Goal: Answer question/provide support: Share knowledge or assist other users

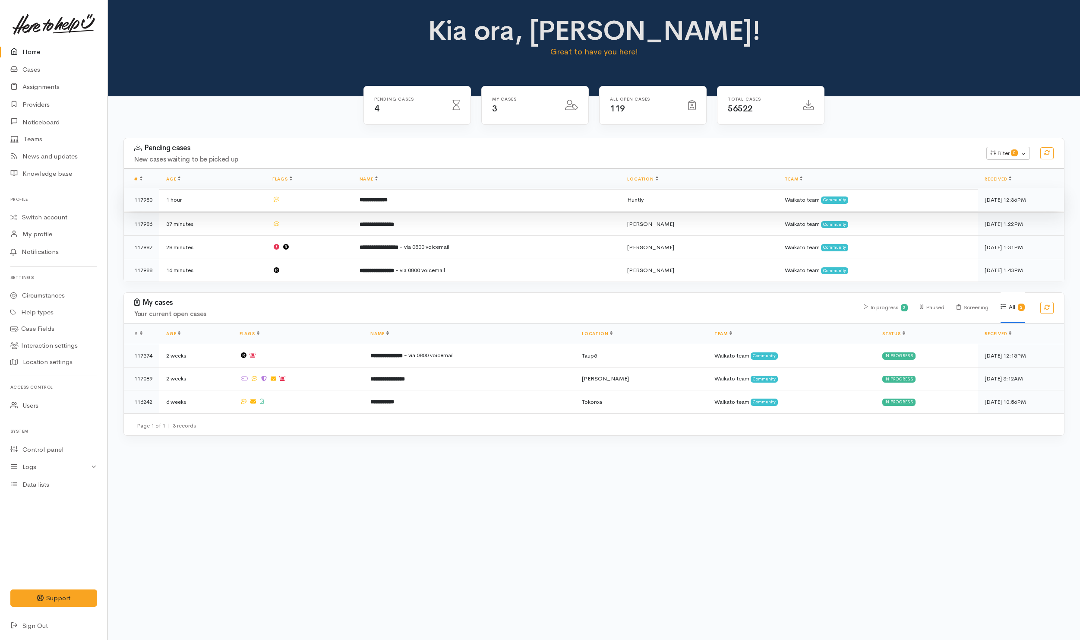
click at [319, 205] on td at bounding box center [308, 199] width 87 height 23
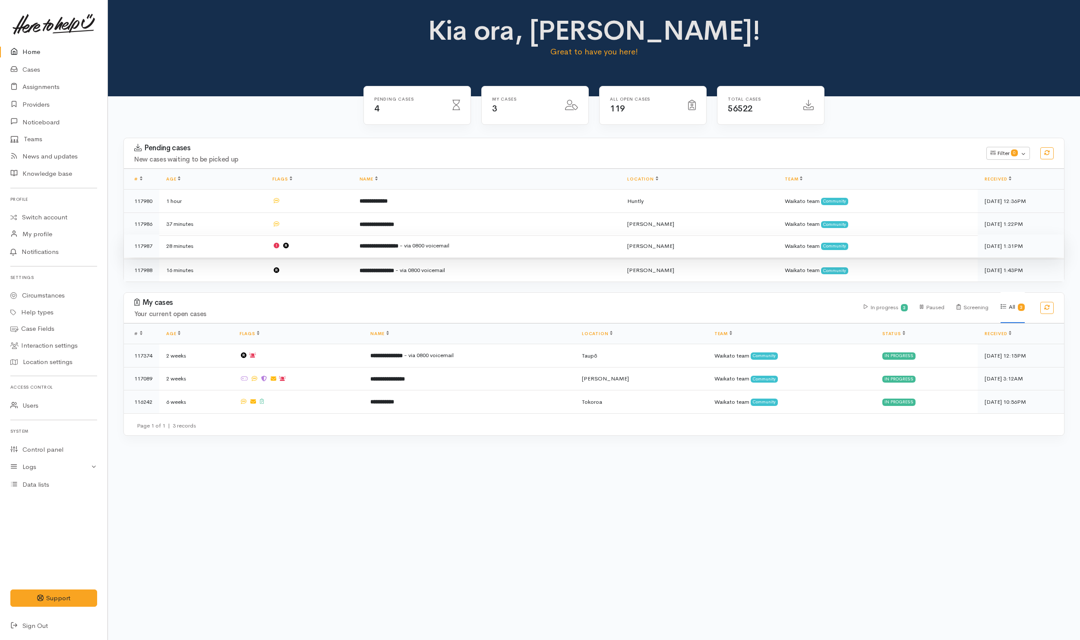
drag, startPoint x: 322, startPoint y: 227, endPoint x: 325, endPoint y: 245, distance: 18.3
click at [322, 227] on td at bounding box center [308, 223] width 87 height 23
click at [325, 245] on td at bounding box center [308, 245] width 87 height 23
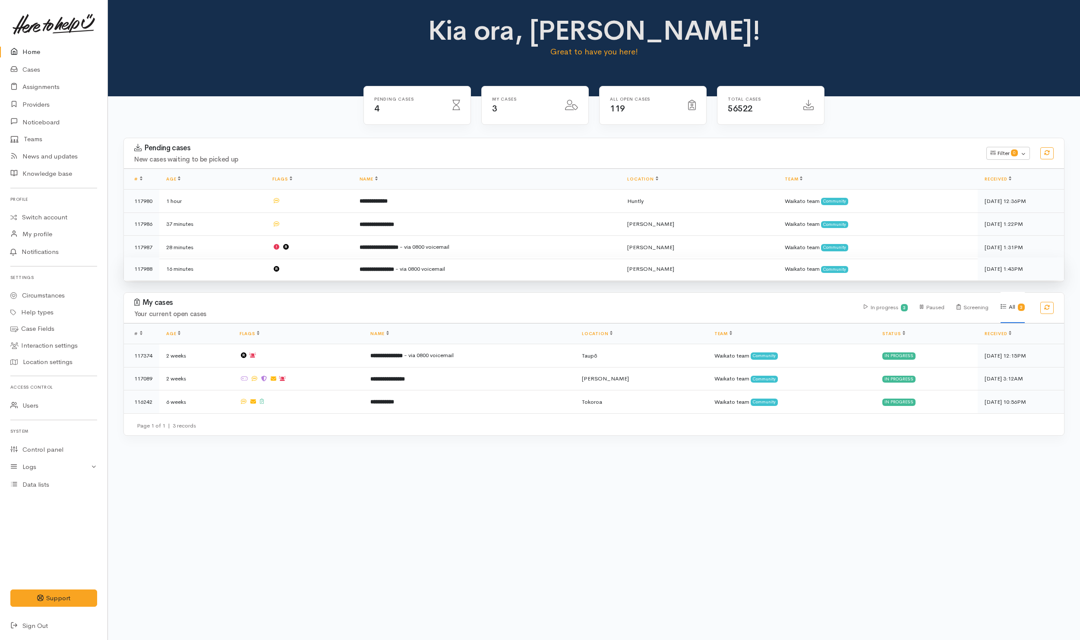
click at [323, 275] on td at bounding box center [308, 268] width 87 height 23
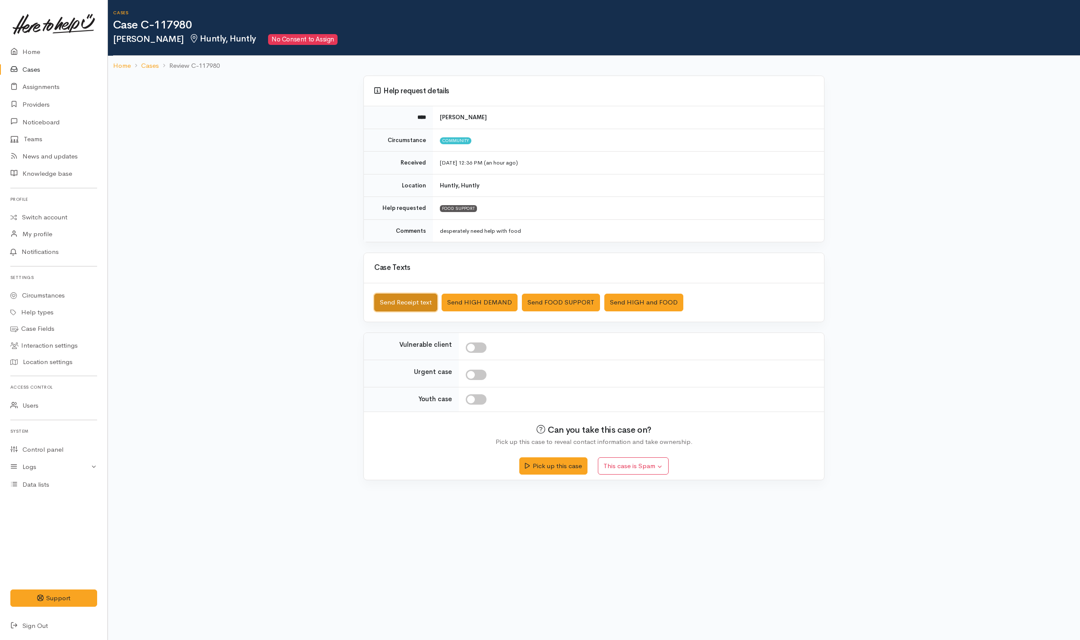
click at [417, 295] on button "Send Receipt text" at bounding box center [405, 303] width 63 height 18
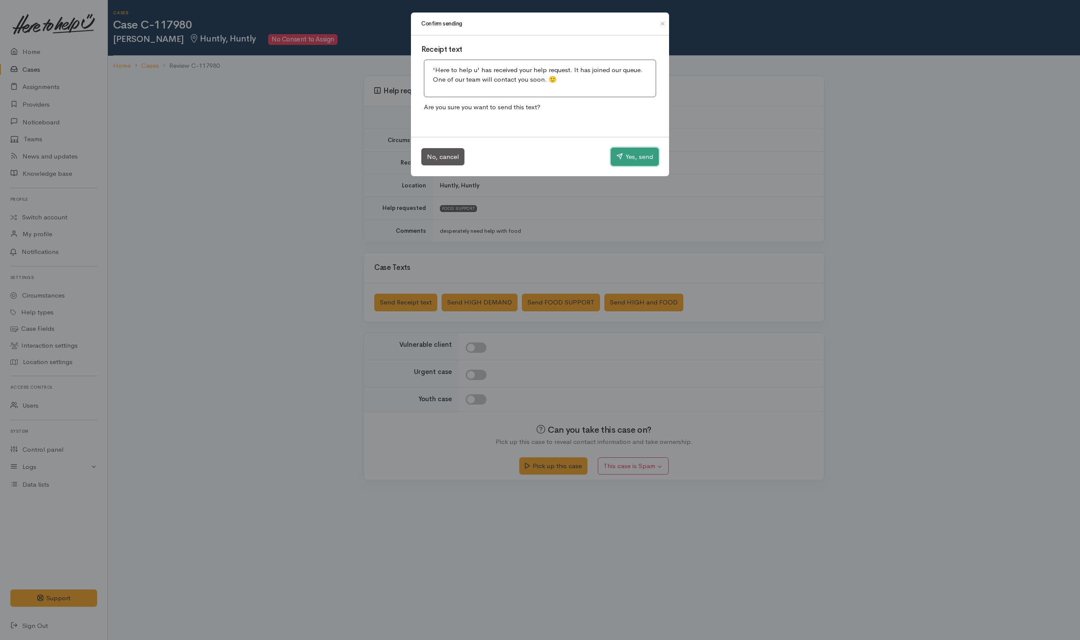
click at [631, 158] on button "Yes, send" at bounding box center [635, 157] width 48 height 18
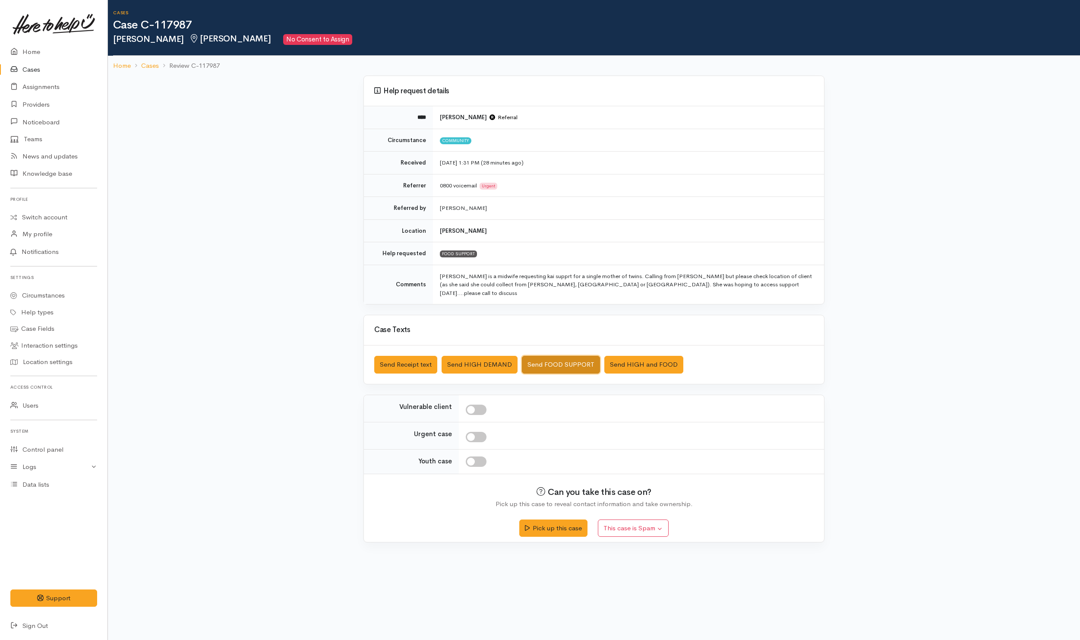
click at [548, 357] on button "Send FOOD SUPPORT" at bounding box center [561, 365] width 78 height 18
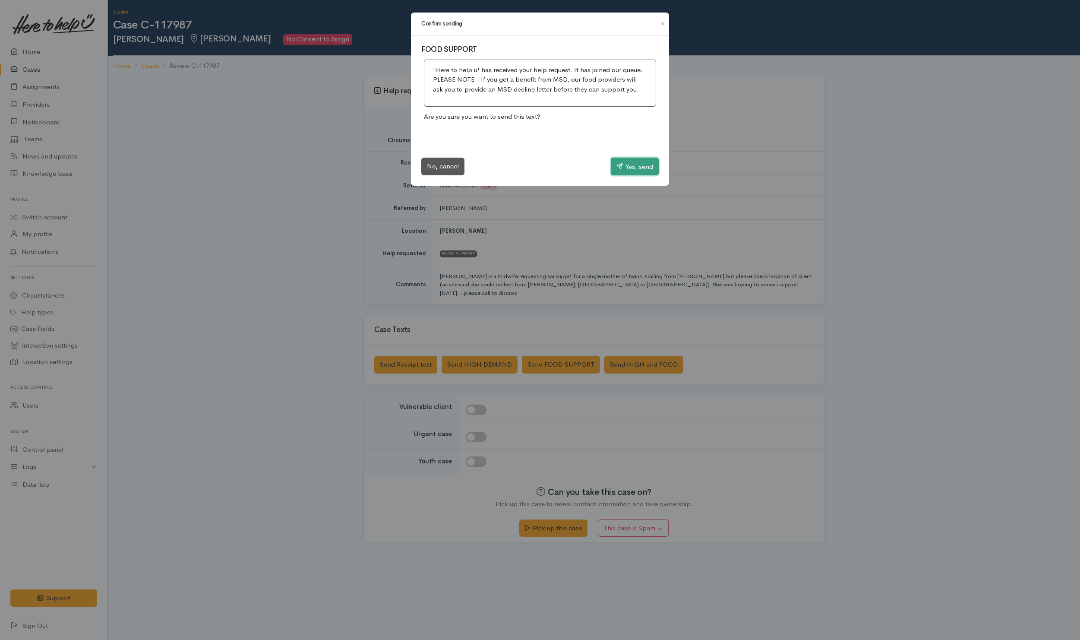
click at [628, 162] on button "Yes, send" at bounding box center [635, 167] width 48 height 18
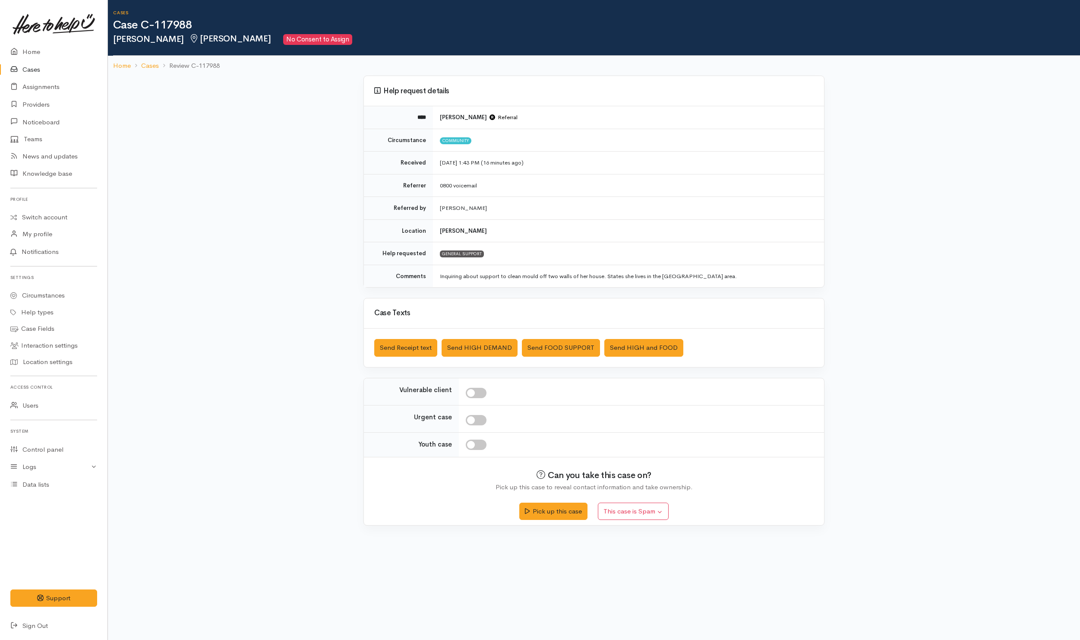
click at [415, 339] on div "Saved The text message has been queued. An error occurred Send Receipt text Sen…" at bounding box center [594, 347] width 460 height 38
click at [418, 350] on button "Send Receipt text" at bounding box center [405, 348] width 63 height 18
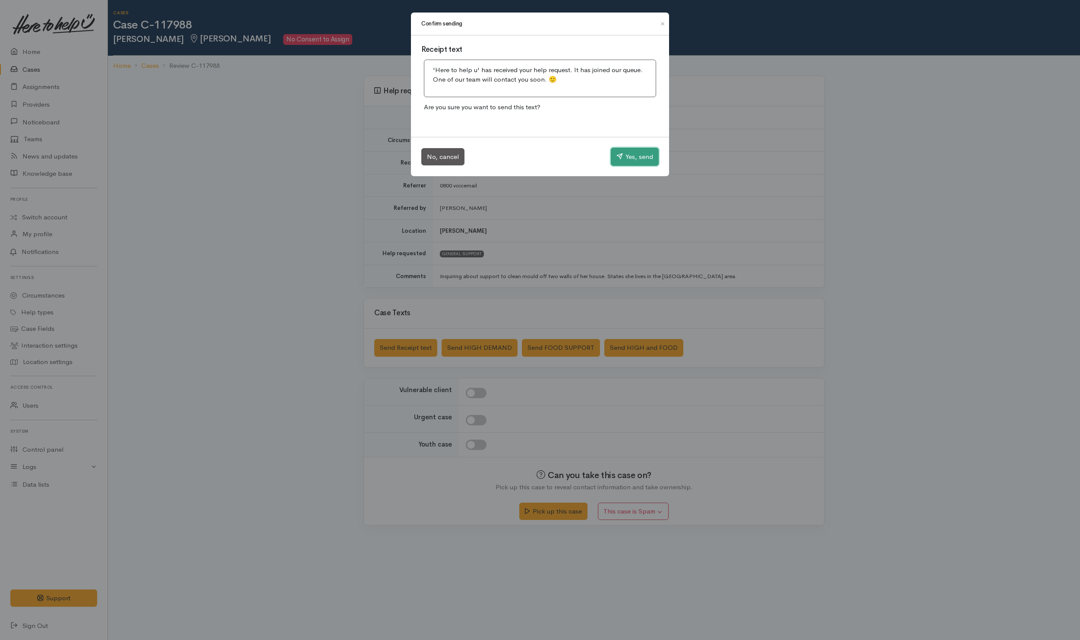
click at [631, 159] on button "Yes, send" at bounding box center [635, 157] width 48 height 18
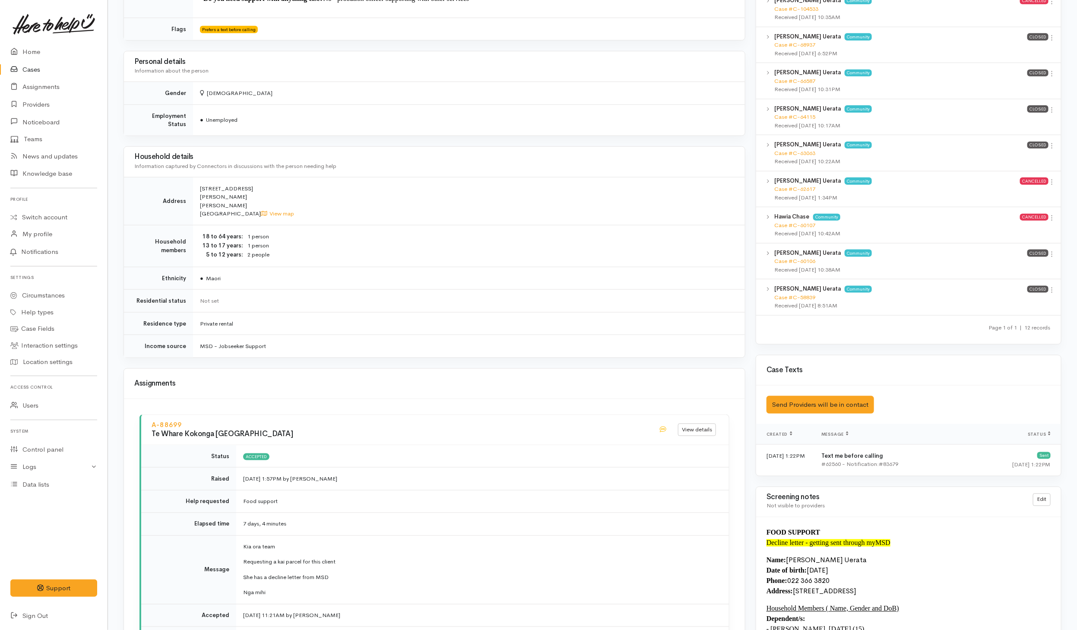
scroll to position [971, 0]
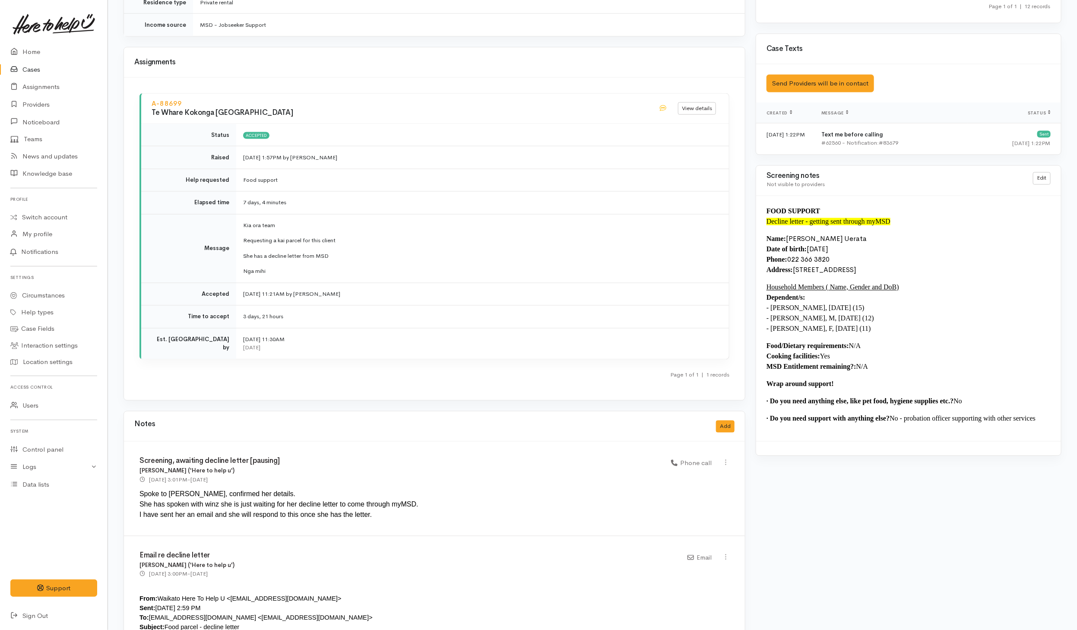
scroll to position [906, 0]
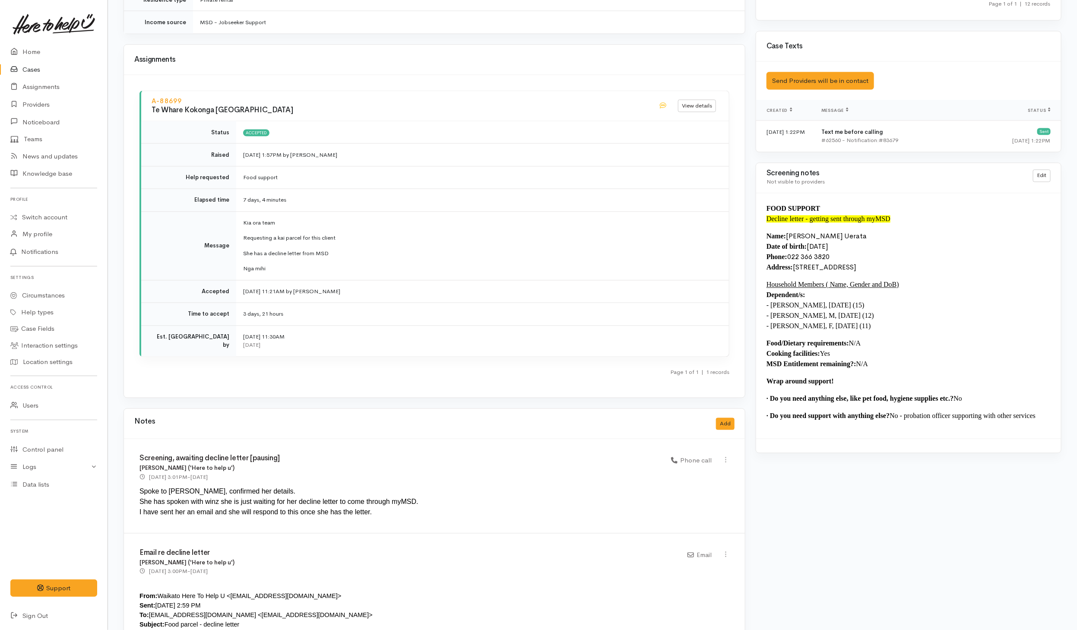
click at [337, 374] on div "Page 1 of 1 | 1 records" at bounding box center [434, 374] width 590 height 15
click at [382, 379] on div "Page 1 of 1 | 1 records" at bounding box center [434, 374] width 590 height 15
click at [344, 316] on td "3 days, 21 hours" at bounding box center [482, 314] width 493 height 23
click at [465, 192] on td "7 days, 4 minutes" at bounding box center [482, 200] width 493 height 23
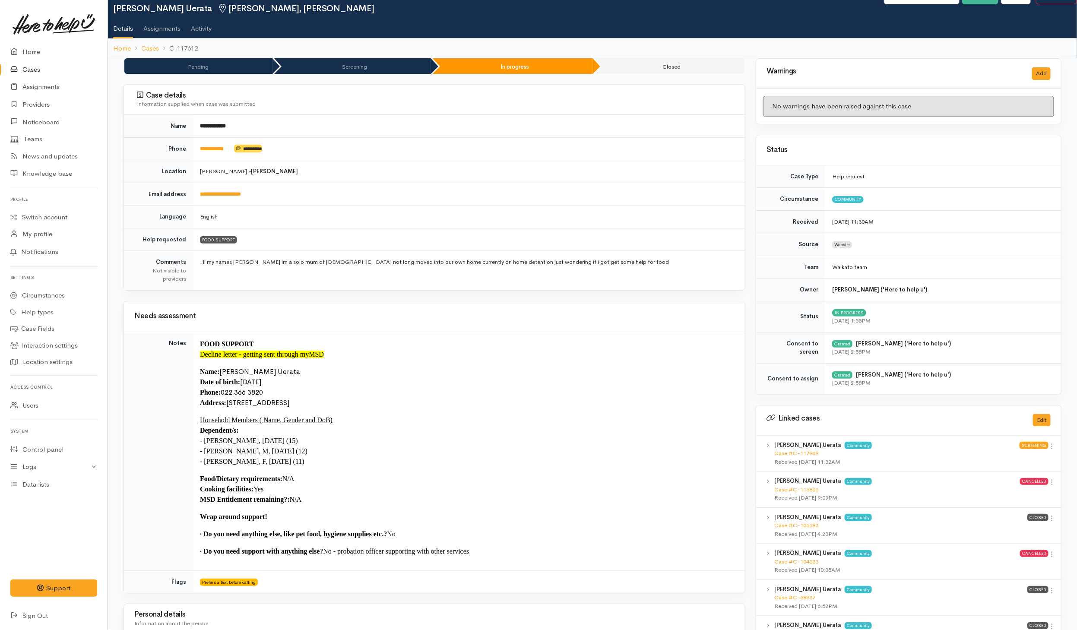
scroll to position [0, 0]
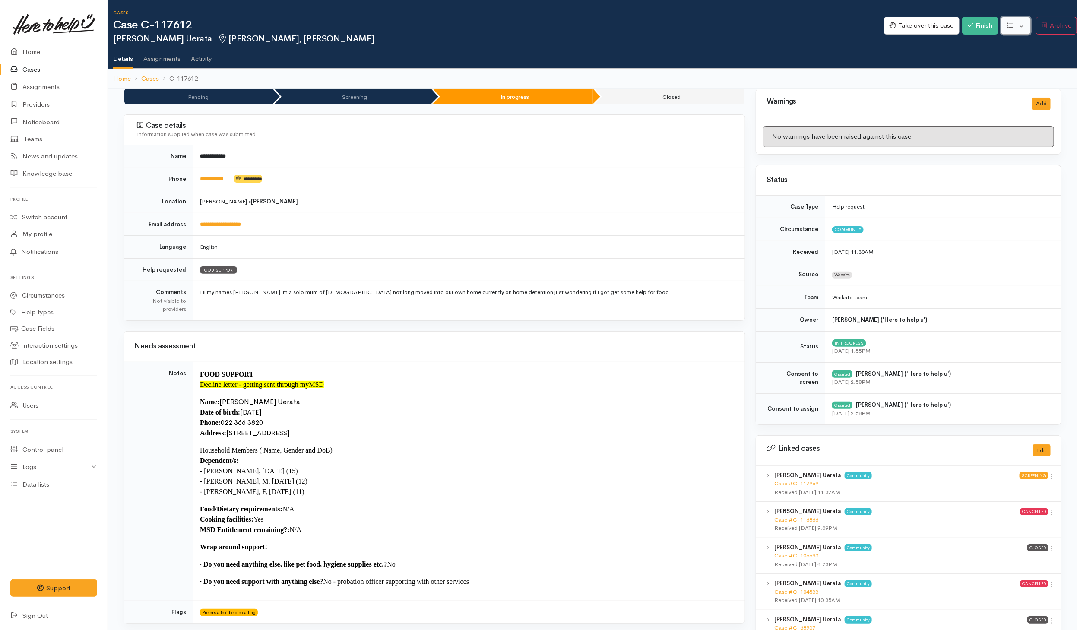
click at [1020, 28] on button "button" at bounding box center [1016, 26] width 30 height 18
click at [972, 48] on link "Edit" at bounding box center [984, 45] width 92 height 13
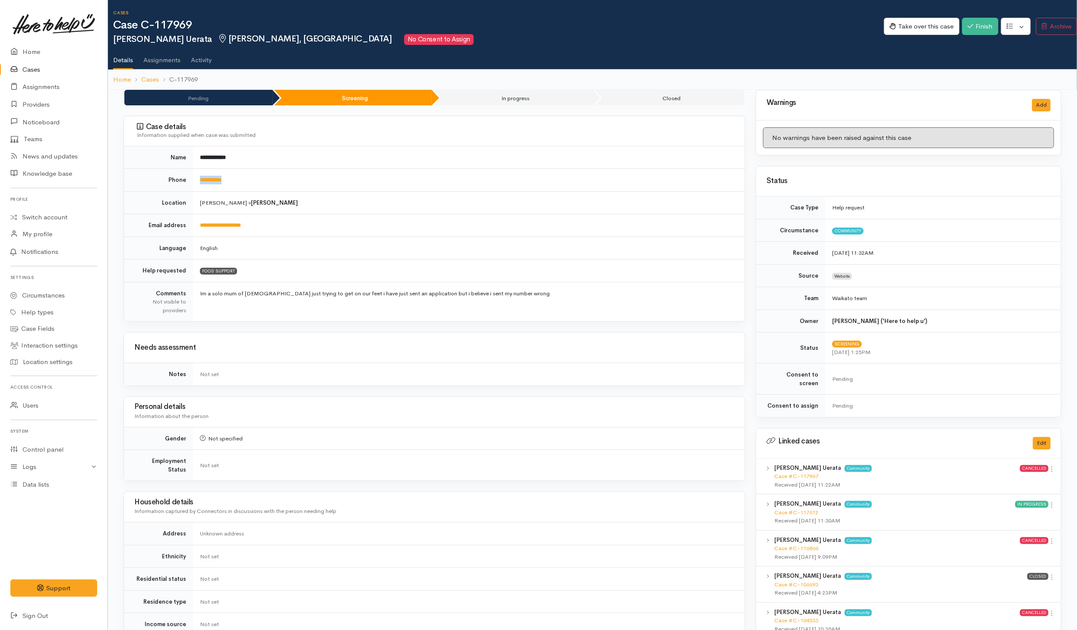
drag, startPoint x: 255, startPoint y: 184, endPoint x: 195, endPoint y: 183, distance: 60.4
click at [195, 183] on td "**********" at bounding box center [469, 180] width 552 height 23
copy link "**********"
drag, startPoint x: 415, startPoint y: 221, endPoint x: 409, endPoint y: 220, distance: 5.6
click at [415, 221] on td "**********" at bounding box center [469, 225] width 552 height 23
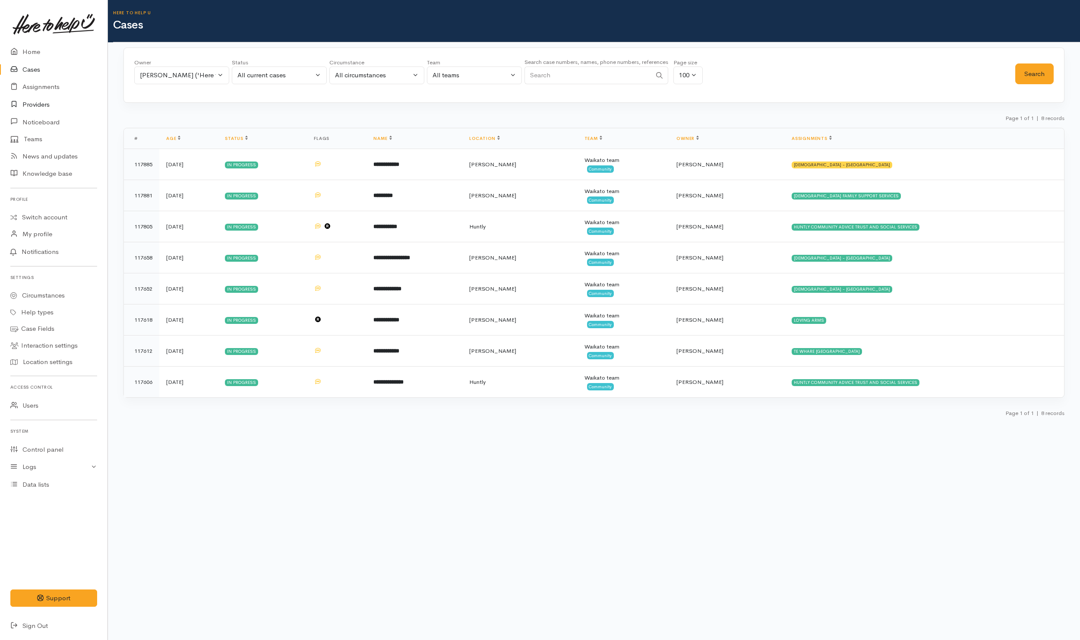
click at [43, 101] on link "Providers" at bounding box center [53, 105] width 107 height 18
drag, startPoint x: 199, startPoint y: 78, endPoint x: 202, endPoint y: 80, distance: 4.7
click at [200, 77] on div "Katarina Daly ('Here to help u')" at bounding box center [178, 75] width 76 height 10
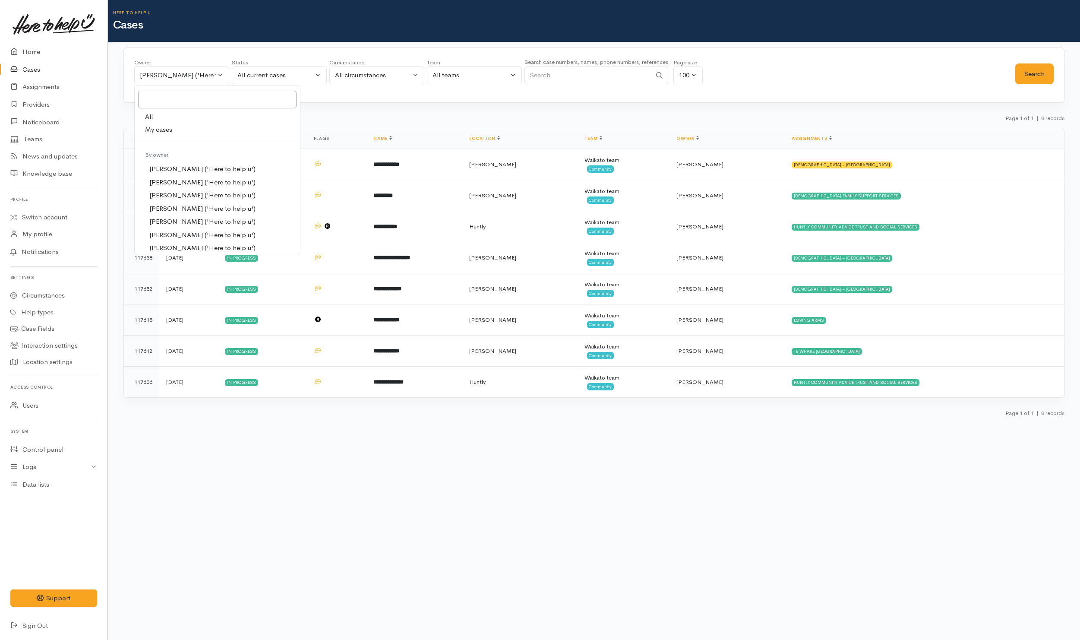
click at [164, 117] on link "All" at bounding box center [217, 116] width 165 height 13
select select "-1"
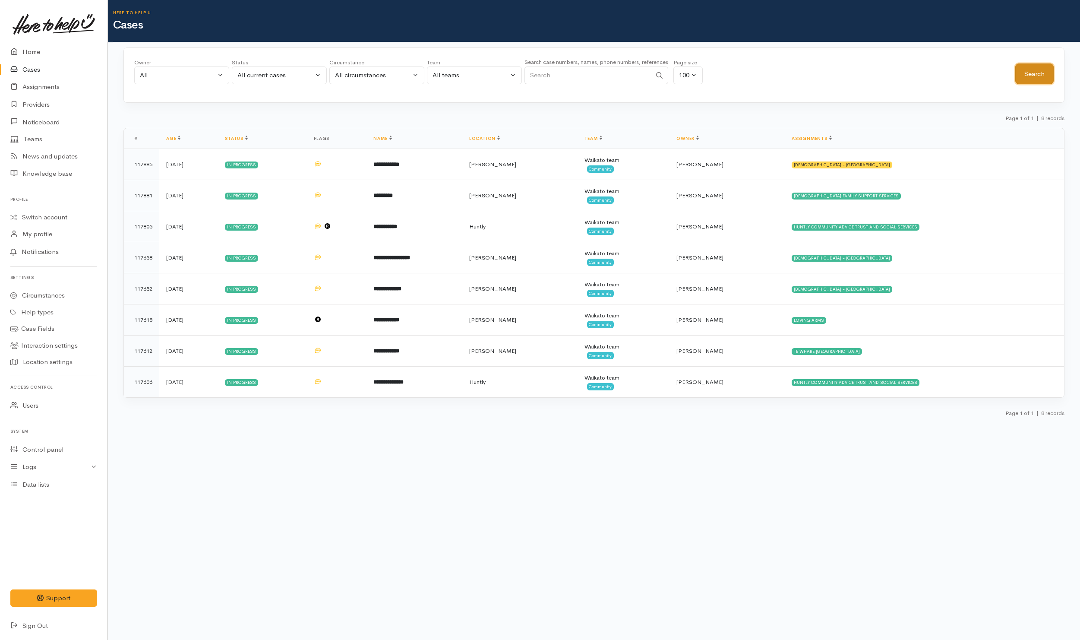
click at [1026, 78] on button "Search" at bounding box center [1034, 73] width 38 height 21
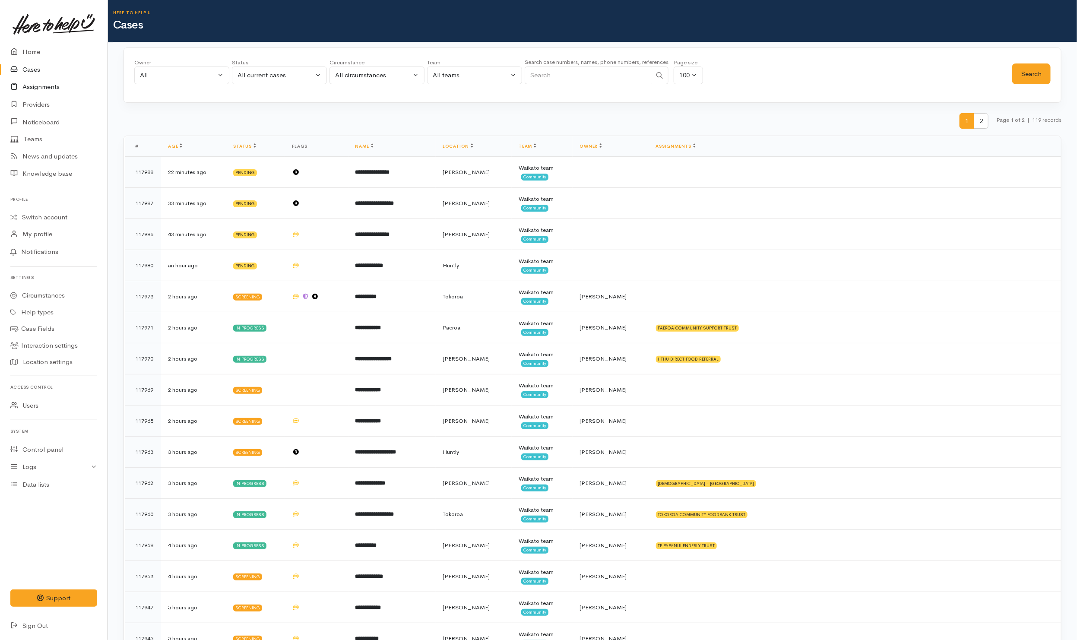
click at [38, 83] on link "Assignments" at bounding box center [53, 87] width 107 height 18
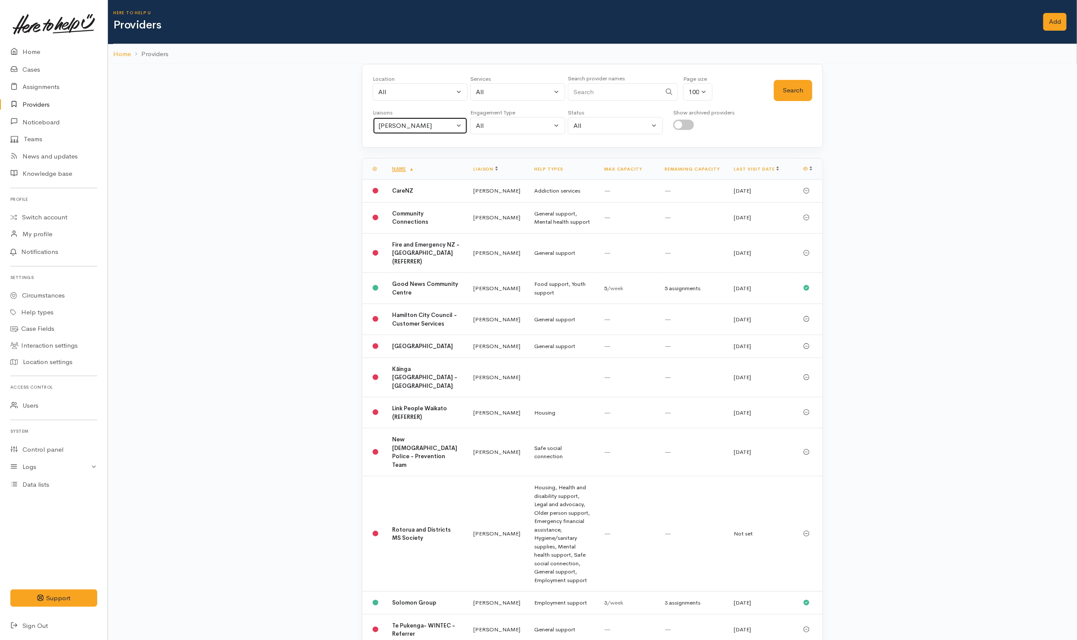
click at [414, 134] on button "Helena Kaufononga" at bounding box center [420, 126] width 95 height 18
click at [402, 167] on link "All" at bounding box center [420, 166] width 94 height 13
select select "null"
drag, startPoint x: 636, startPoint y: 88, endPoint x: 635, endPoint y: 79, distance: 9.6
click at [636, 88] on input "Search" at bounding box center [614, 92] width 93 height 18
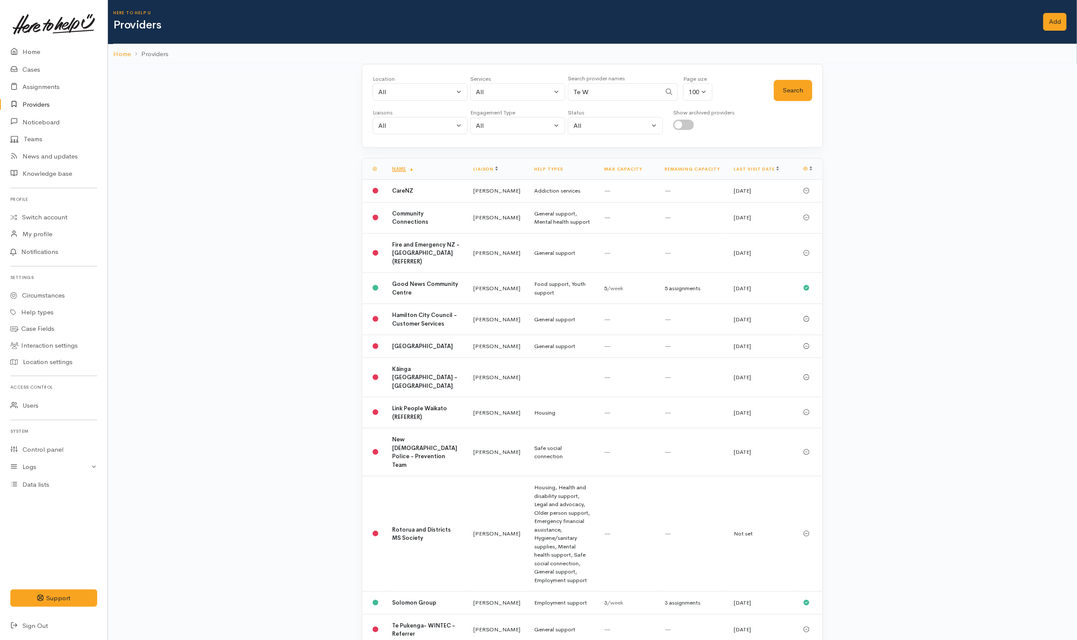
type input "Te whare"
click at [791, 92] on button "Search" at bounding box center [793, 90] width 38 height 21
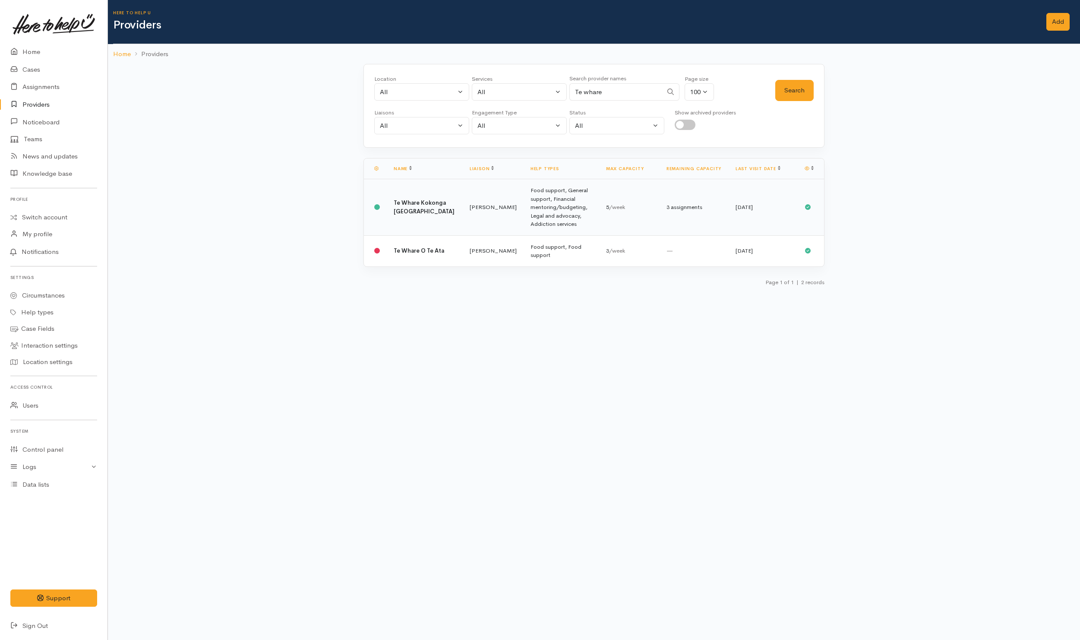
click at [432, 220] on td "Te Whare Kokonga Melville Community House" at bounding box center [425, 207] width 76 height 57
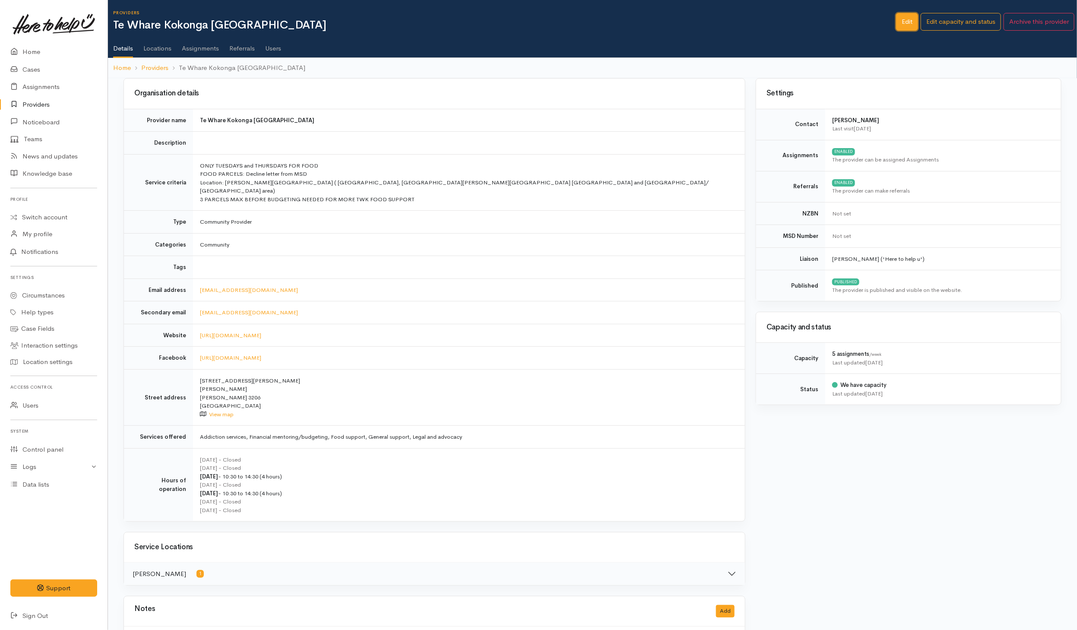
click at [899, 25] on link "Edit" at bounding box center [907, 22] width 22 height 18
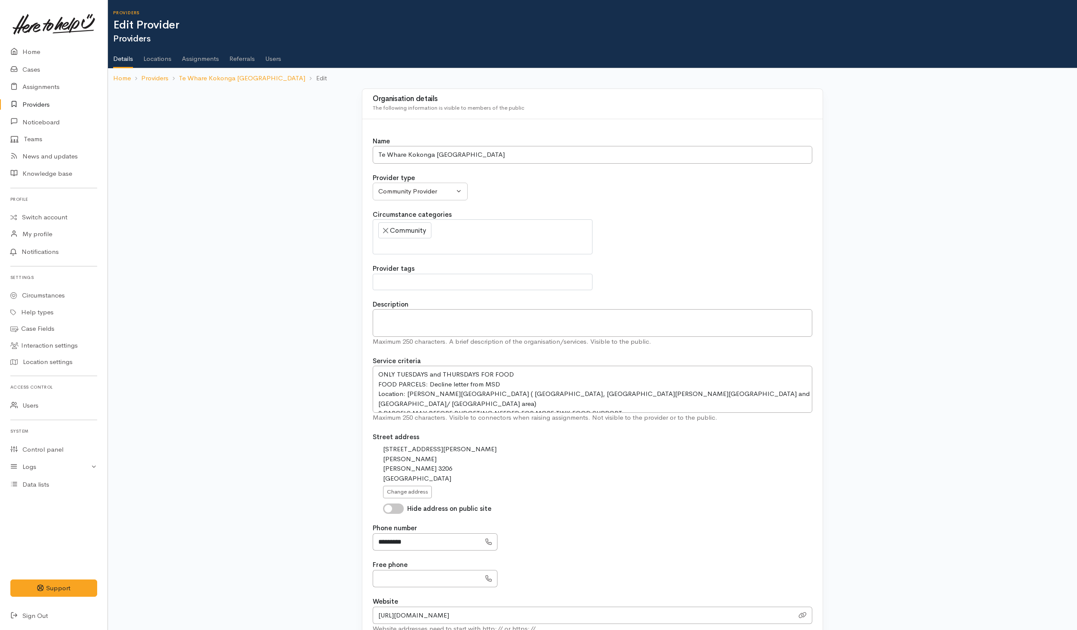
select select
drag, startPoint x: 424, startPoint y: 548, endPoint x: 372, endPoint y: 546, distance: 52.3
click at [372, 546] on div "Name Te Whare Kokonga Melville Community House Provider type Community Provider…" at bounding box center [592, 437] width 460 height 637
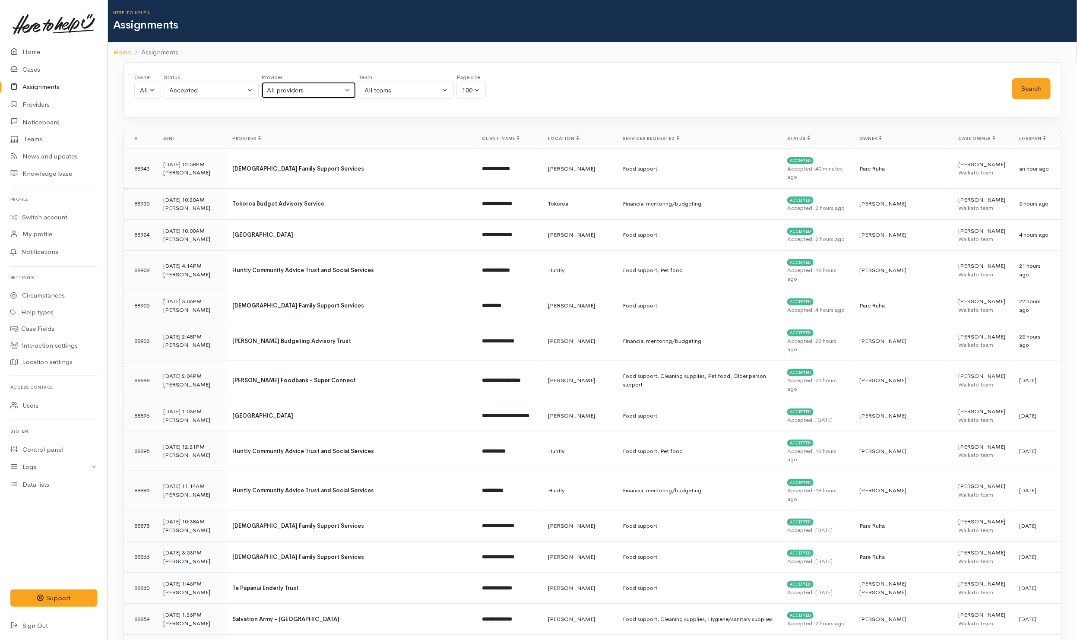
click at [313, 98] on button "All providers" at bounding box center [308, 91] width 95 height 18
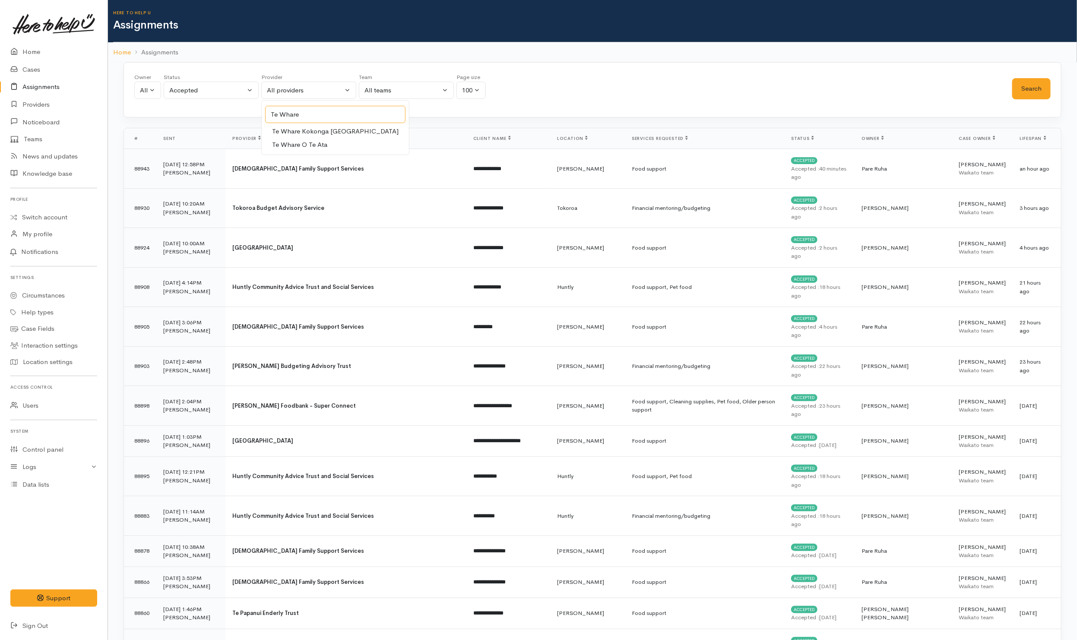
type input "Te Whare"
click at [341, 134] on span "Te Whare Kokonga [GEOGRAPHIC_DATA]" at bounding box center [335, 131] width 126 height 10
select select "66"
click at [1028, 87] on button "Search" at bounding box center [1031, 88] width 38 height 21
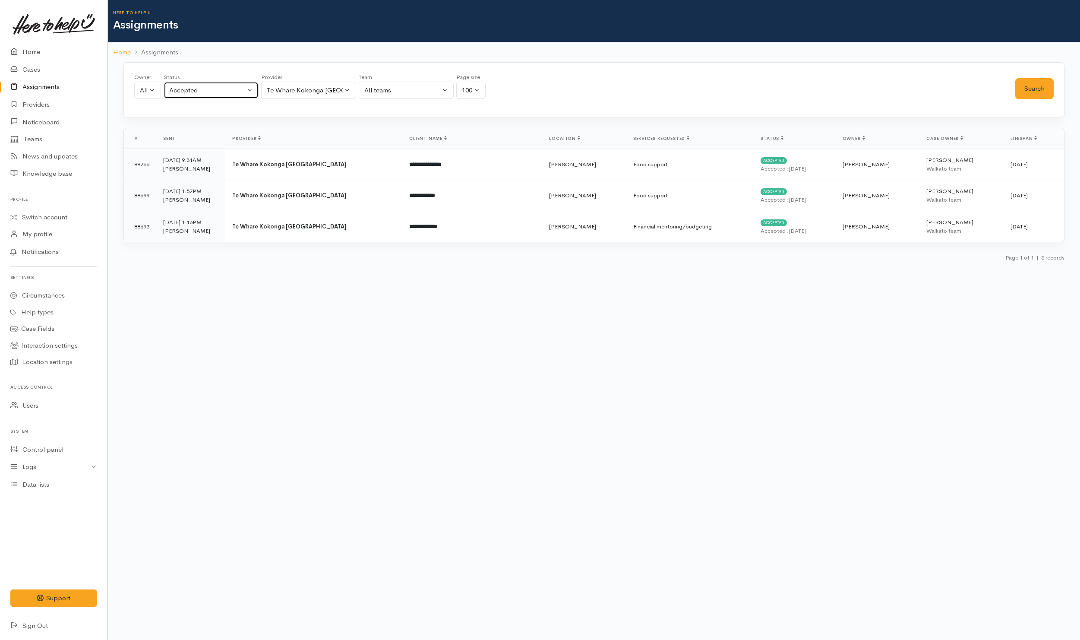
click at [222, 99] on button "Accepted" at bounding box center [211, 91] width 95 height 18
click at [181, 242] on span "All" at bounding box center [178, 237] width 8 height 10
select select "All"
click at [1023, 91] on button "Search" at bounding box center [1034, 88] width 38 height 21
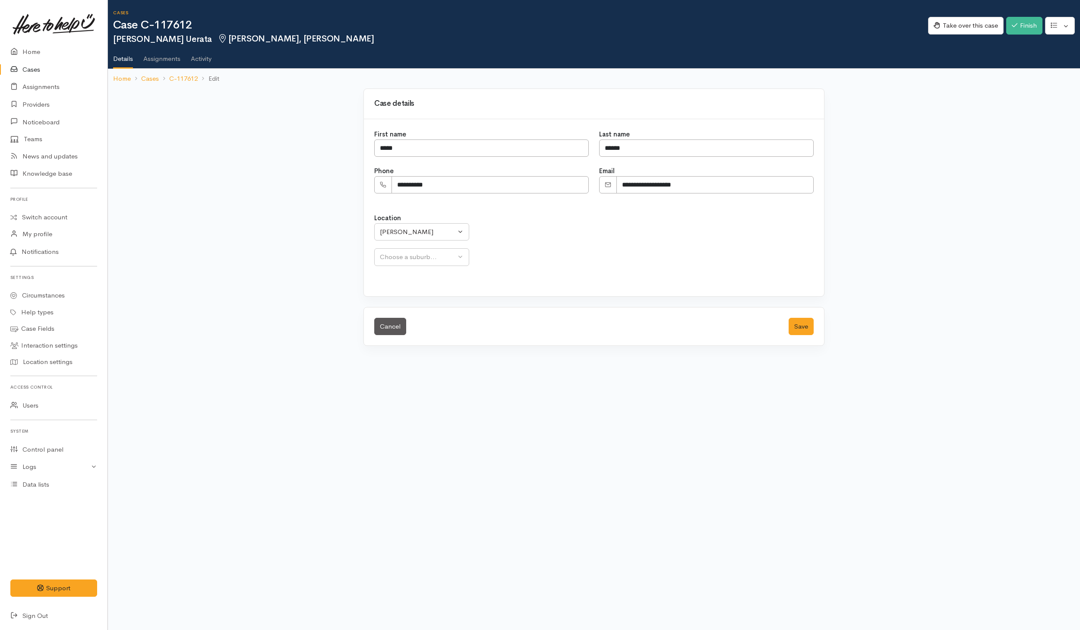
select select "29"
drag, startPoint x: 439, startPoint y: 186, endPoint x: 367, endPoint y: 197, distance: 73.4
click at [367, 197] on div "**********" at bounding box center [594, 207] width 460 height 177
paste input "Phone number"
type input "**********"
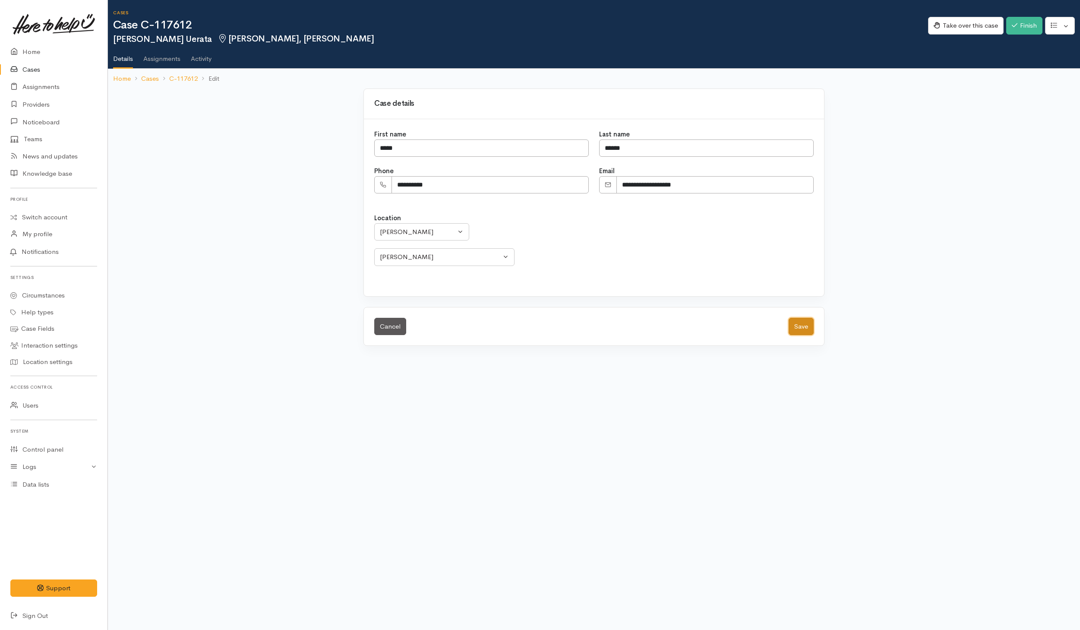
click at [803, 328] on button "Save" at bounding box center [801, 327] width 25 height 18
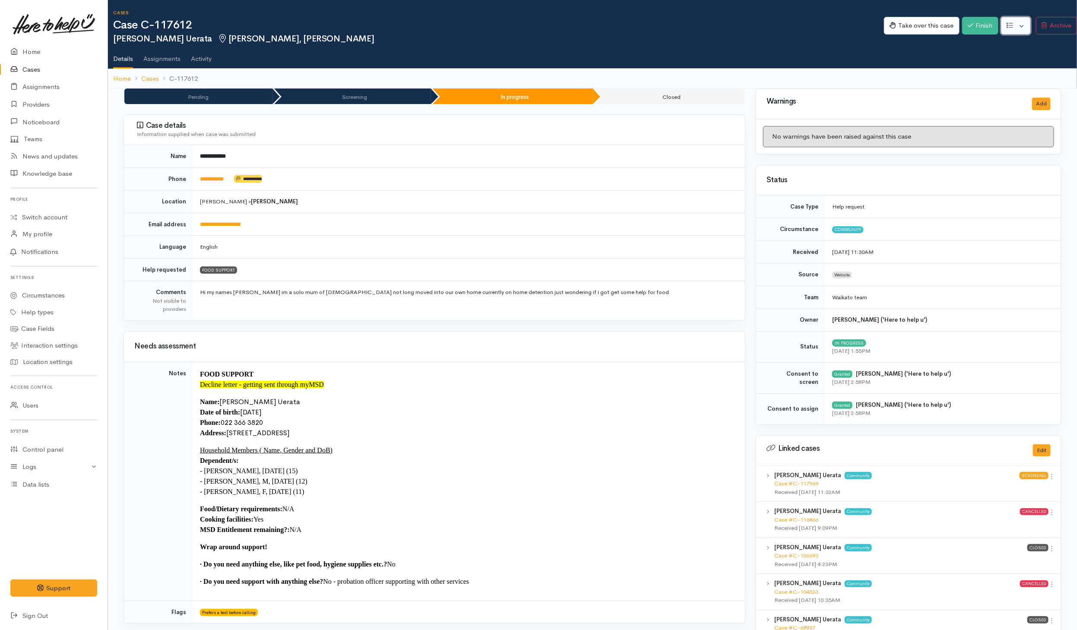
click at [1018, 29] on button "button" at bounding box center [1016, 26] width 30 height 18
drag, startPoint x: 964, startPoint y: 43, endPoint x: 966, endPoint y: 48, distance: 5.2
click at [964, 43] on link "Edit" at bounding box center [984, 45] width 92 height 13
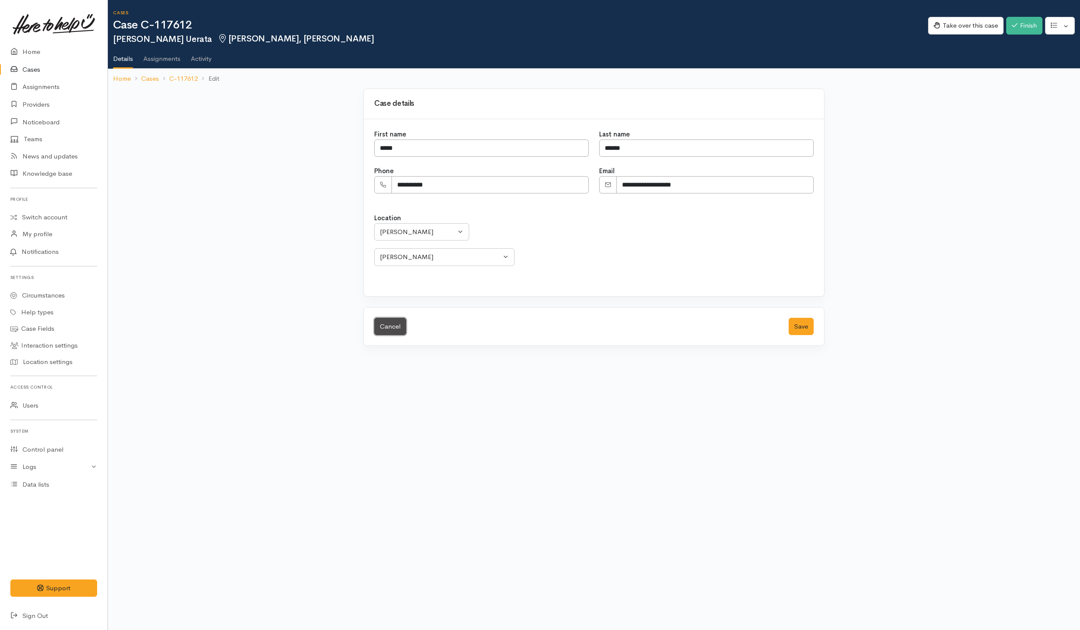
click at [390, 328] on link "Cancel" at bounding box center [390, 327] width 32 height 18
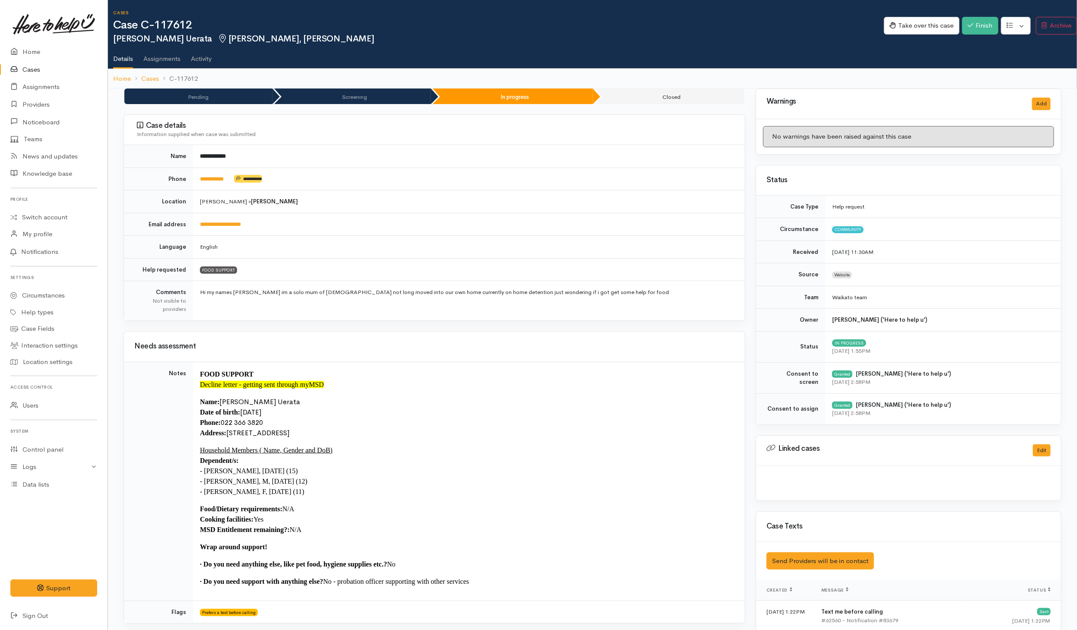
click at [936, 13] on div "Take over this case Finish Edit Change circumstance Re-assign team" at bounding box center [980, 27] width 193 height 28
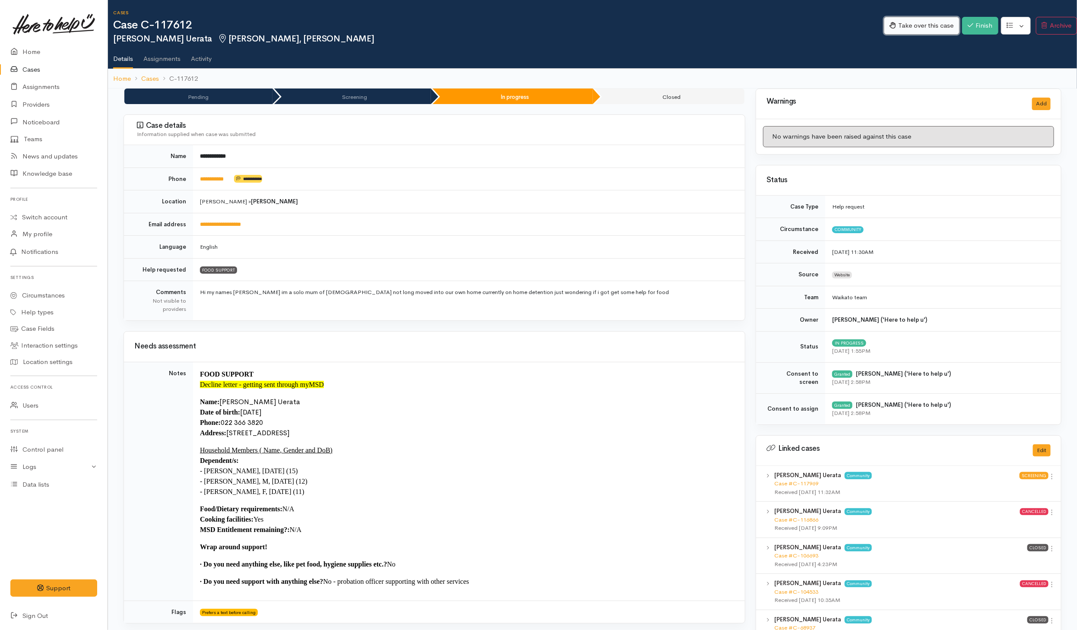
click at [934, 21] on button "Take over this case" at bounding box center [922, 26] width 76 height 18
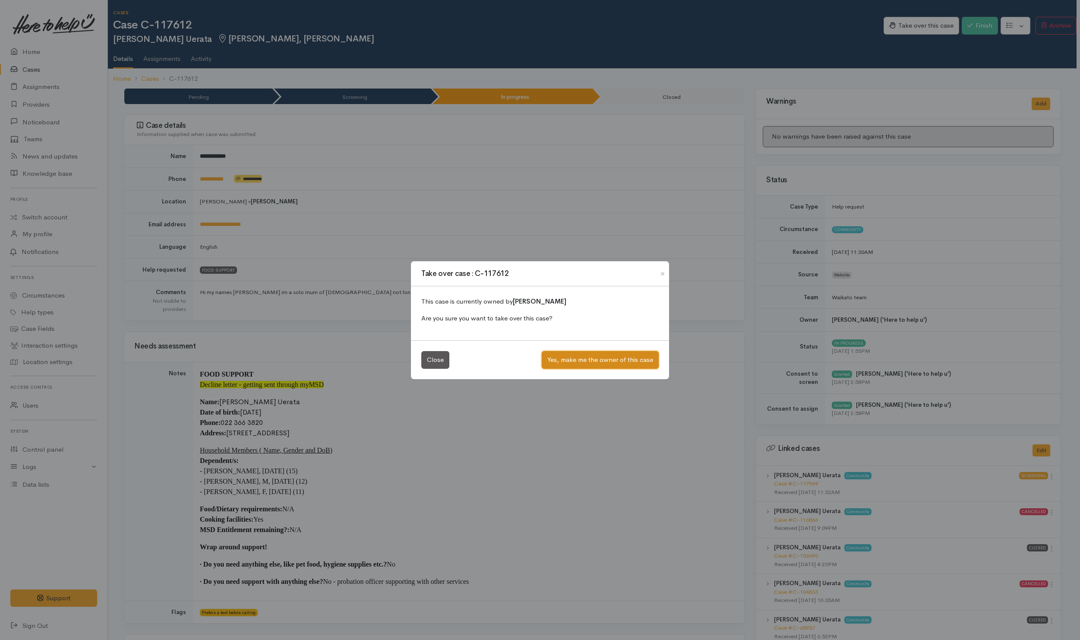
click at [553, 358] on button "Yes, make me the owner of this case" at bounding box center [600, 360] width 117 height 18
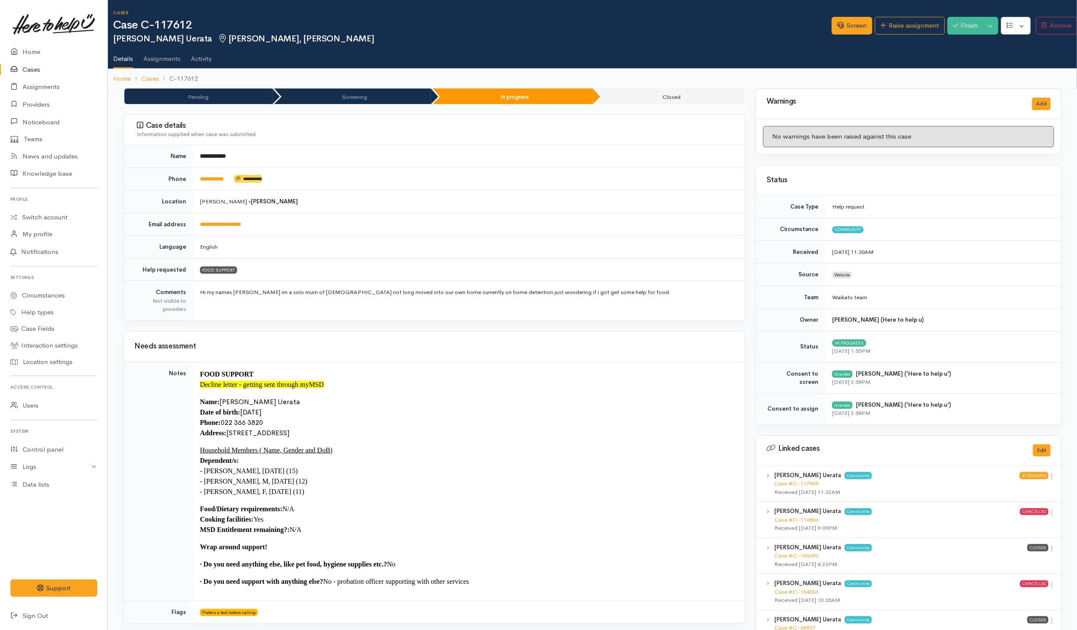
click at [267, 423] on p "Name: Tanya Uerata Date of birth: 11/11/1990 Phone:  022 366 3820 Address:  22 …" at bounding box center [467, 417] width 534 height 41
drag, startPoint x: 221, startPoint y: 424, endPoint x: 267, endPoint y: 423, distance: 46.2
click at [267, 423] on p "Name: Tanya Uerata Date of birth: 11/11/1990 Phone:  022 366 3820 Address:  22 …" at bounding box center [467, 417] width 534 height 41
click at [360, 223] on td "**********" at bounding box center [469, 224] width 552 height 23
drag, startPoint x: 219, startPoint y: 175, endPoint x: 196, endPoint y: 173, distance: 23.0
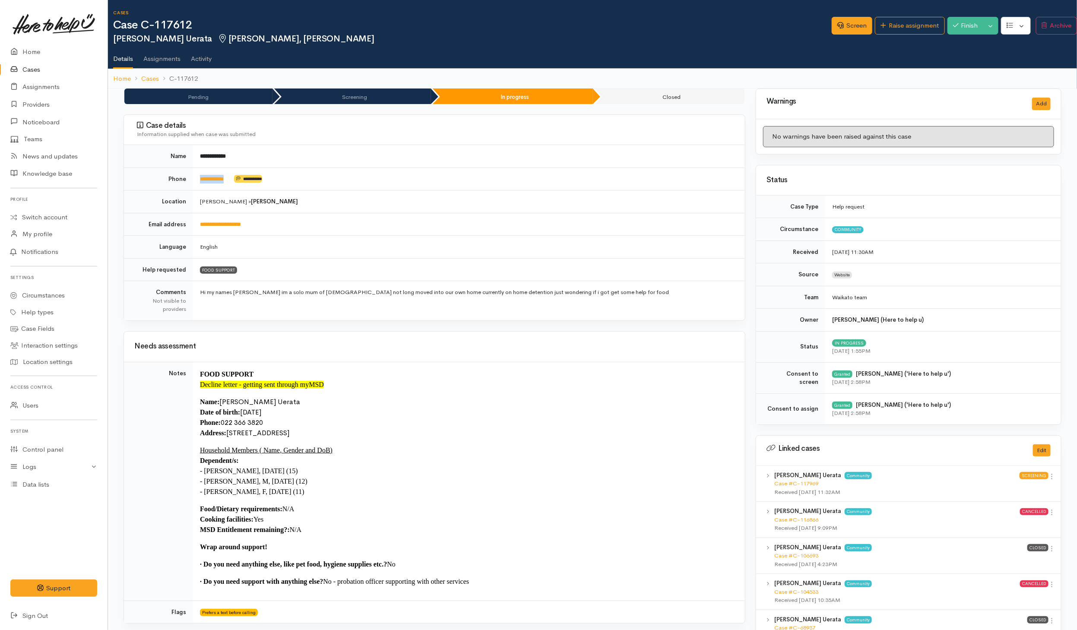
click at [196, 173] on td "**********" at bounding box center [469, 178] width 552 height 23
copy td "**********"
click at [871, 82] on ol "Home Cases C-117612" at bounding box center [592, 79] width 958 height 20
click at [899, 81] on ol "Home Cases C-117612" at bounding box center [592, 79] width 958 height 20
drag, startPoint x: 1015, startPoint y: 31, endPoint x: 1030, endPoint y: 30, distance: 14.7
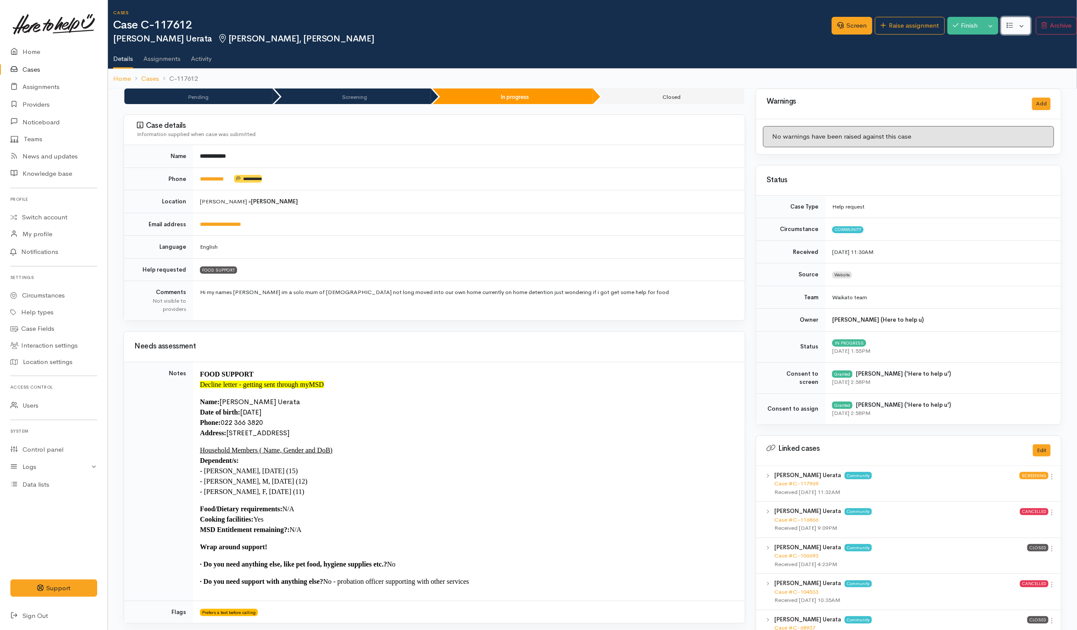
click at [1017, 31] on button "button" at bounding box center [1016, 26] width 30 height 18
click at [956, 44] on link "Edit" at bounding box center [984, 45] width 92 height 13
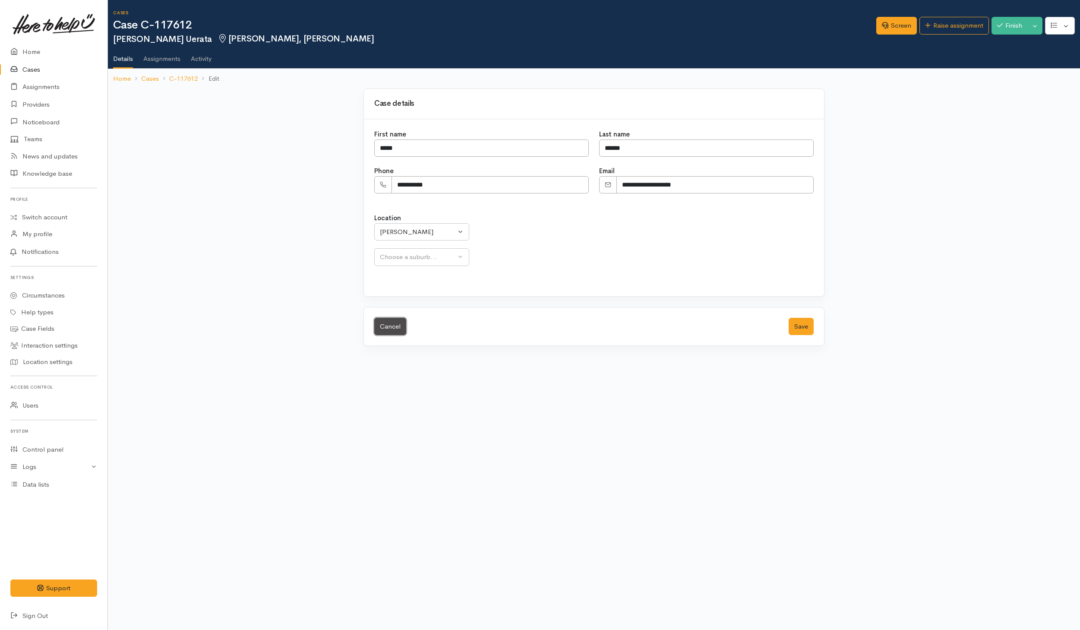
click at [394, 329] on link "Cancel" at bounding box center [390, 327] width 32 height 18
select select "29"
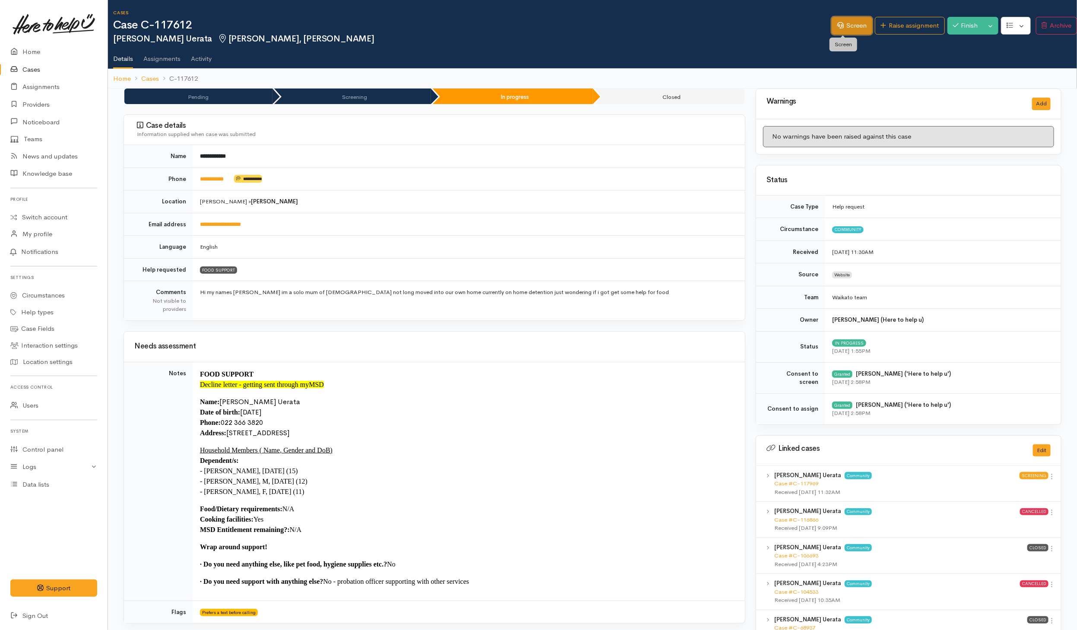
click at [847, 32] on link "Screen" at bounding box center [851, 26] width 41 height 18
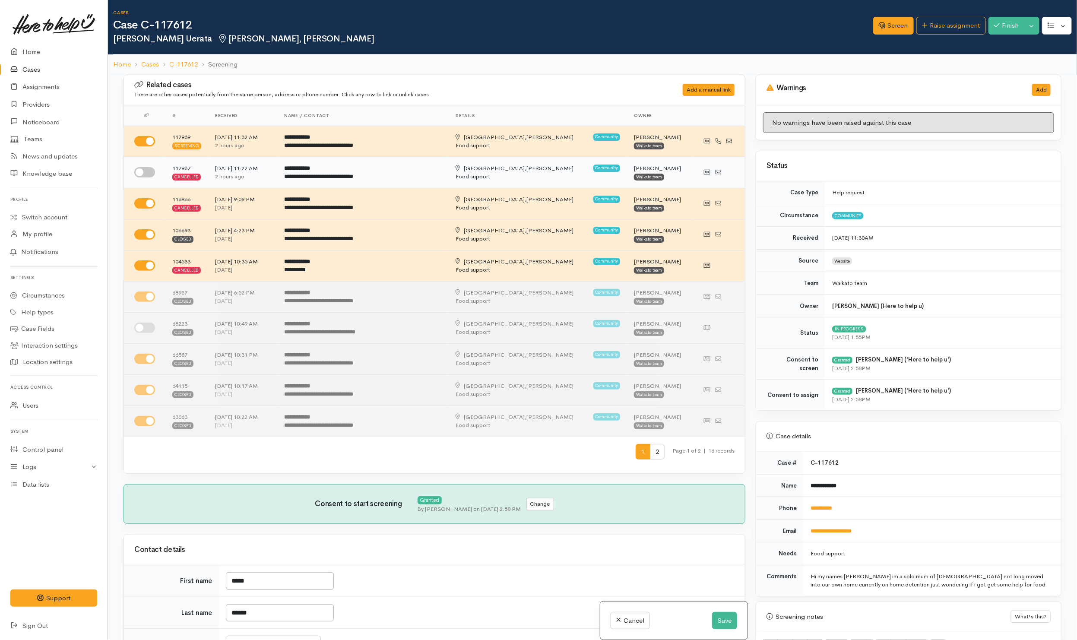
click at [150, 172] on input "checkbox" at bounding box center [144, 172] width 21 height 10
checkbox input "true"
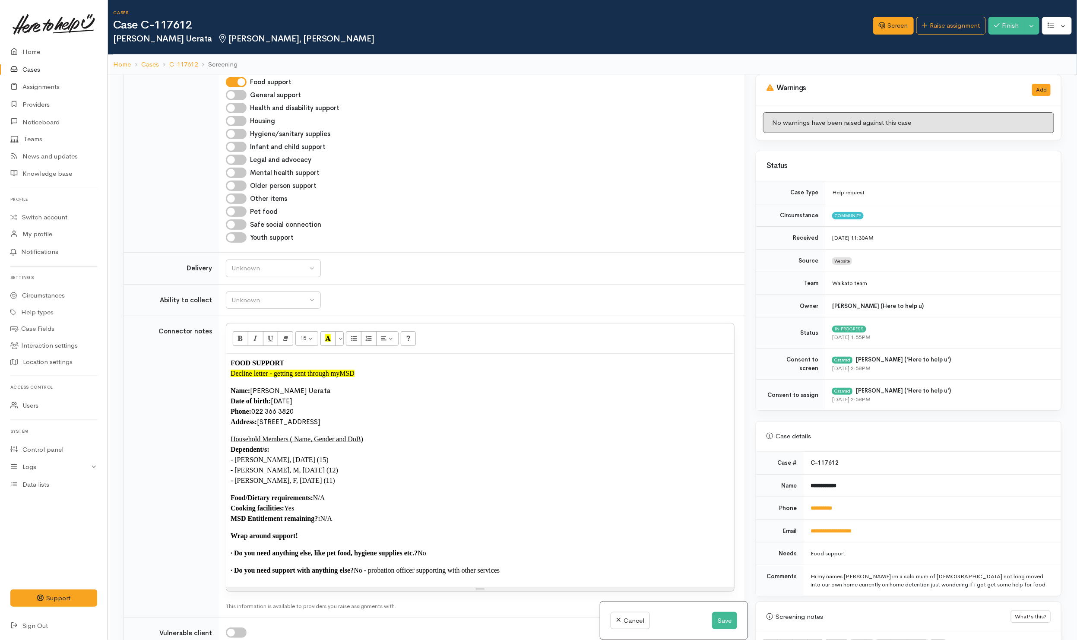
scroll to position [971, 0]
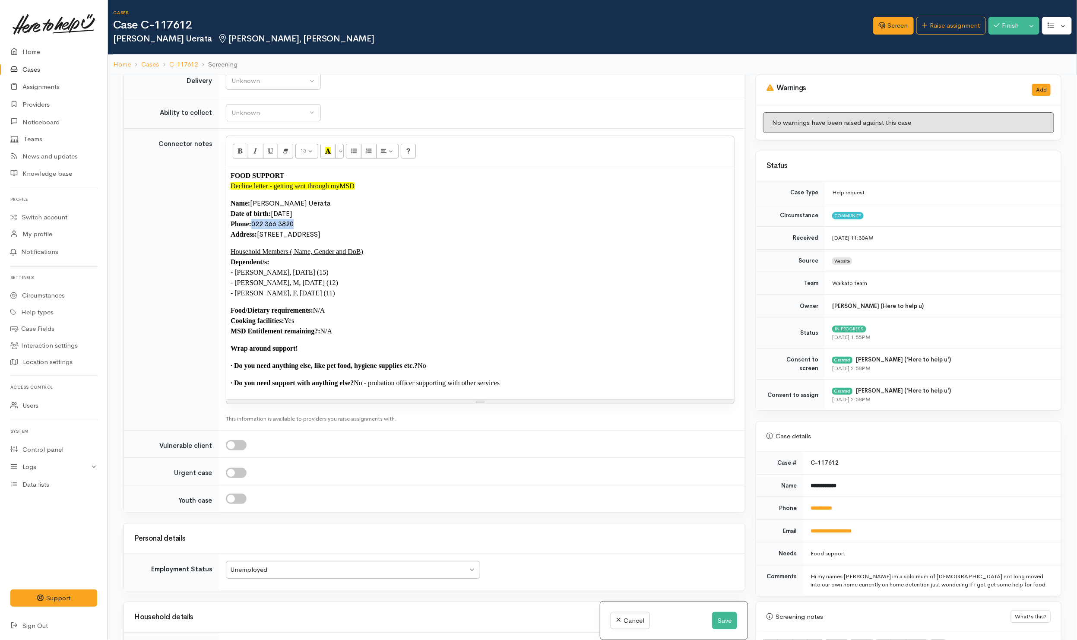
drag, startPoint x: 253, startPoint y: 232, endPoint x: 302, endPoint y: 234, distance: 49.7
click at [302, 234] on p "Name: [PERSON_NAME] Uerata Date of birth: [DEMOGRAPHIC_DATA] Phone:  [PHONE_NUM…" at bounding box center [480, 218] width 499 height 41
paste div
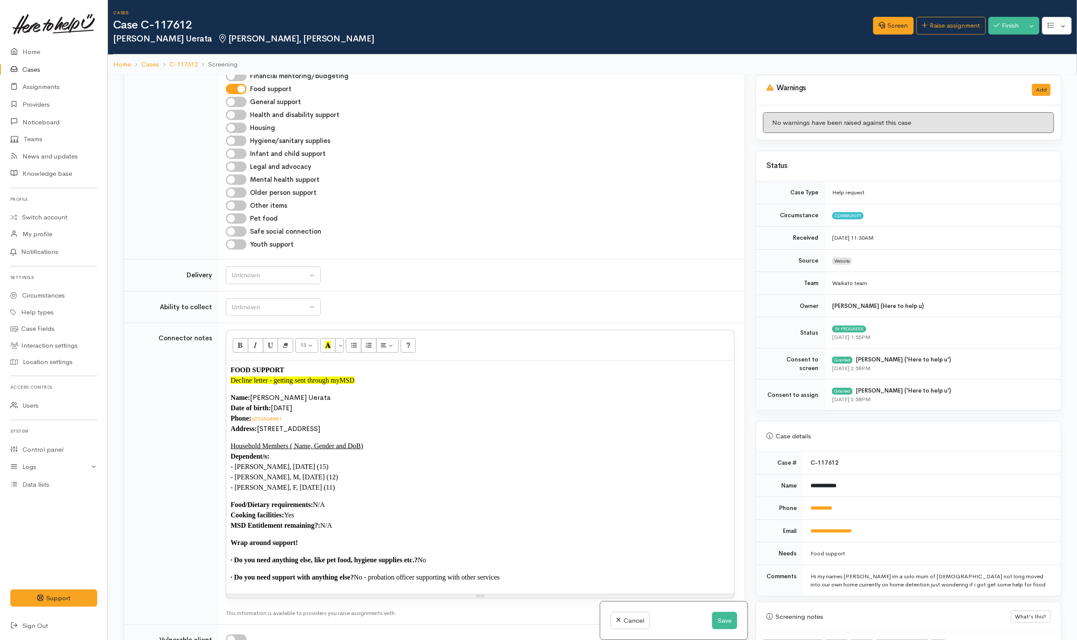
scroll to position [842, 0]
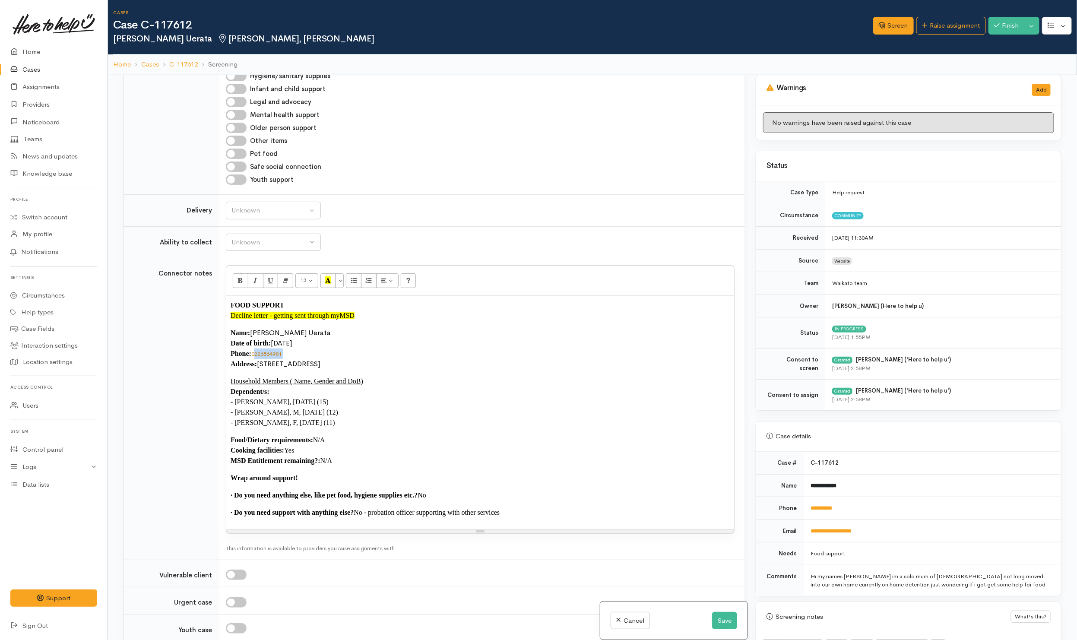
drag, startPoint x: 292, startPoint y: 366, endPoint x: 255, endPoint y: 360, distance: 37.2
click at [255, 360] on p "Name: Tanya Uerata Date of birth: 11/11/1990 Phone:  0226564981 Address:  22 No…" at bounding box center [480, 348] width 499 height 41
click at [255, 359] on p "Name: Tanya Uerata Date of birth: 11/11/1990 Phone:  0226564981 Address:  22 No…" at bounding box center [480, 348] width 499 height 41
drag, startPoint x: 299, startPoint y: 361, endPoint x: 252, endPoint y: 352, distance: 48.3
click at [253, 360] on p "Name: Tanya Uerata Date of birth: 11/11/1990 Phone:  0226564981 Address:  22 No…" at bounding box center [480, 348] width 499 height 41
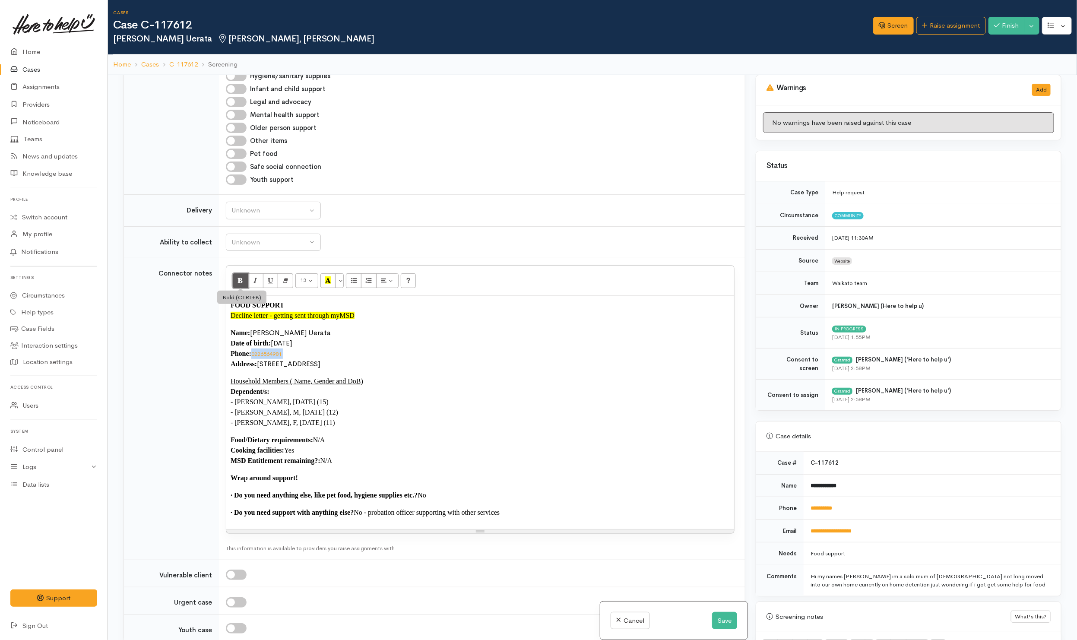
click at [237, 288] on button "Bold (CTRL+B)" at bounding box center [241, 280] width 16 height 15
click at [315, 288] on button "13" at bounding box center [306, 280] width 23 height 15
click at [323, 375] on link "14" at bounding box center [330, 368] width 68 height 14
click at [580, 387] on p "Household Members ( Name, Gender and DoB) Dependent/s: - Shaun, M, 6/1/2010 (15…" at bounding box center [480, 402] width 499 height 52
click at [718, 618] on button "Save" at bounding box center [724, 621] width 25 height 18
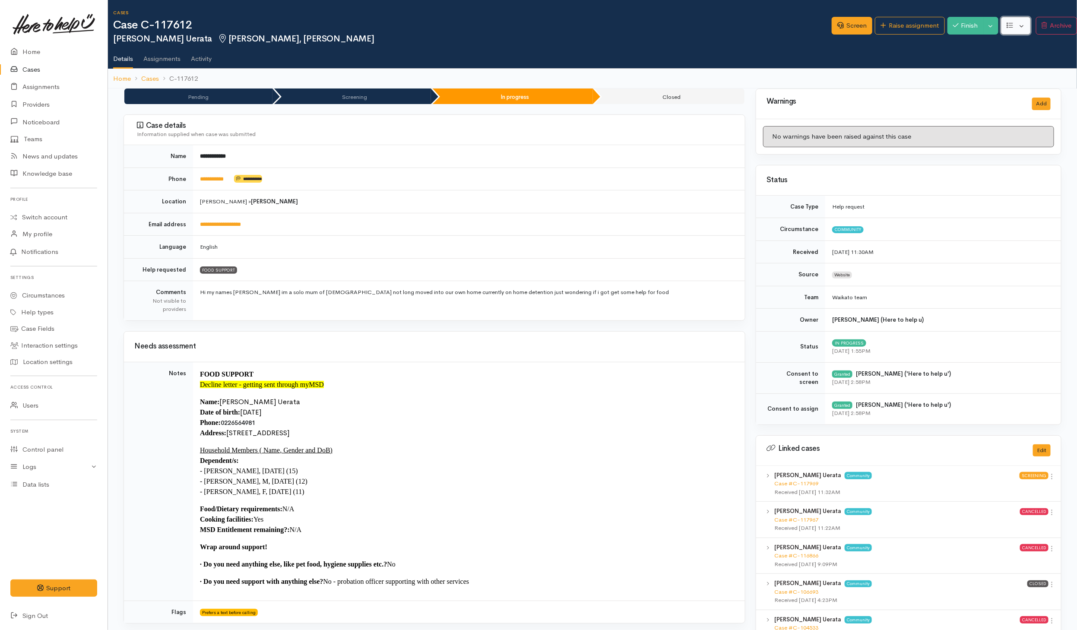
click at [1018, 30] on button "button" at bounding box center [1016, 26] width 30 height 18
click at [975, 70] on link "Re-assign team" at bounding box center [984, 72] width 92 height 13
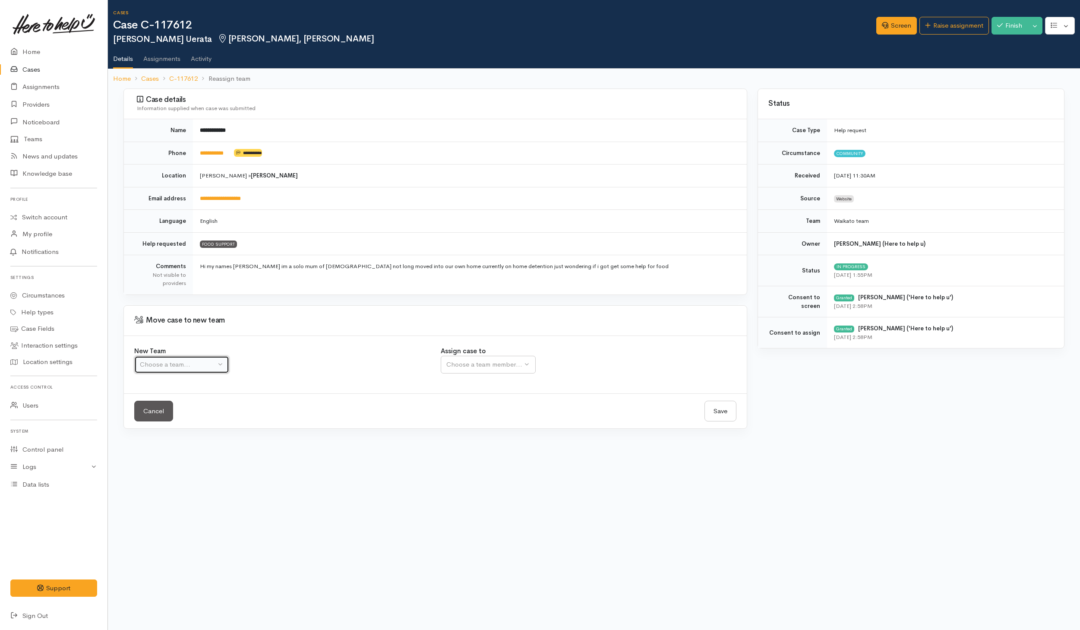
click at [208, 369] on div "Choose a team..." at bounding box center [178, 365] width 76 height 10
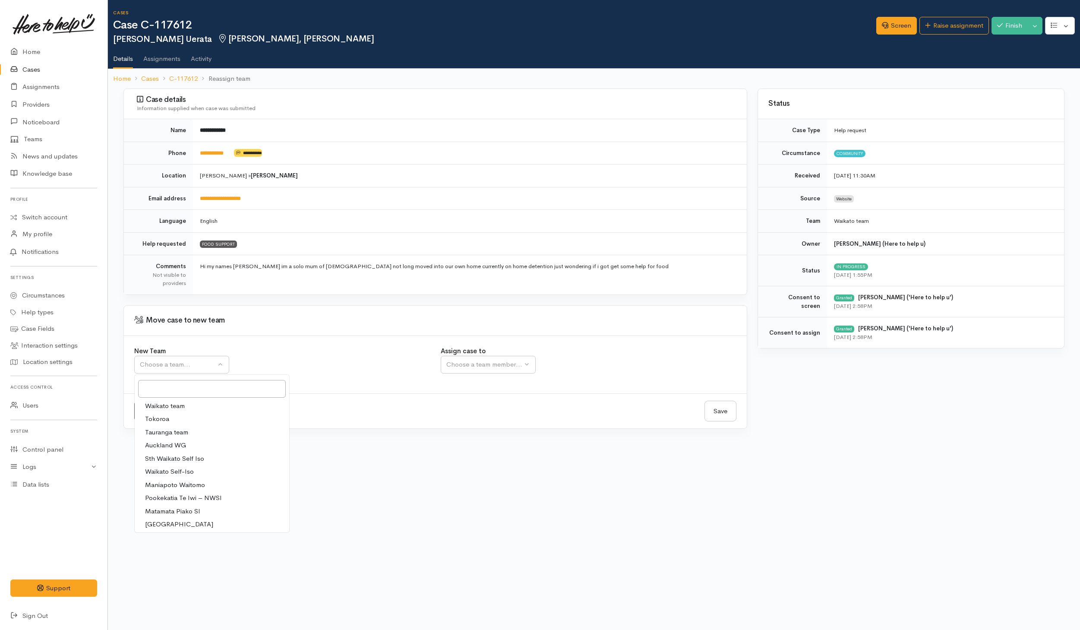
click at [190, 410] on link "Waikato team" at bounding box center [212, 405] width 155 height 13
select select "1"
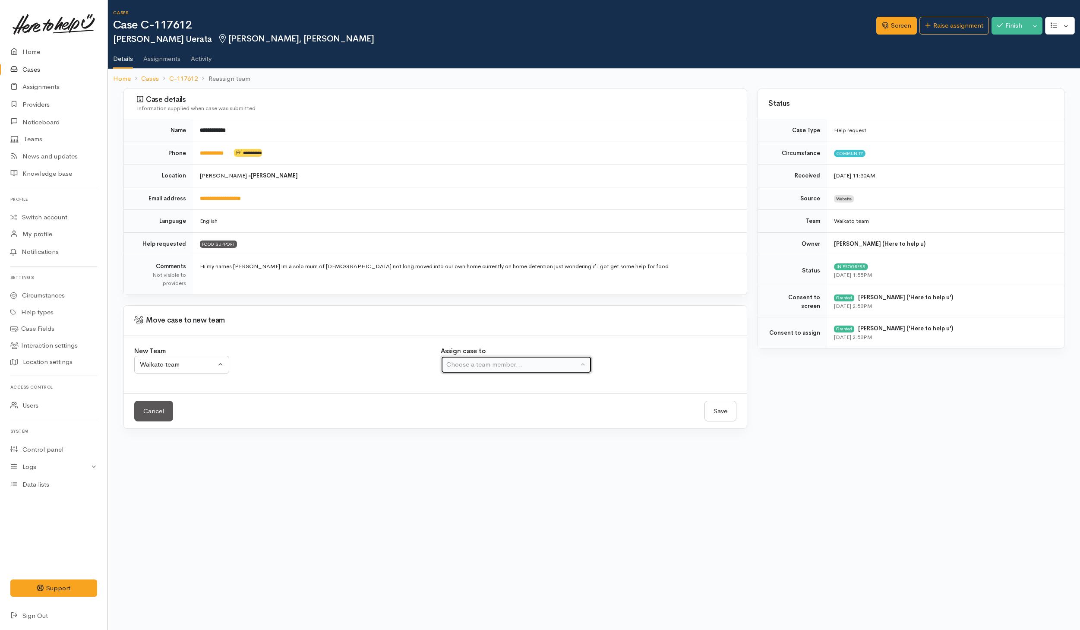
click at [464, 368] on div "Choose a team member..." at bounding box center [512, 365] width 132 height 10
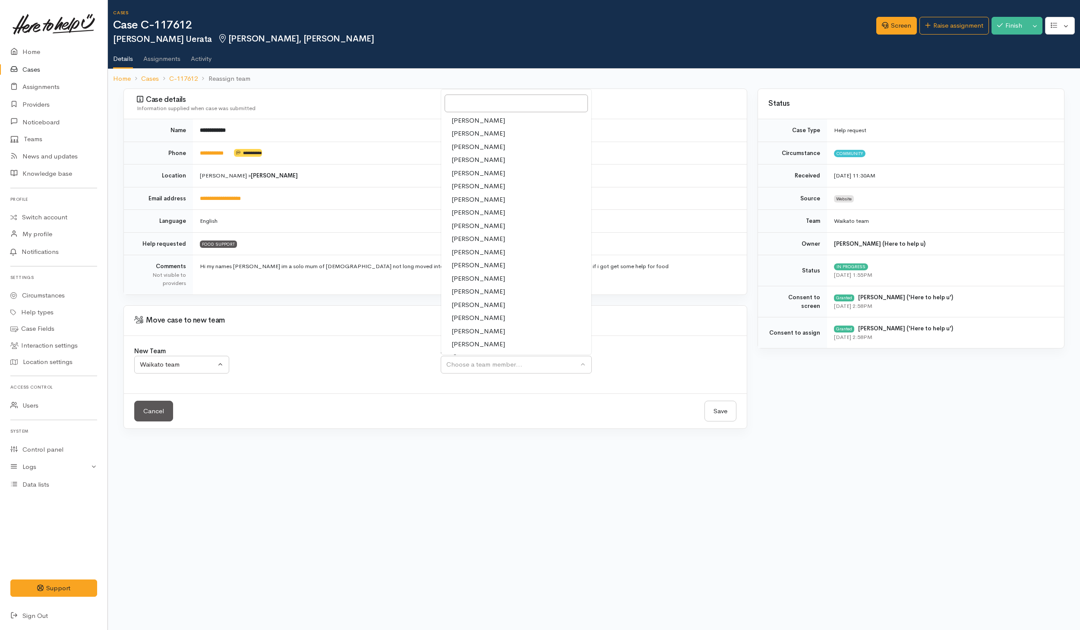
click at [473, 242] on span "[PERSON_NAME]" at bounding box center [479, 239] width 54 height 10
select select "1252"
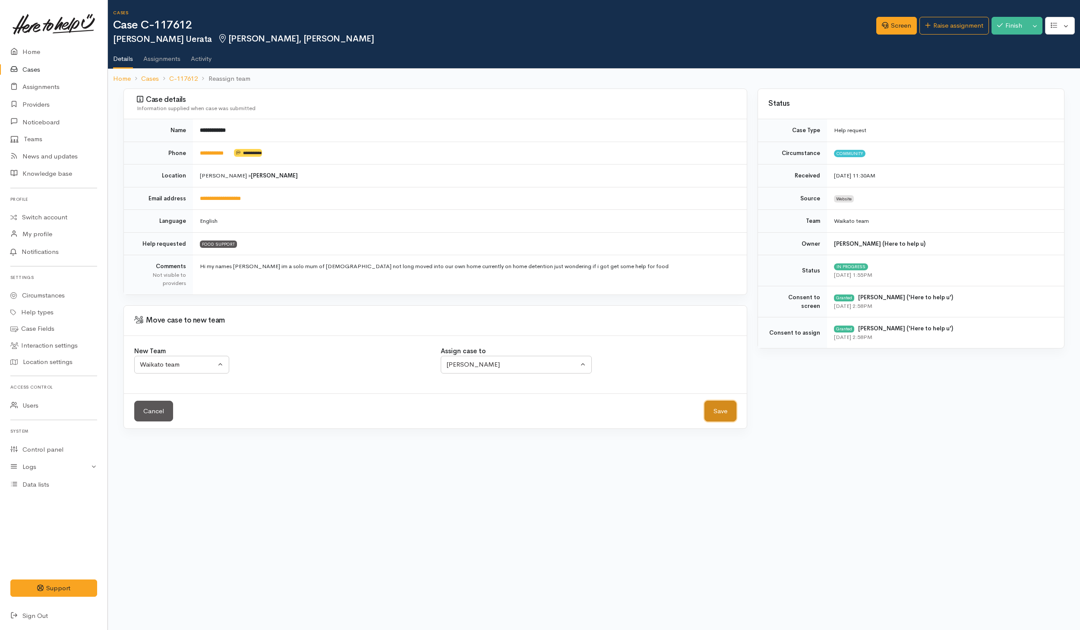
click at [719, 407] on button "Save" at bounding box center [720, 411] width 32 height 21
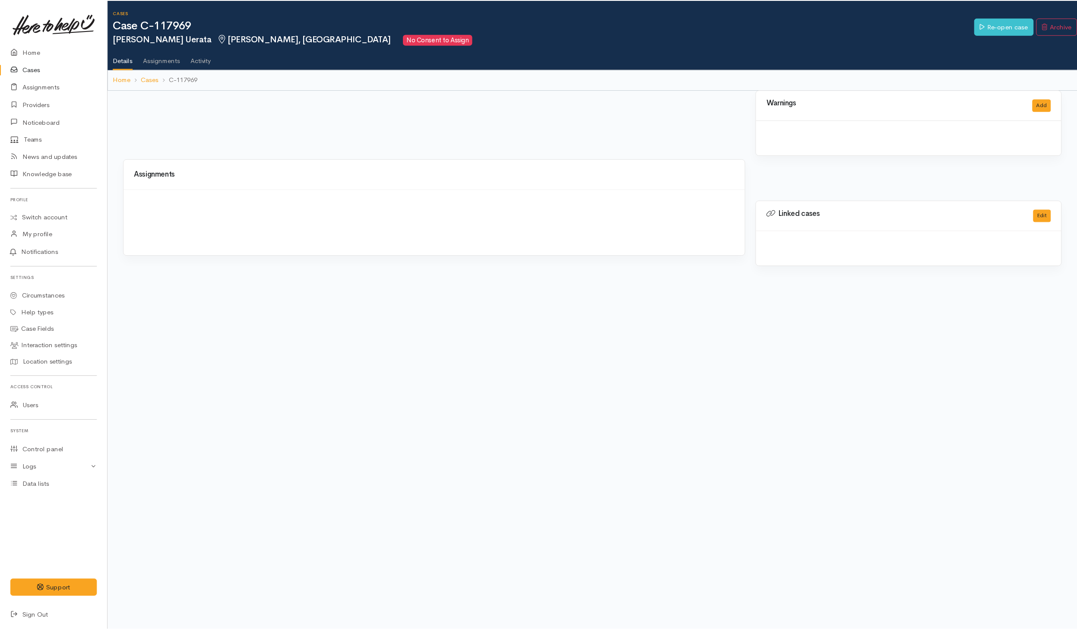
scroll to position [0, 3]
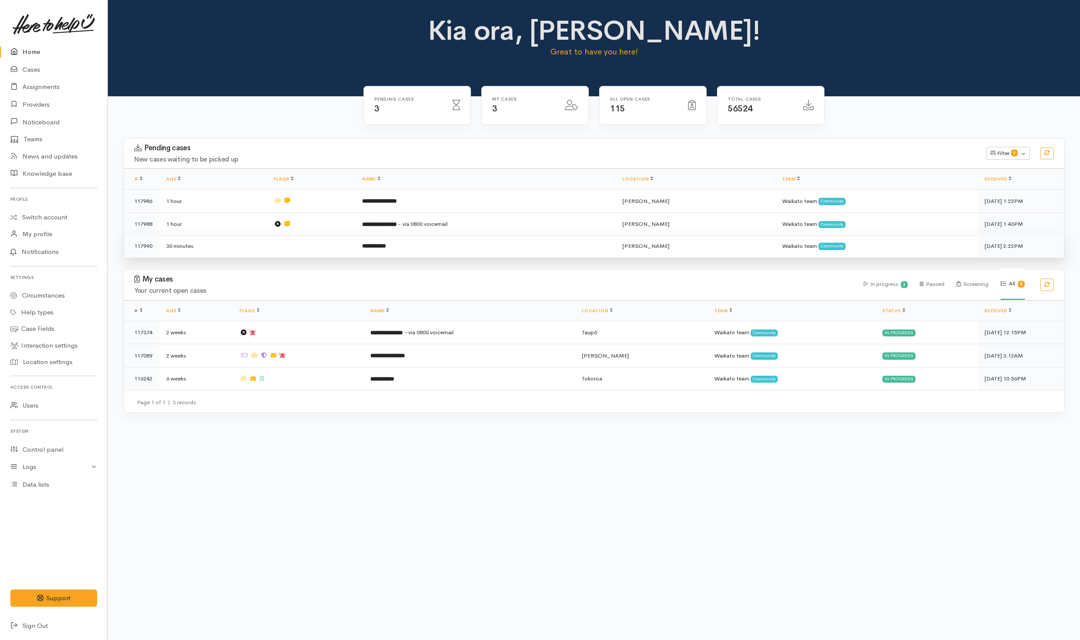
click at [455, 253] on td "**********" at bounding box center [485, 245] width 260 height 23
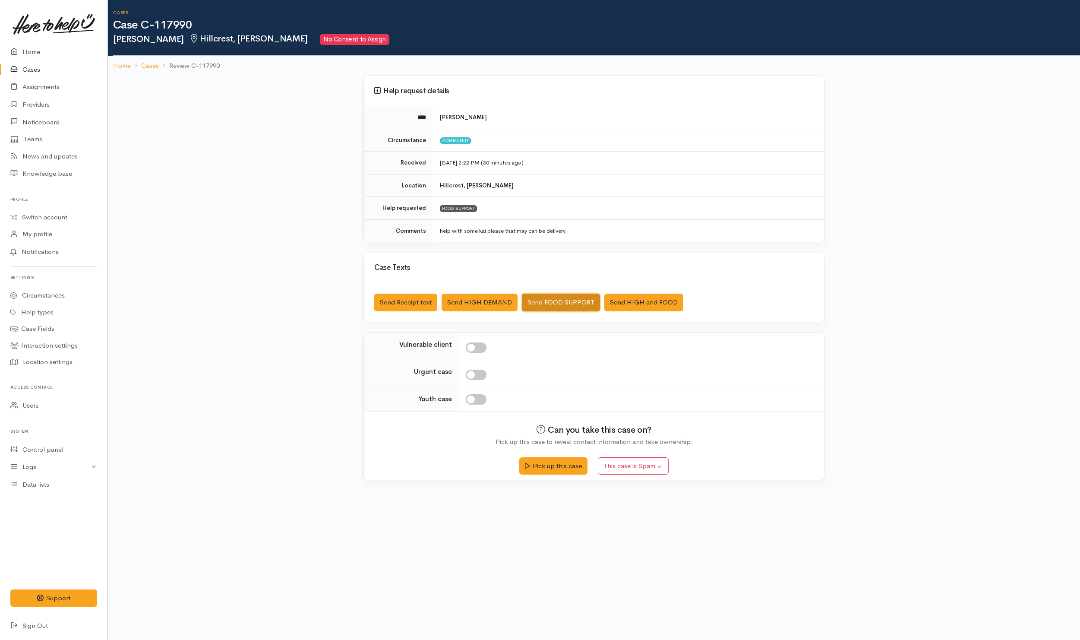
click at [546, 307] on button "Send FOOD SUPPORT" at bounding box center [561, 303] width 78 height 18
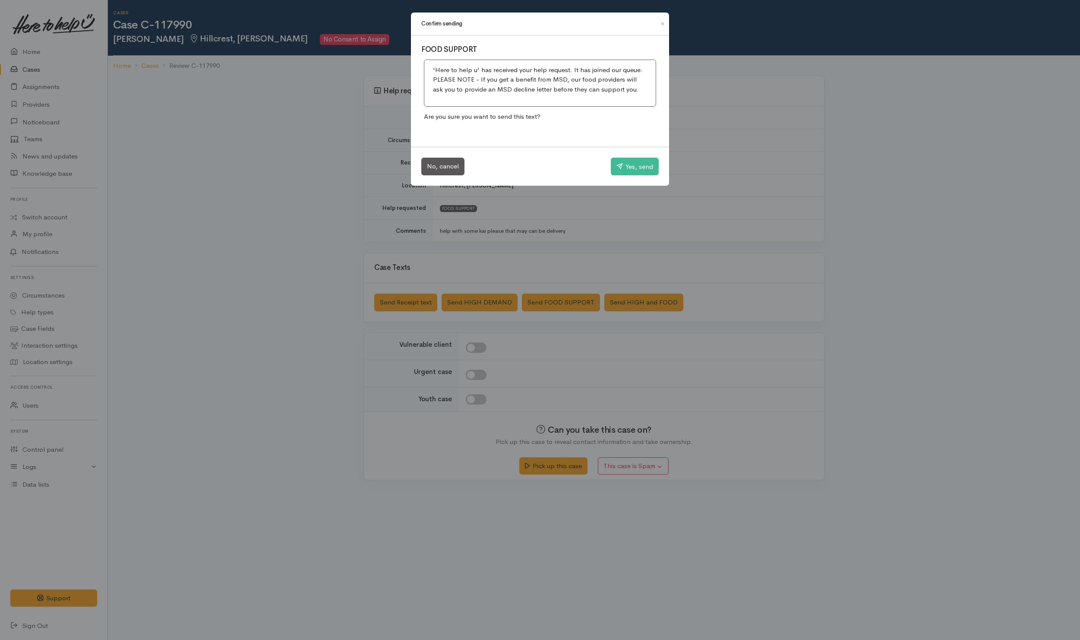
click at [635, 156] on div "No, cancel Yes, send" at bounding box center [540, 166] width 258 height 39
click at [633, 170] on button "Yes, send" at bounding box center [635, 167] width 48 height 18
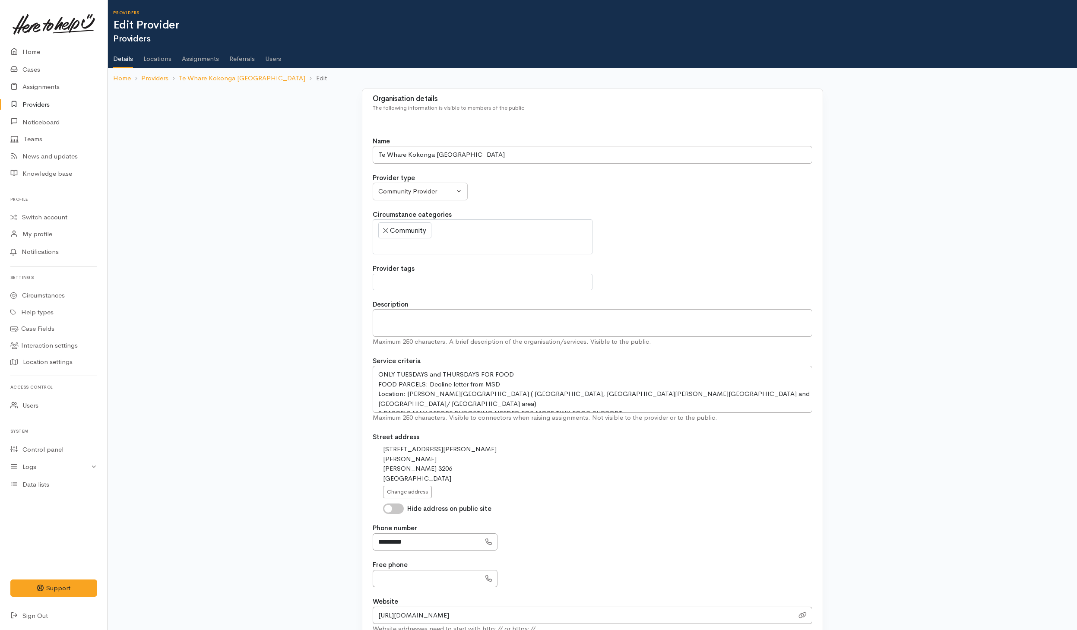
select select
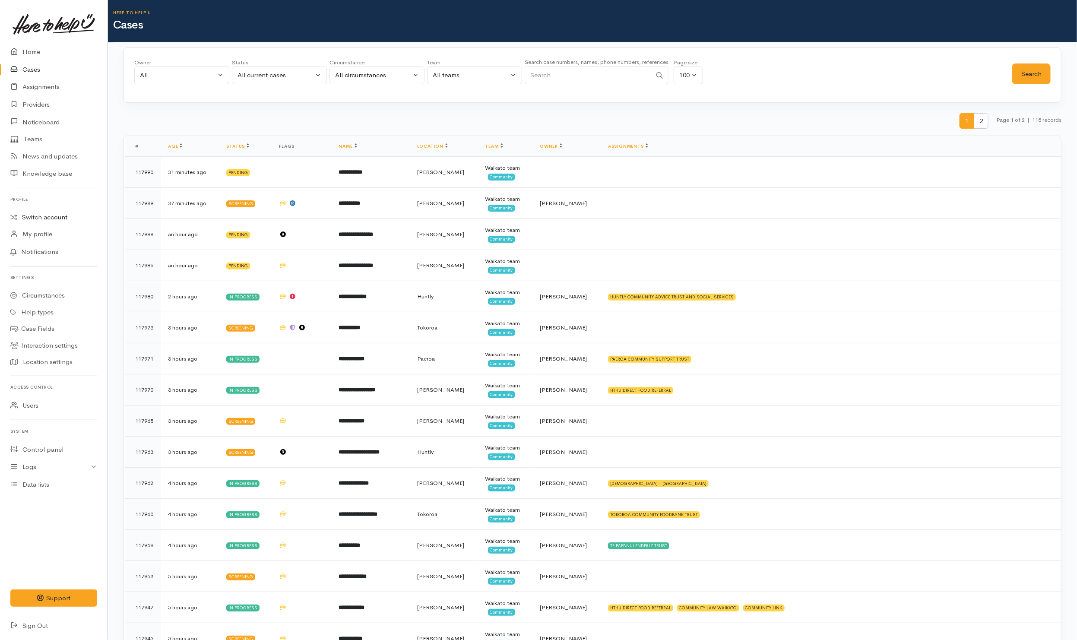
click at [33, 219] on link "Switch account" at bounding box center [53, 217] width 107 height 17
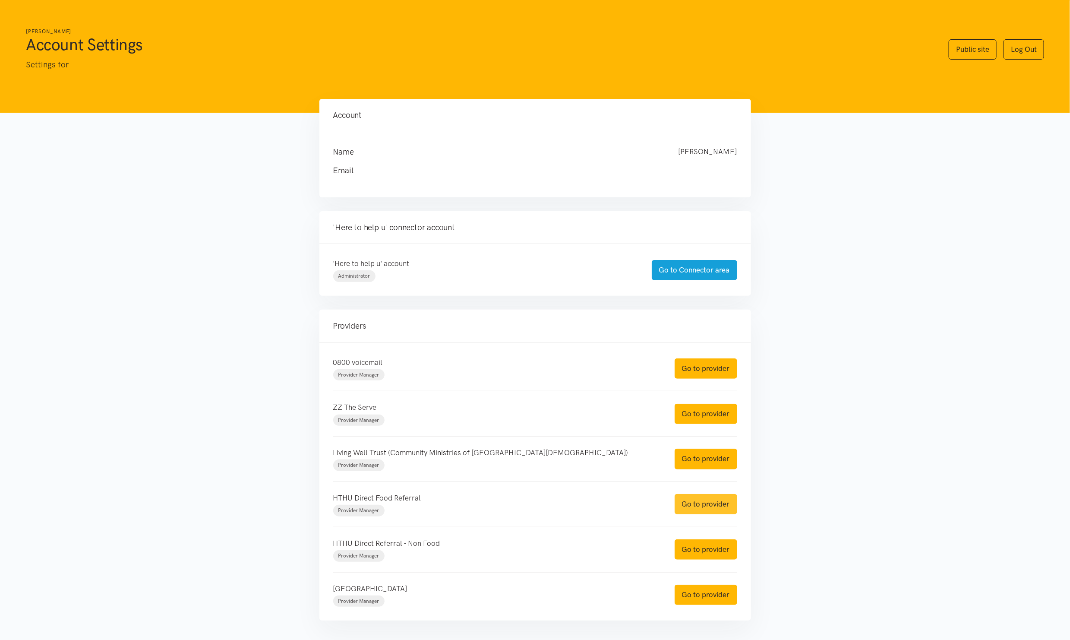
click at [710, 504] on link "Go to provider" at bounding box center [706, 504] width 63 height 20
click at [711, 546] on link "Go to provider" at bounding box center [706, 549] width 63 height 20
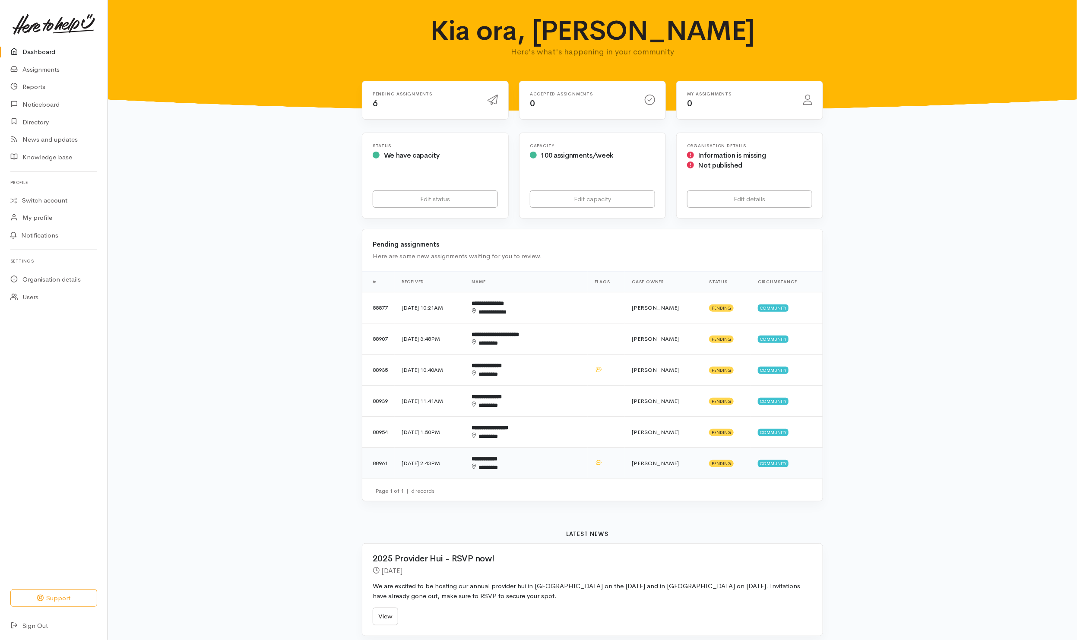
click at [675, 472] on td "Nor Hashim" at bounding box center [663, 463] width 77 height 31
click at [677, 437] on td "Priyanka Duggal" at bounding box center [663, 432] width 77 height 31
click at [669, 407] on td "Nor Hashim" at bounding box center [663, 400] width 77 height 31
click at [666, 382] on td "Nor Hashim" at bounding box center [663, 369] width 77 height 31
click at [666, 350] on td "Nicole Rusk" at bounding box center [663, 338] width 77 height 31
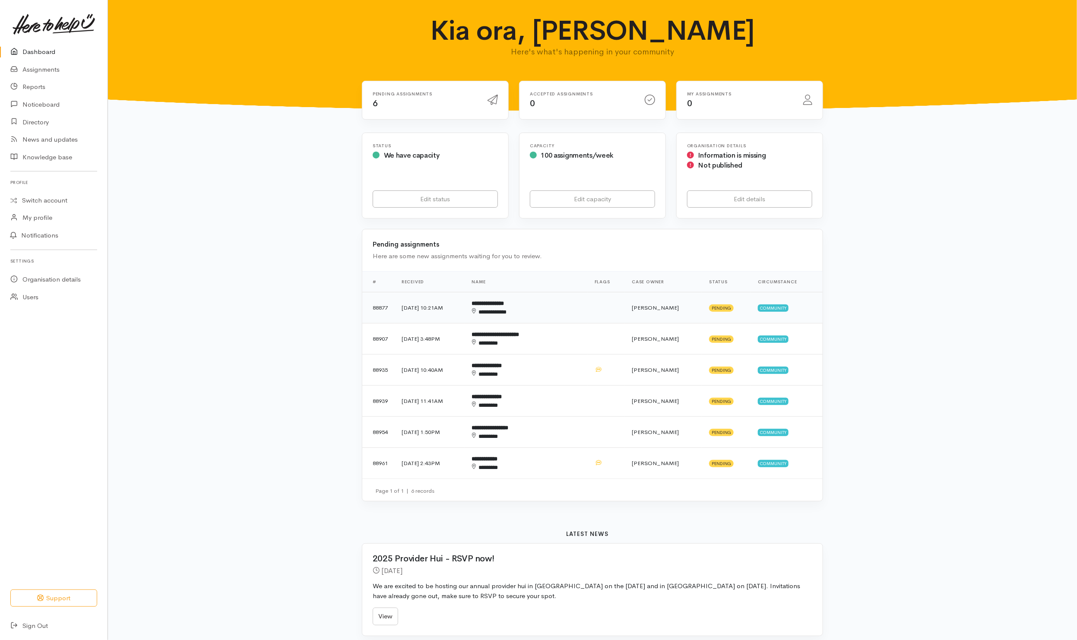
click at [669, 316] on td "Nicole Rusk" at bounding box center [663, 307] width 77 height 31
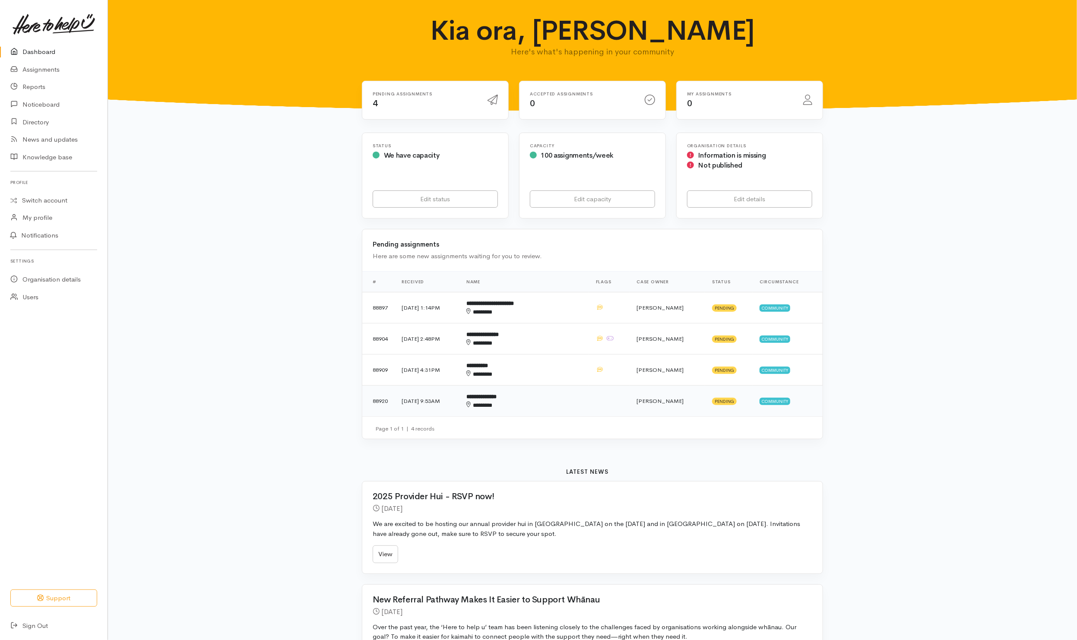
click at [598, 409] on td at bounding box center [609, 400] width 41 height 31
click at [556, 373] on div "********" at bounding box center [511, 374] width 91 height 9
click at [566, 339] on td "**********" at bounding box center [523, 338] width 129 height 31
click at [557, 309] on div "********" at bounding box center [511, 312] width 91 height 9
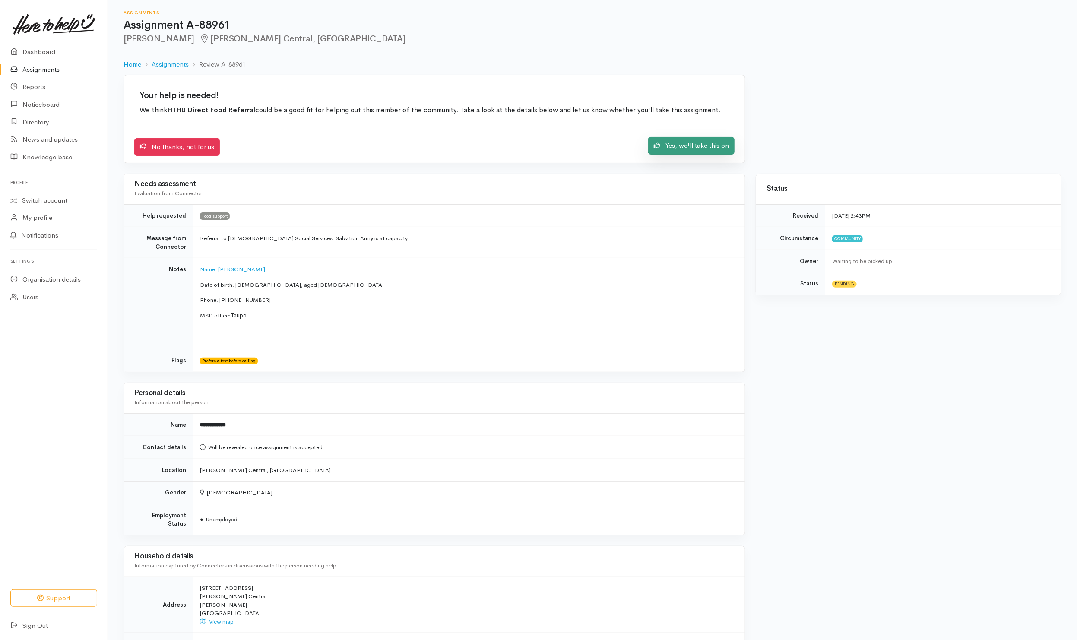
click at [714, 145] on link "Yes, we'll take this on" at bounding box center [691, 146] width 86 height 18
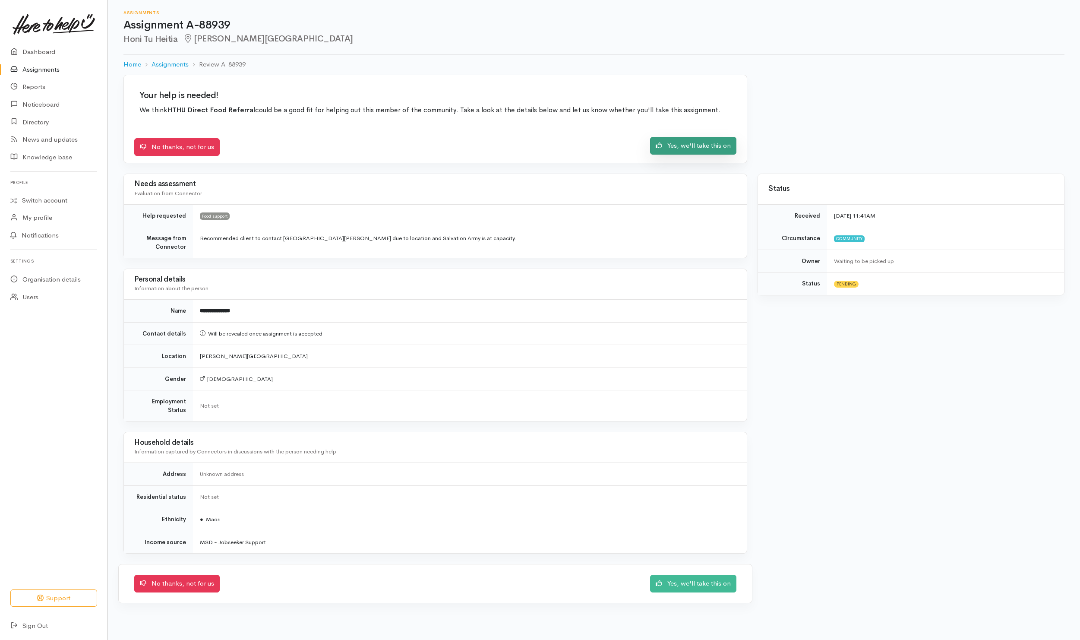
click at [699, 154] on link "Yes, we'll take this on" at bounding box center [693, 146] width 86 height 18
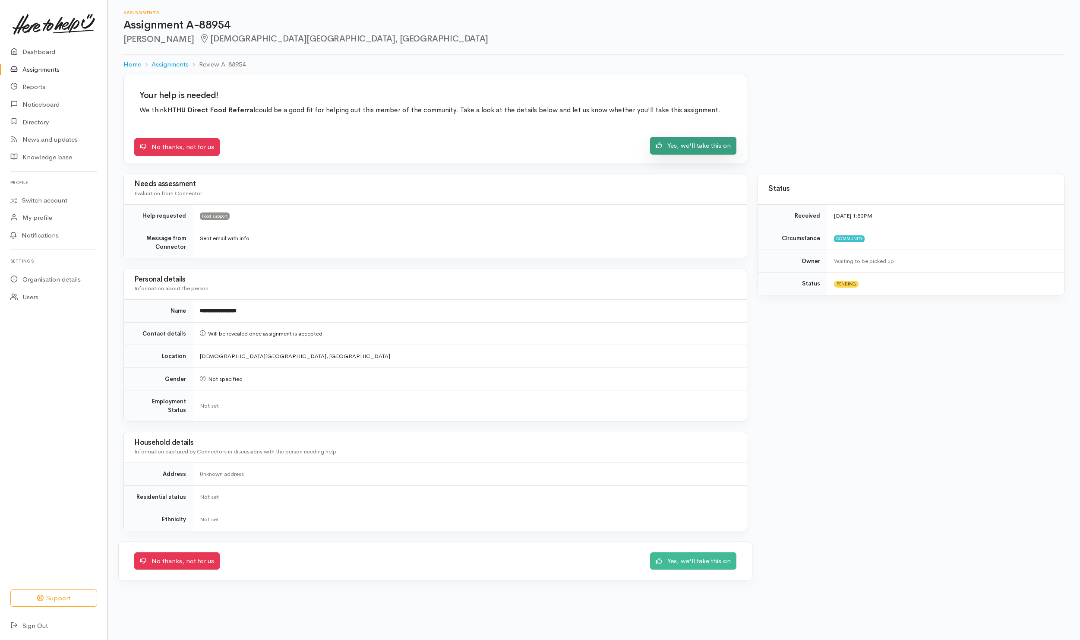
click at [690, 152] on link "Yes, we'll take this on" at bounding box center [693, 146] width 86 height 18
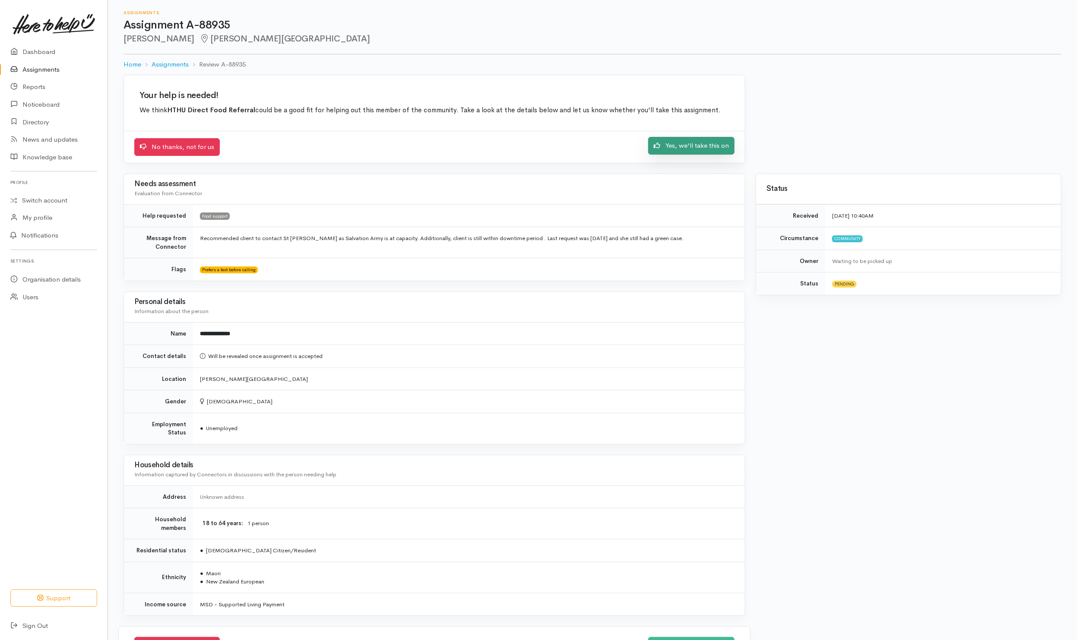
click at [673, 142] on link "Yes, we'll take this on" at bounding box center [691, 146] width 86 height 18
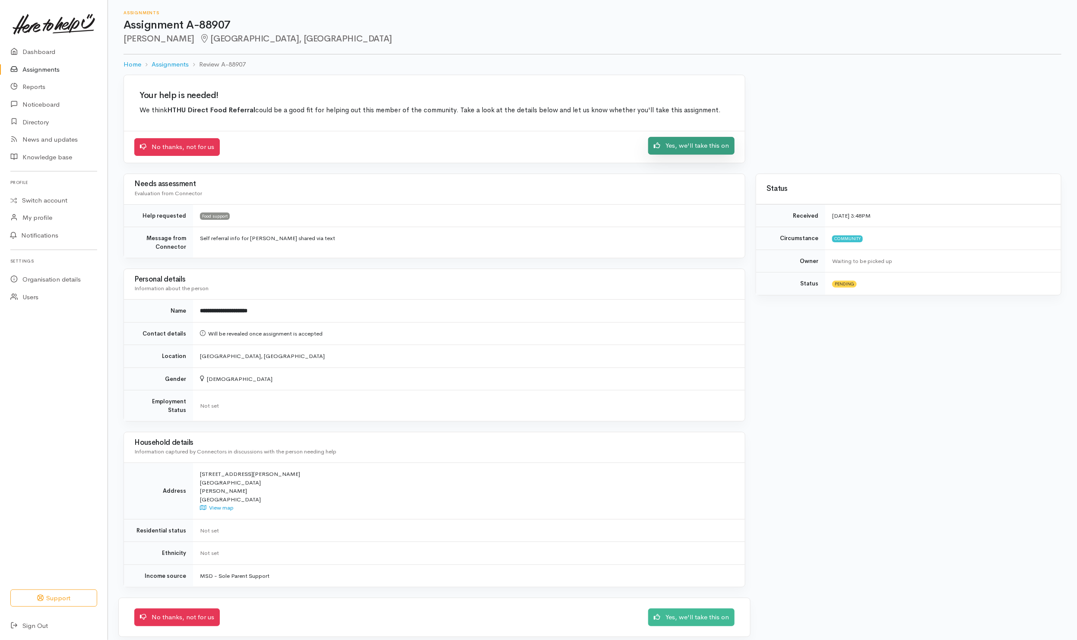
click at [701, 153] on link "Yes, we'll take this on" at bounding box center [691, 146] width 86 height 18
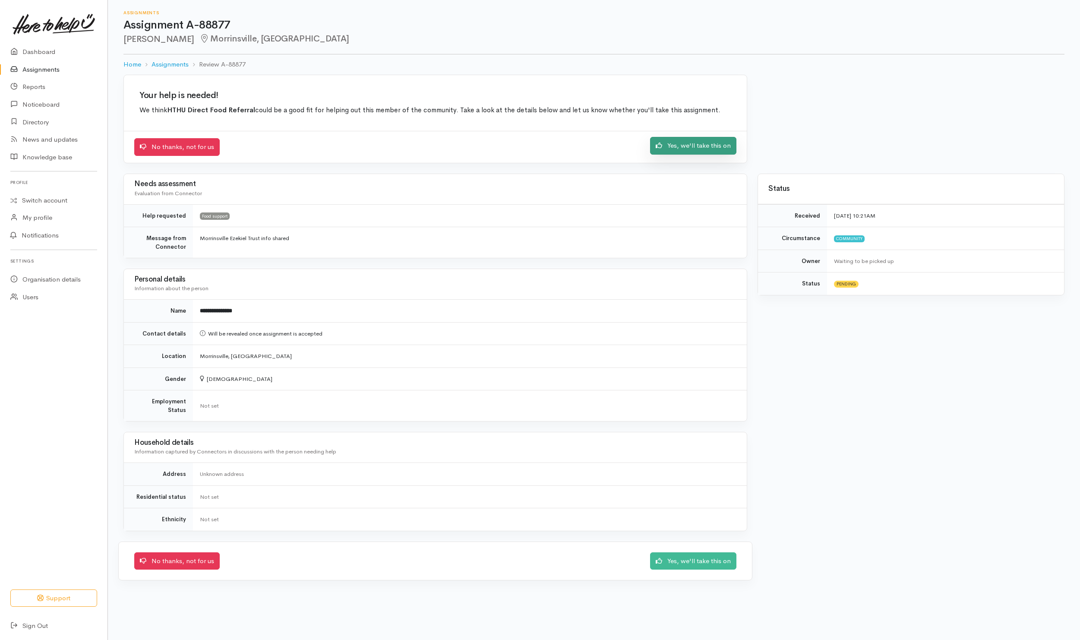
click at [698, 153] on link "Yes, we'll take this on" at bounding box center [693, 146] width 86 height 18
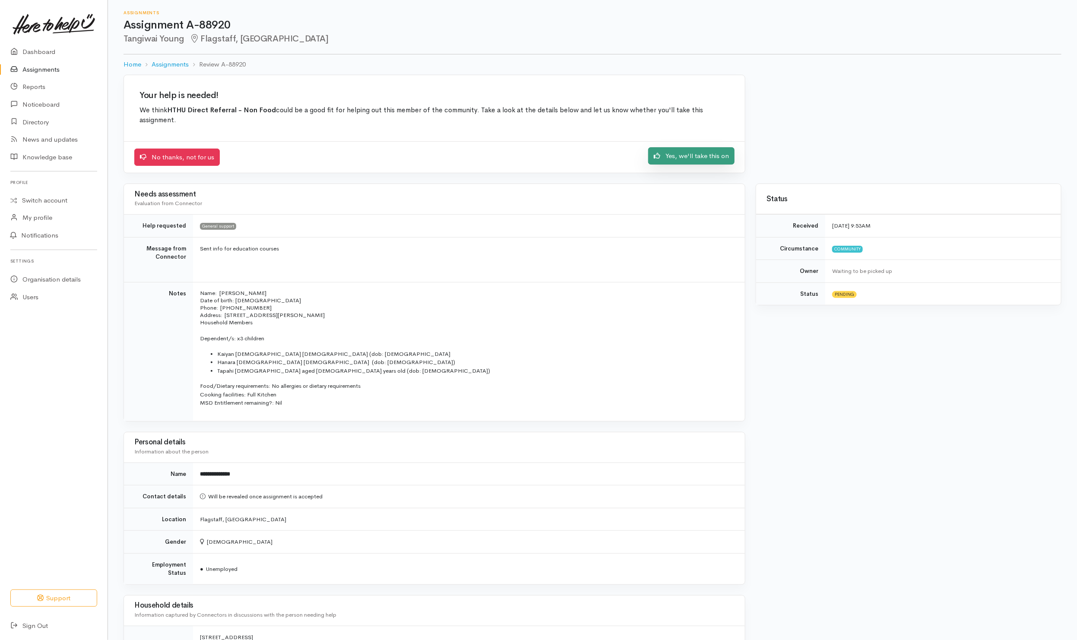
click at [684, 157] on link "Yes, we'll take this on" at bounding box center [691, 156] width 86 height 18
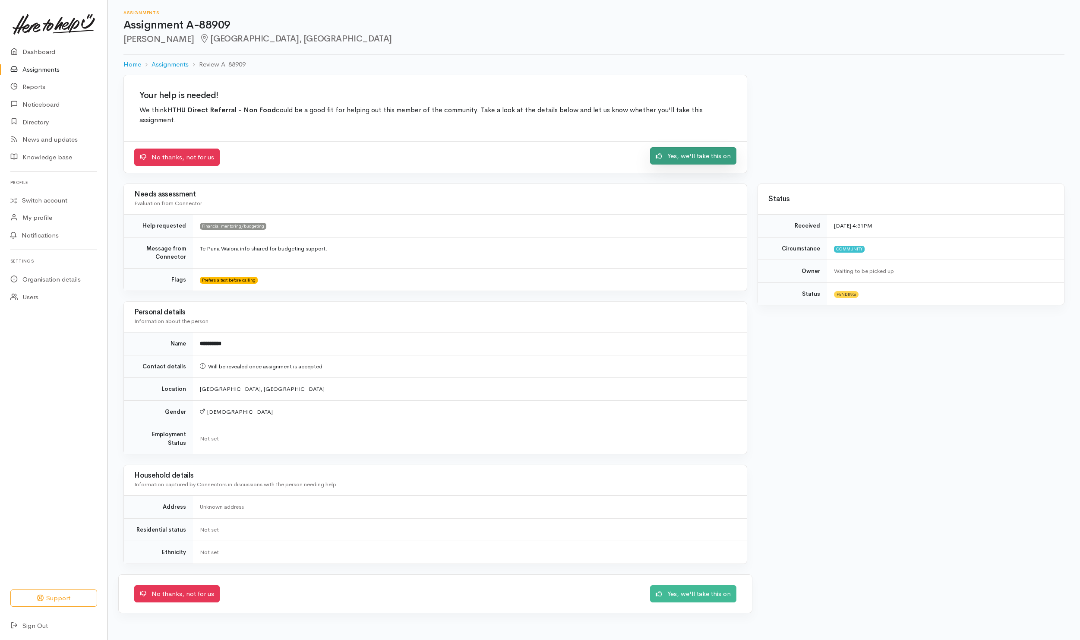
click at [694, 163] on link "Yes, we'll take this on" at bounding box center [693, 156] width 86 height 18
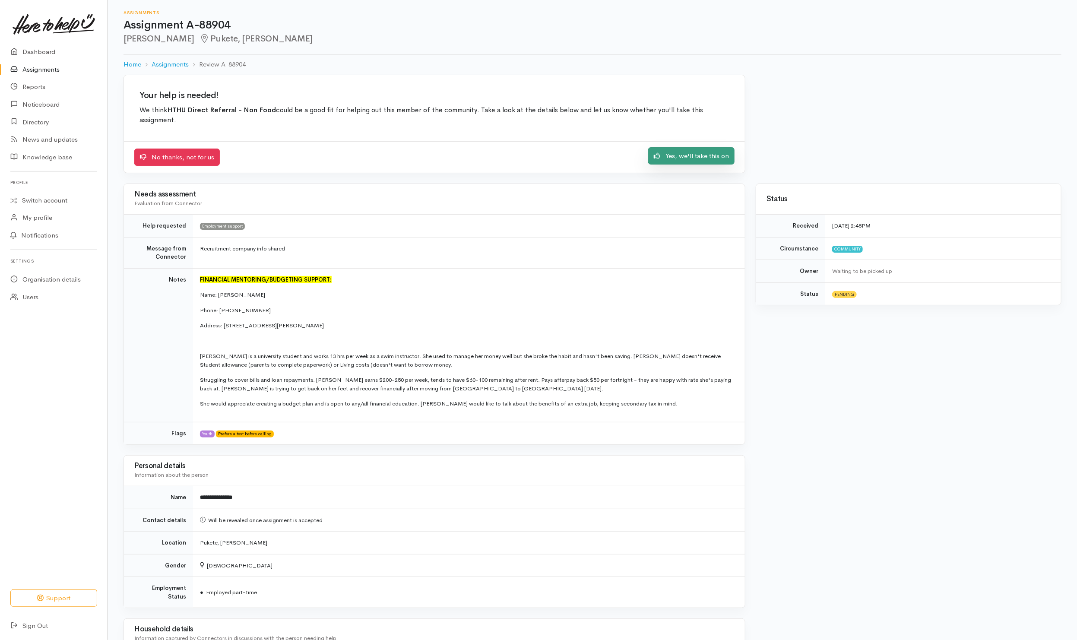
click at [686, 155] on link "Yes, we'll take this on" at bounding box center [691, 156] width 86 height 18
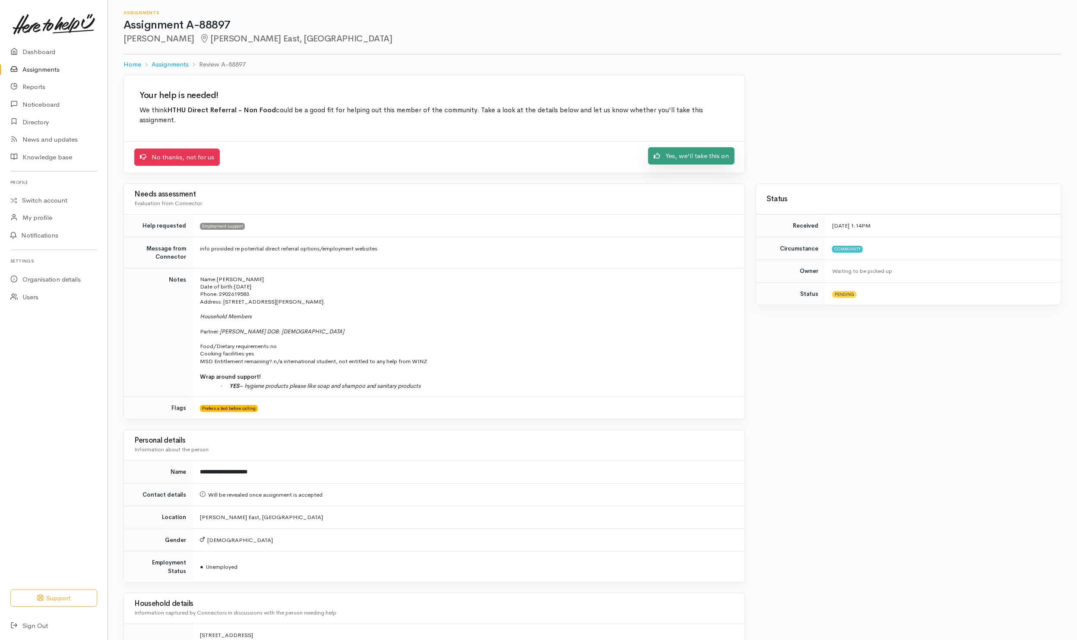
click at [710, 162] on link "Yes, we'll take this on" at bounding box center [691, 156] width 86 height 18
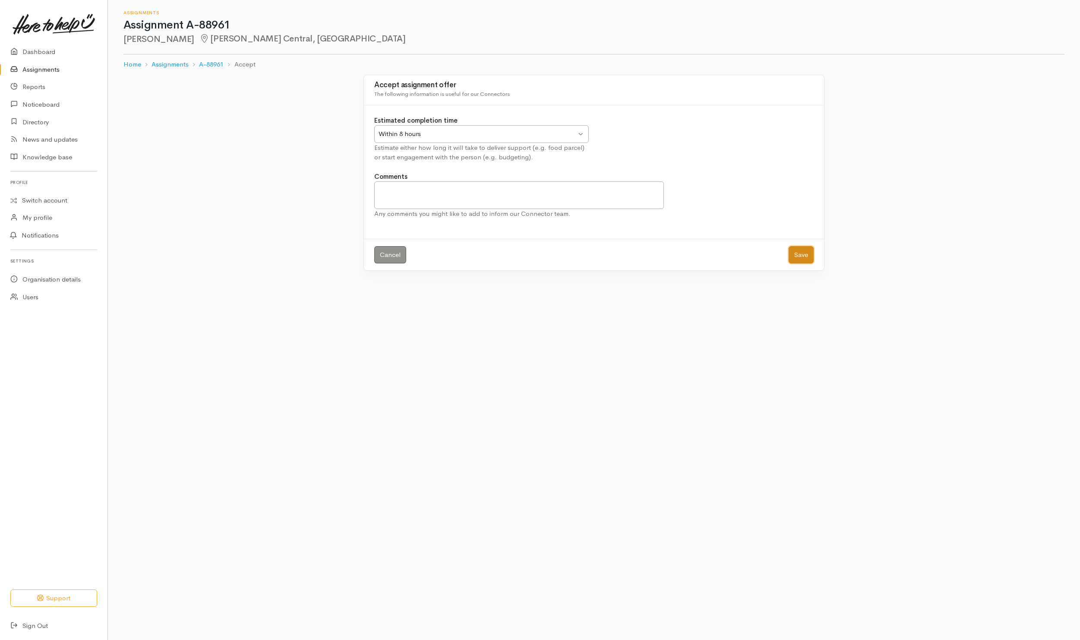
click at [799, 257] on button "Save" at bounding box center [801, 255] width 25 height 18
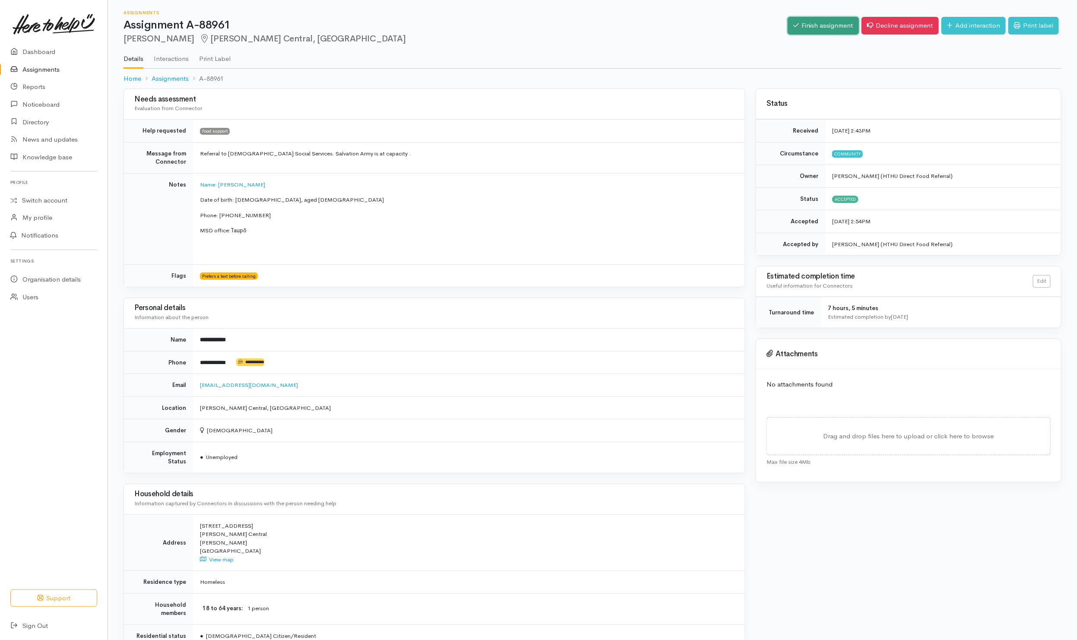
click at [829, 21] on link "Finish assignment" at bounding box center [822, 26] width 71 height 18
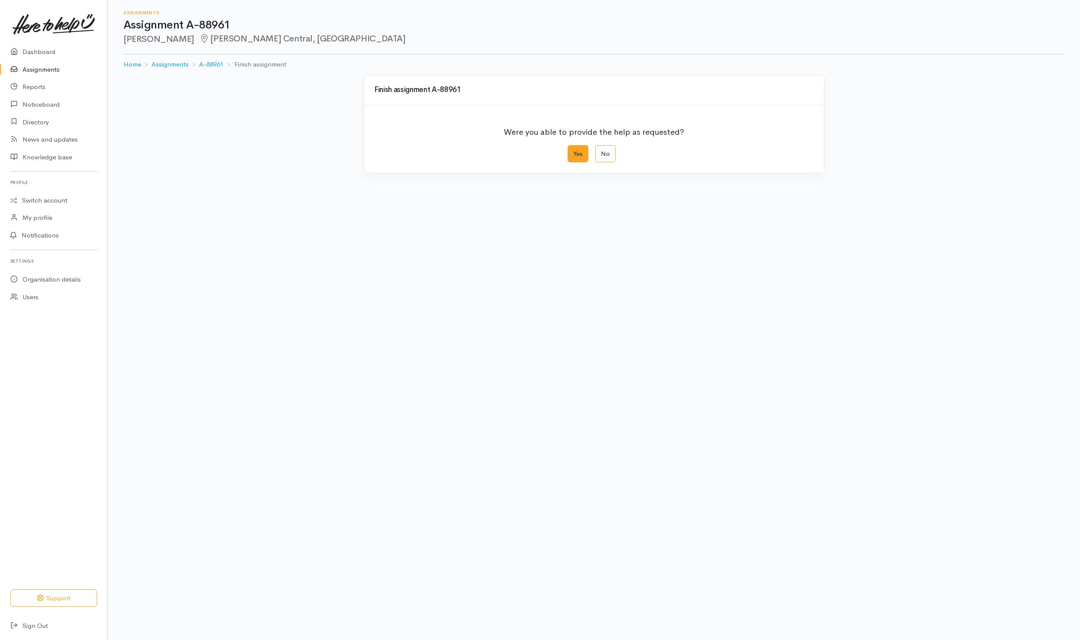
click at [578, 155] on label "Yes" at bounding box center [578, 154] width 21 height 18
click at [573, 151] on input "Yes" at bounding box center [571, 148] width 6 height 6
radio input "true"
click at [798, 352] on button "Save" at bounding box center [801, 346] width 25 height 18
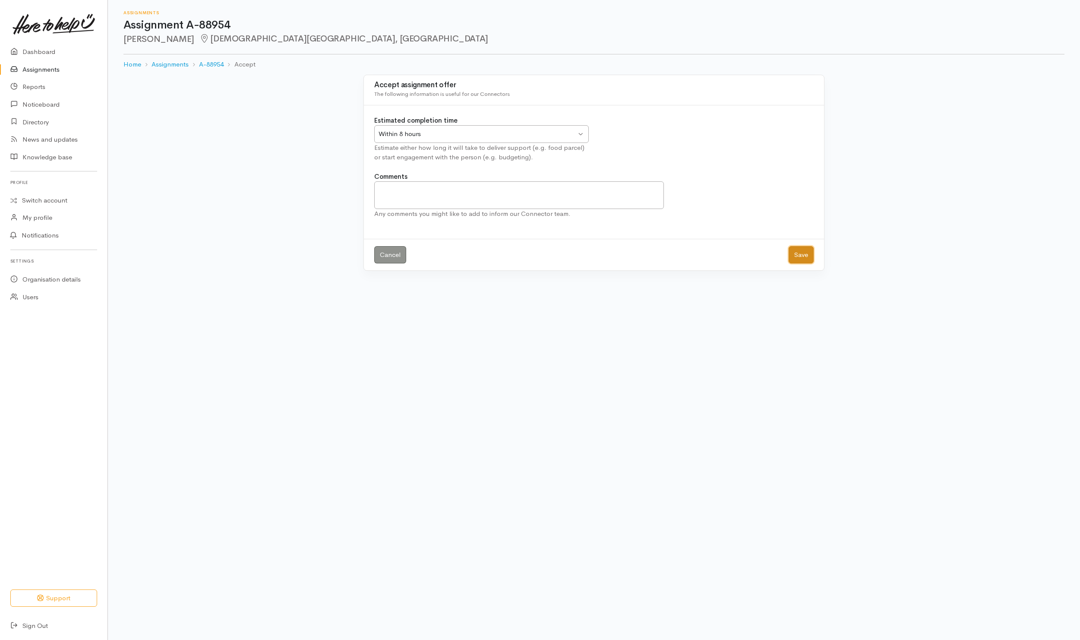
click at [797, 258] on button "Save" at bounding box center [801, 255] width 25 height 18
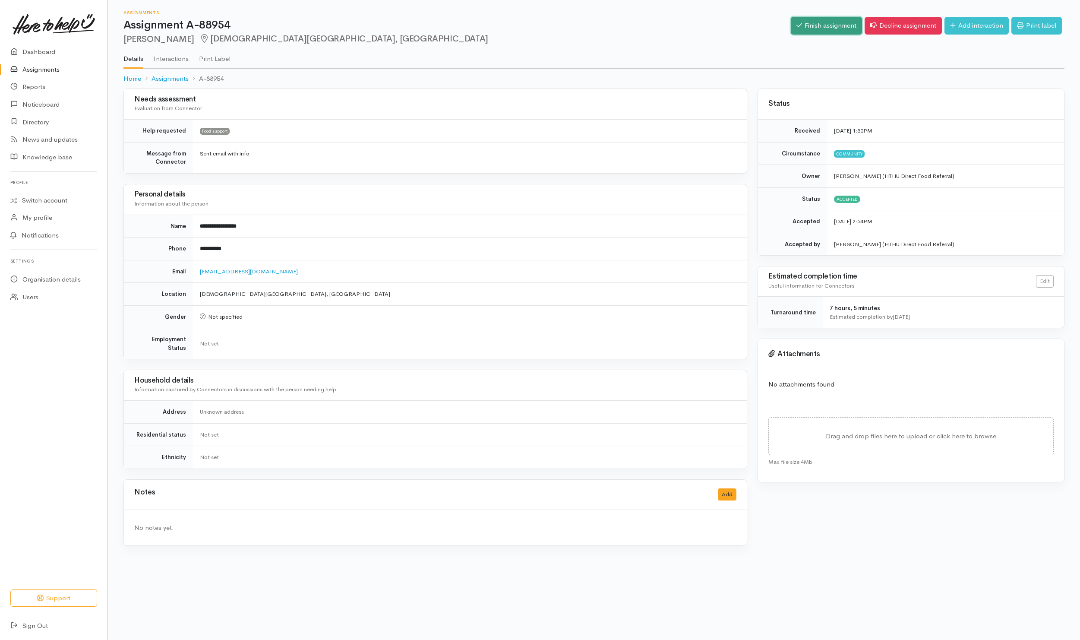
click at [807, 29] on link "Finish assignment" at bounding box center [826, 26] width 71 height 18
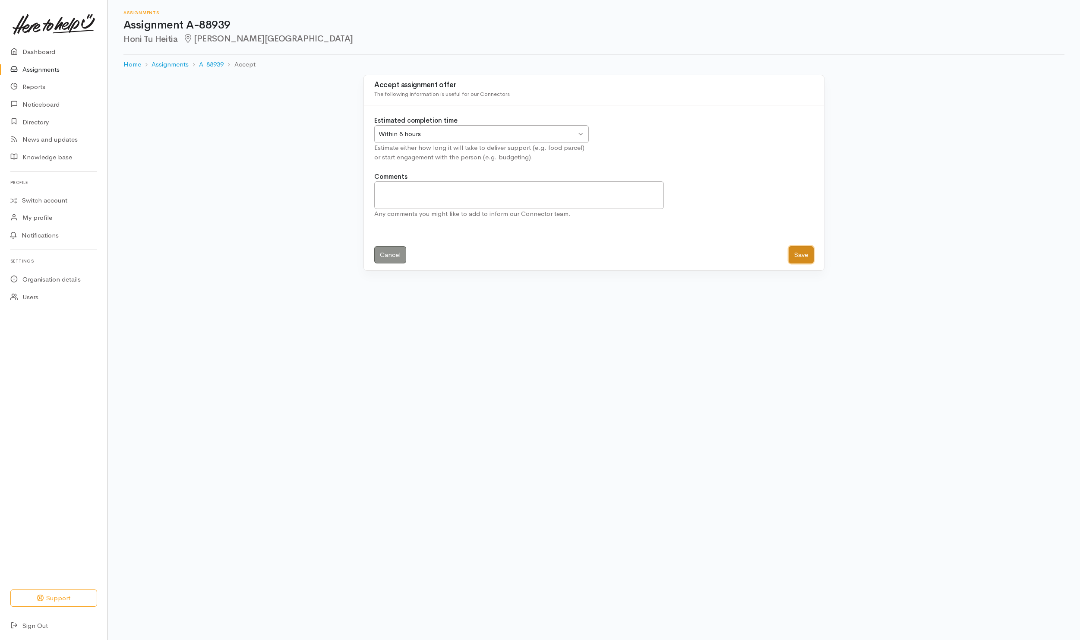
drag, startPoint x: 803, startPoint y: 253, endPoint x: 801, endPoint y: 244, distance: 9.3
click at [802, 253] on button "Save" at bounding box center [801, 255] width 25 height 18
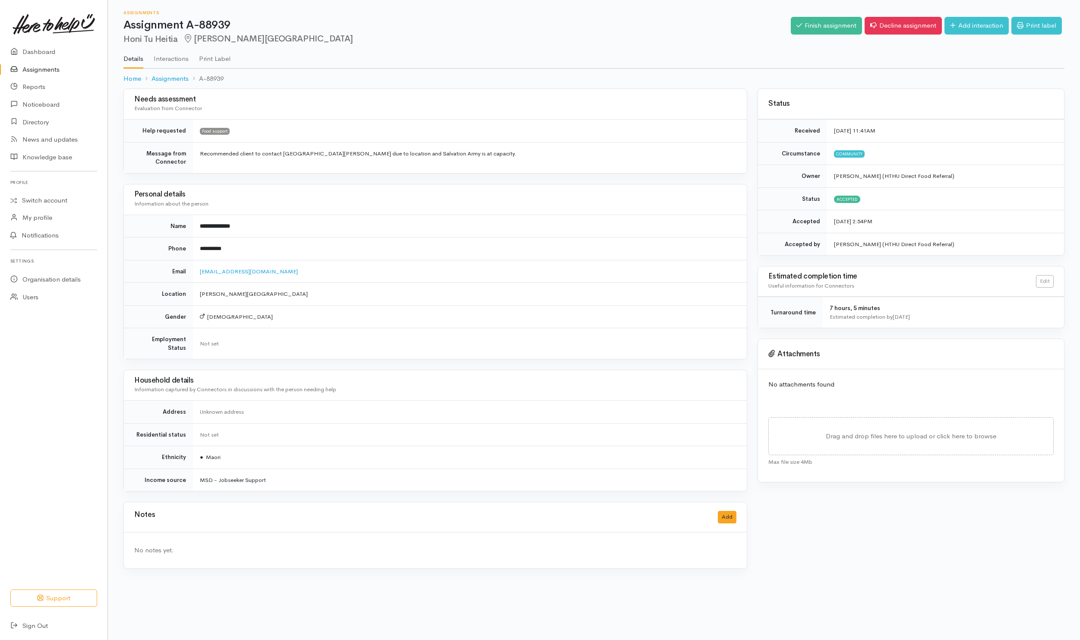
click at [798, 35] on div "Finish assignment Decline assignment Add interaction Print label" at bounding box center [928, 27] width 274 height 28
click at [798, 28] on link "Finish assignment" at bounding box center [826, 26] width 71 height 18
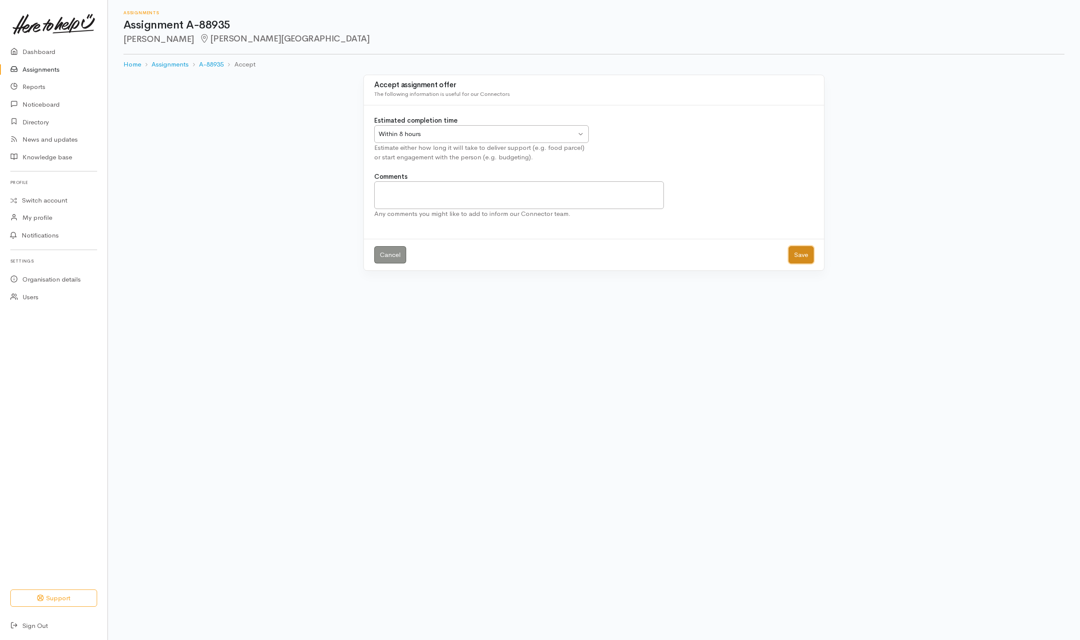
click at [805, 253] on button "Save" at bounding box center [801, 255] width 25 height 18
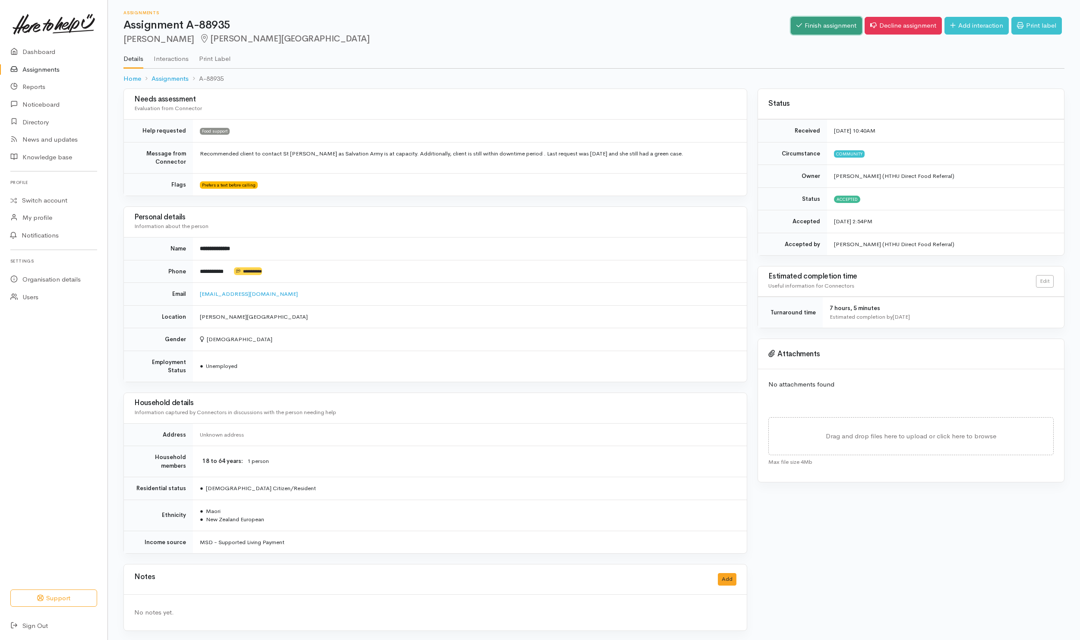
click at [818, 29] on link "Finish assignment" at bounding box center [826, 26] width 71 height 18
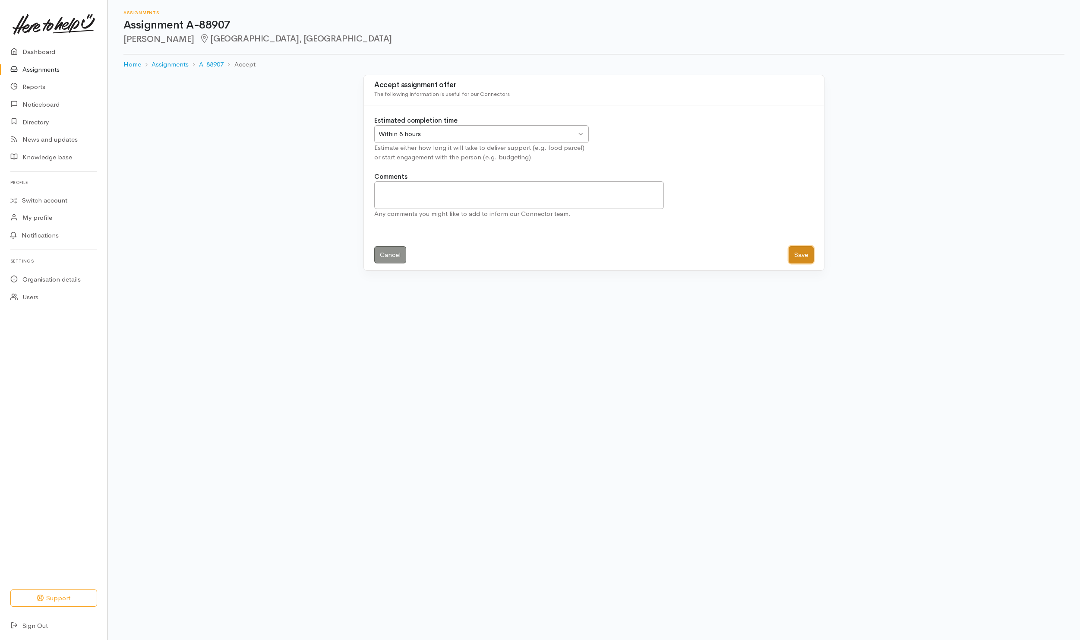
drag, startPoint x: 807, startPoint y: 257, endPoint x: 803, endPoint y: 255, distance: 4.6
click at [806, 256] on button "Save" at bounding box center [801, 255] width 25 height 18
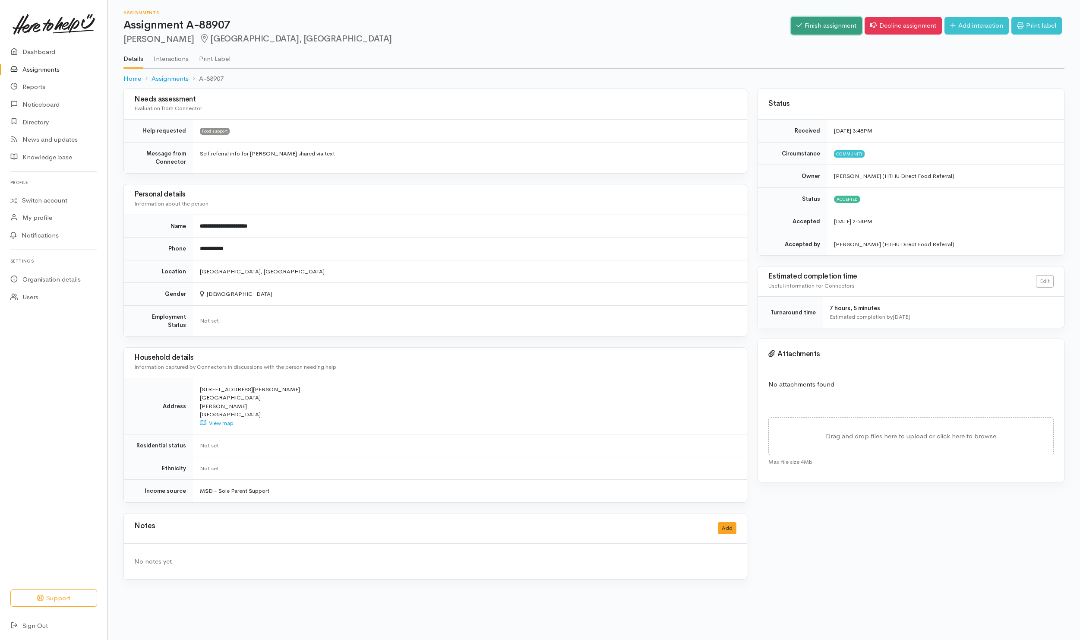
click at [819, 21] on link "Finish assignment" at bounding box center [826, 26] width 71 height 18
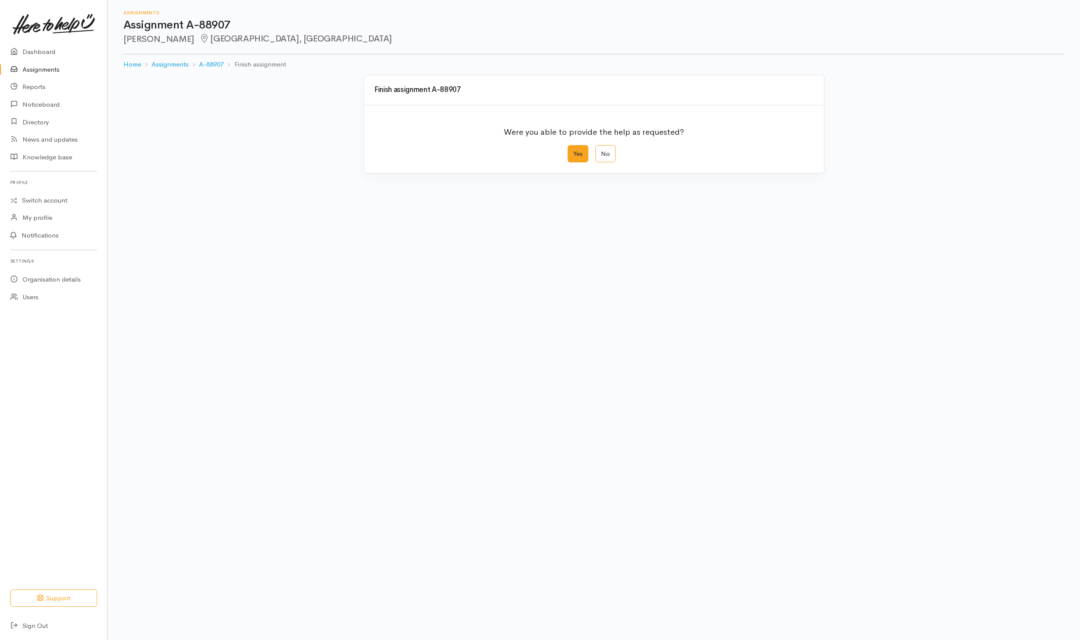
click at [580, 153] on label "Yes" at bounding box center [578, 154] width 21 height 18
click at [573, 151] on input "Yes" at bounding box center [571, 148] width 6 height 6
radio input "true"
click at [806, 343] on button "Save" at bounding box center [801, 346] width 25 height 18
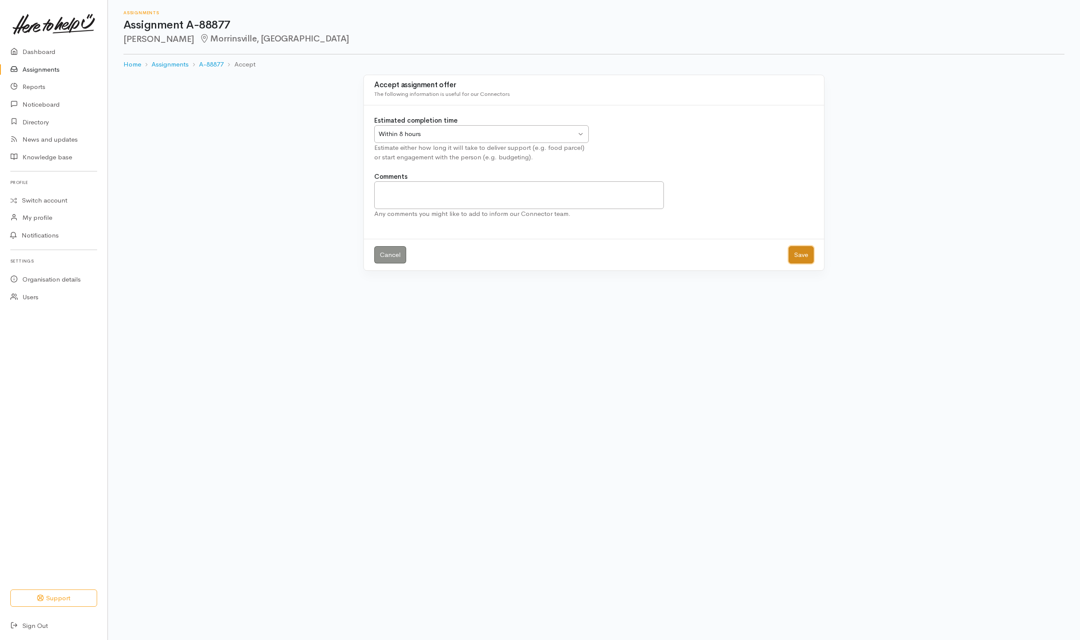
click at [805, 256] on button "Save" at bounding box center [801, 255] width 25 height 18
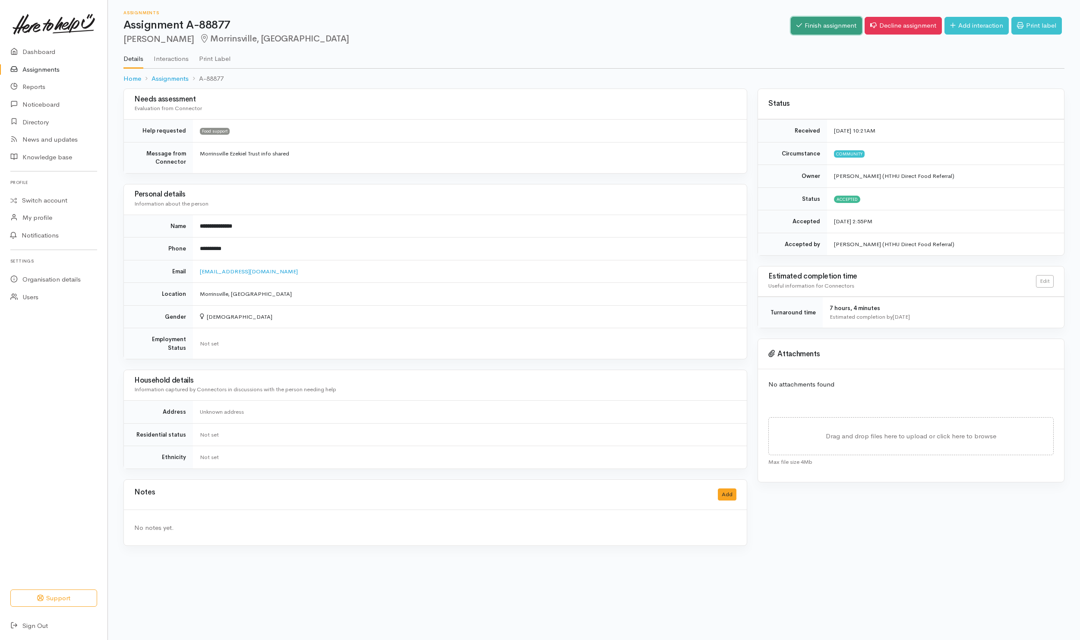
click at [830, 34] on link "Finish assignment" at bounding box center [826, 26] width 71 height 18
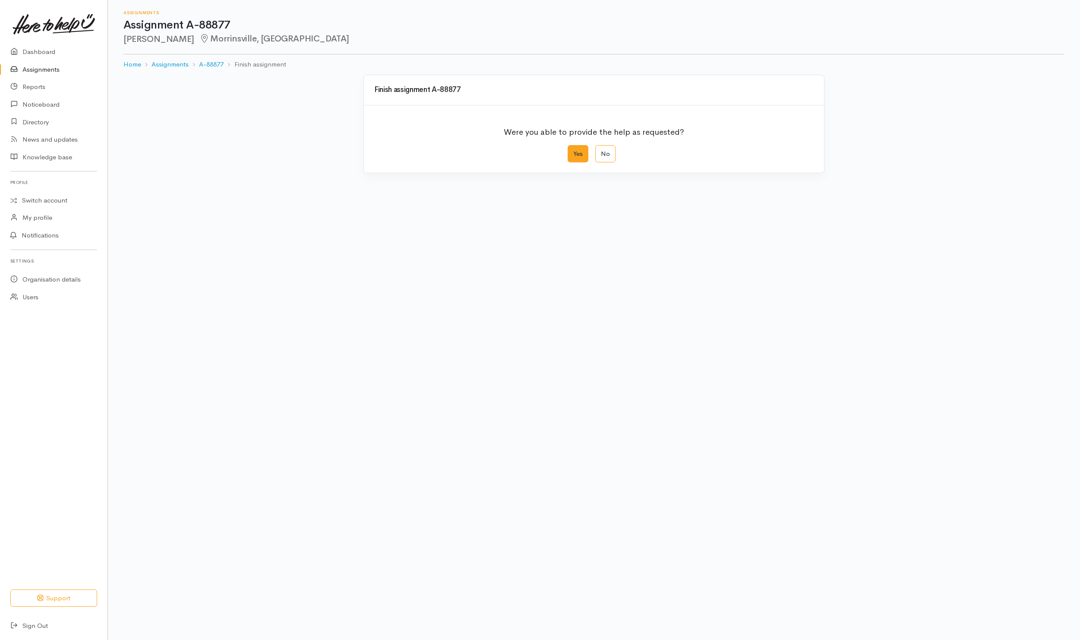
click at [568, 162] on label "Yes" at bounding box center [578, 154] width 21 height 18
click at [568, 151] on input "Yes" at bounding box center [571, 148] width 6 height 6
radio input "true"
click at [802, 350] on button "Save" at bounding box center [801, 346] width 25 height 18
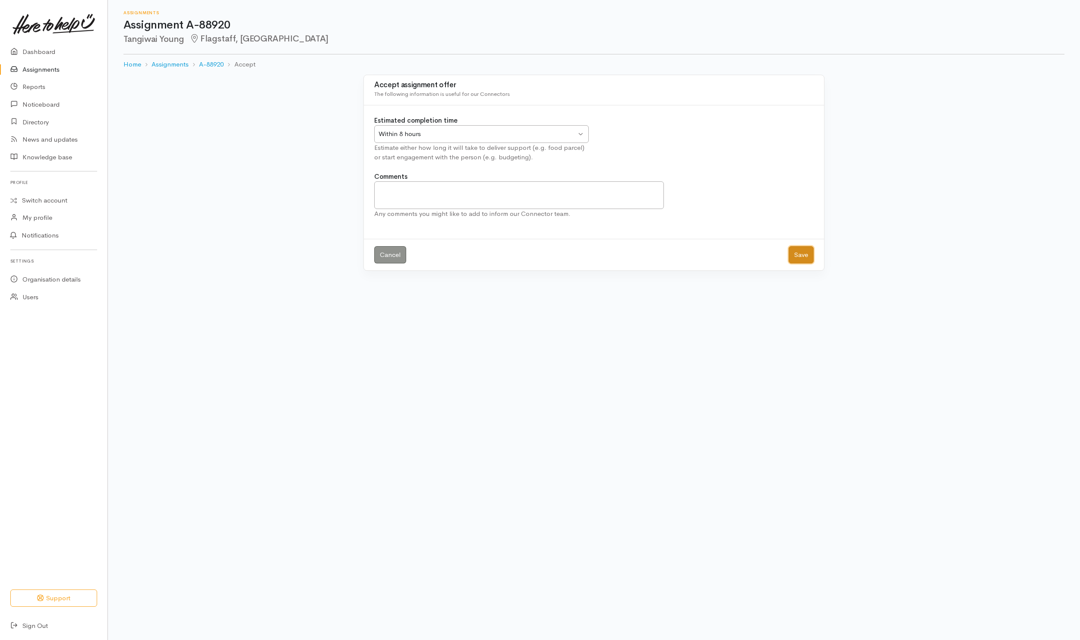
click at [802, 255] on button "Save" at bounding box center [801, 255] width 25 height 18
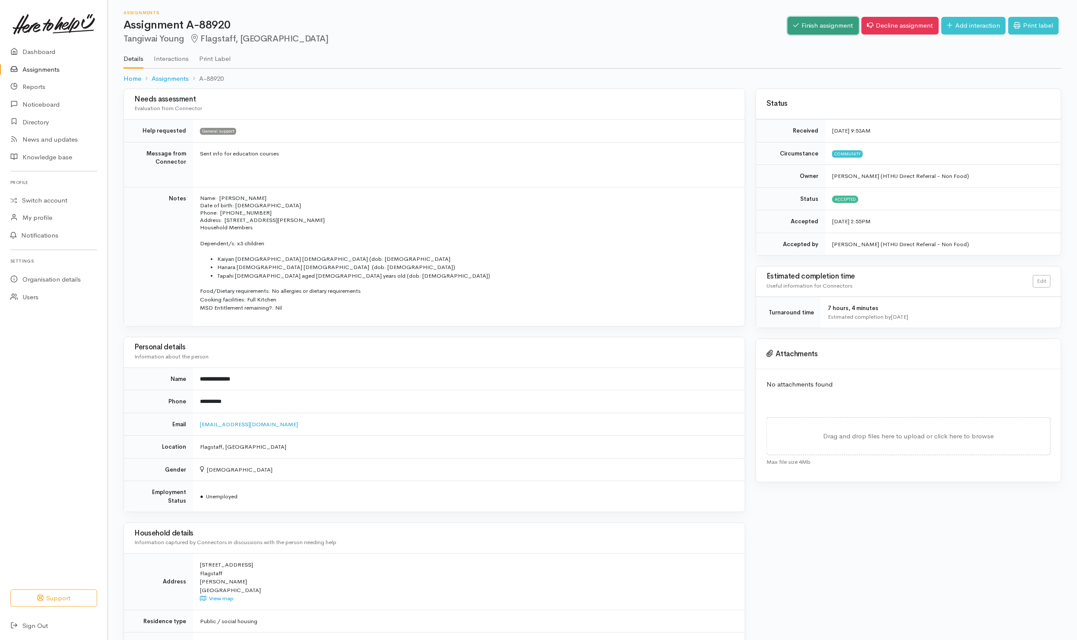
click at [825, 24] on link "Finish assignment" at bounding box center [822, 26] width 71 height 18
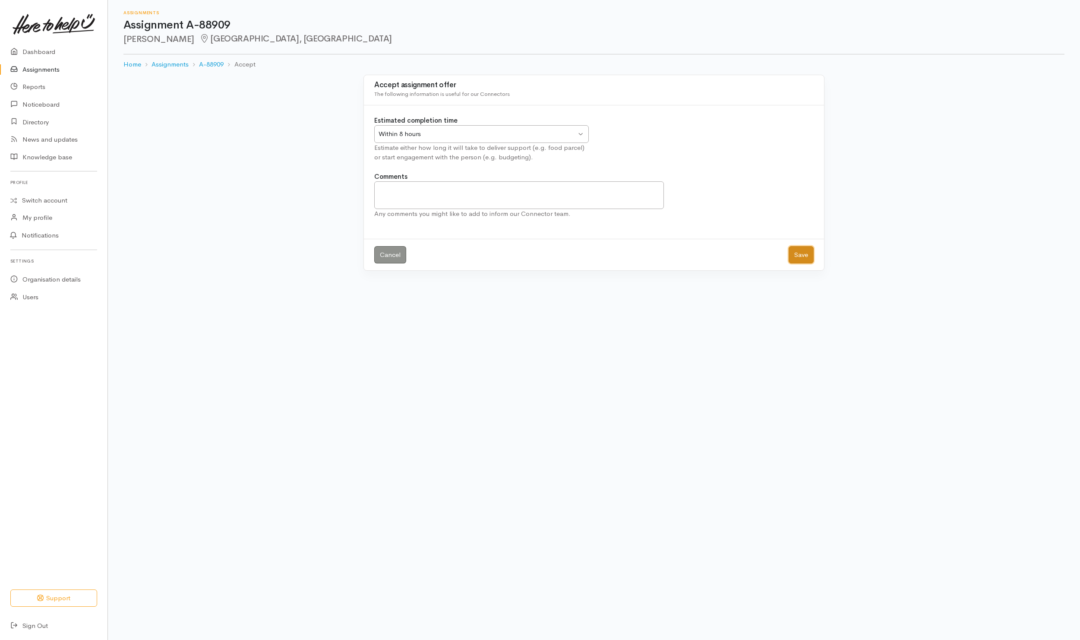
drag, startPoint x: 803, startPoint y: 250, endPoint x: 811, endPoint y: 248, distance: 8.2
click at [803, 251] on button "Save" at bounding box center [801, 255] width 25 height 18
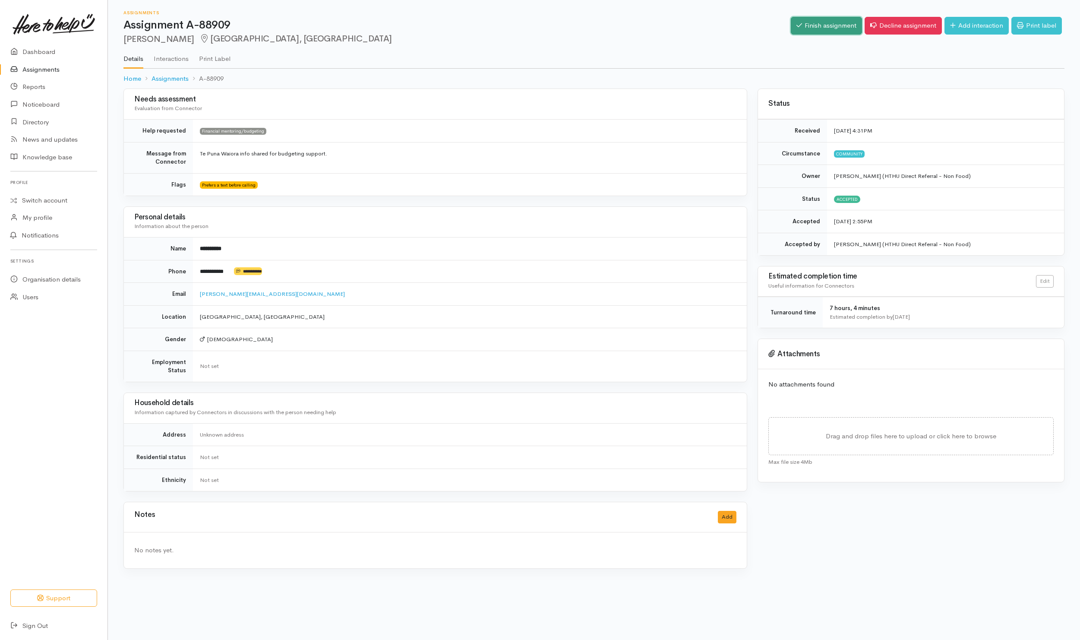
click at [829, 22] on link "Finish assignment" at bounding box center [826, 26] width 71 height 18
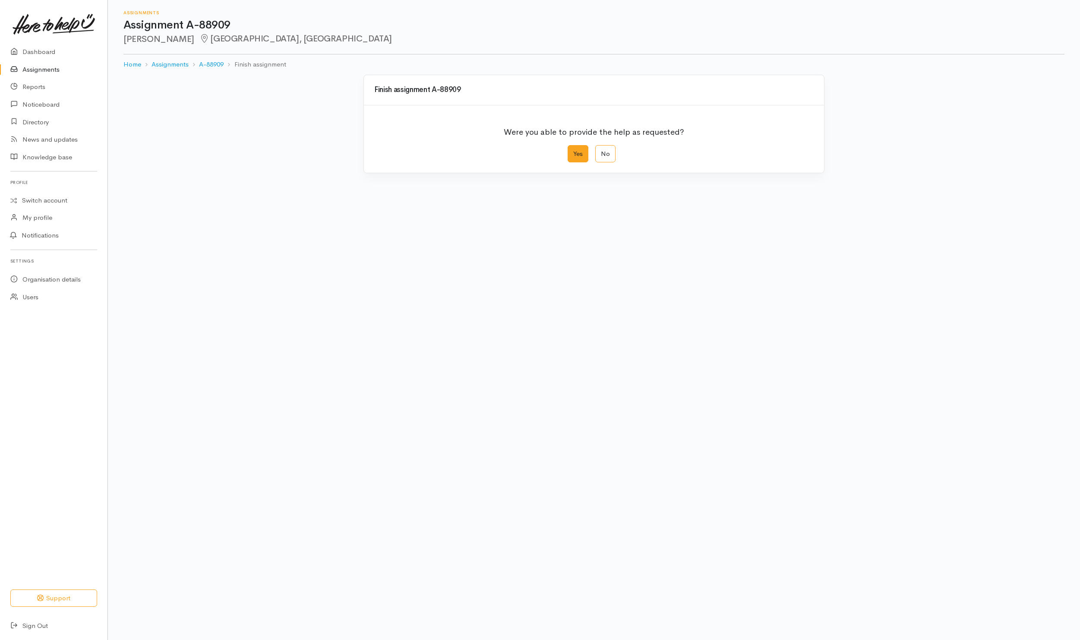
click at [582, 157] on label "Yes" at bounding box center [578, 154] width 21 height 18
click at [573, 151] on input "Yes" at bounding box center [571, 148] width 6 height 6
radio input "true"
click at [803, 342] on button "Save" at bounding box center [801, 346] width 25 height 18
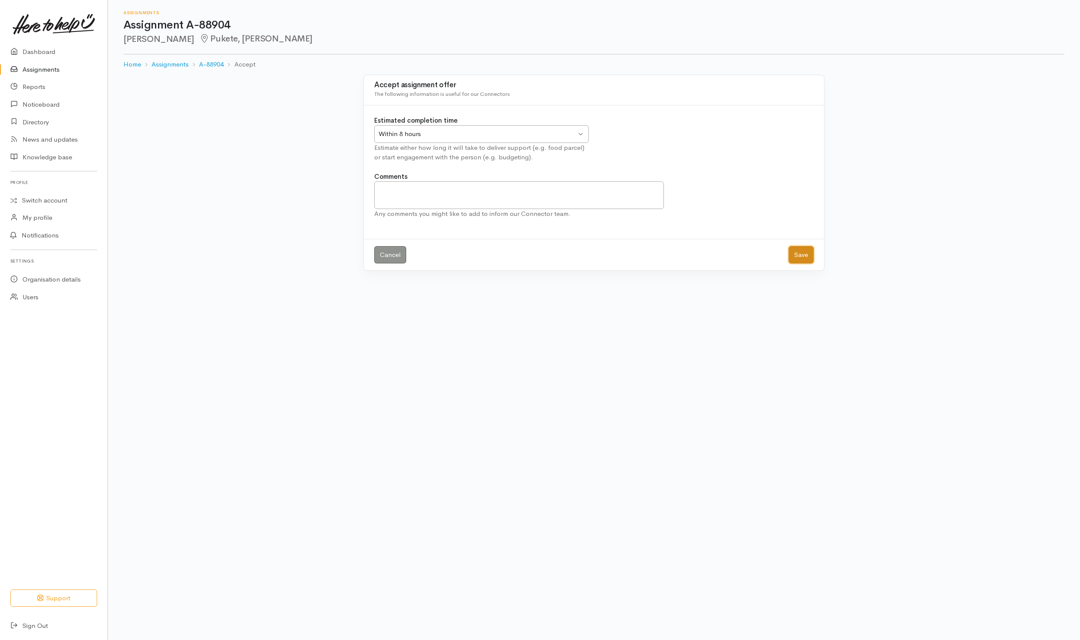
click at [792, 253] on button "Save" at bounding box center [801, 255] width 25 height 18
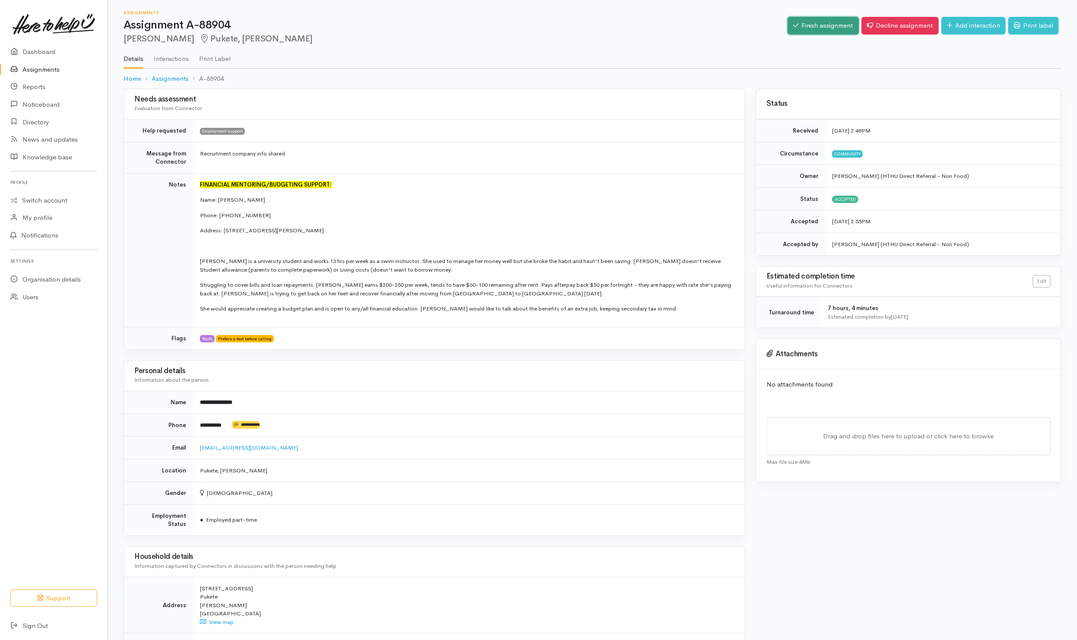
click at [821, 28] on link "Finish assignment" at bounding box center [822, 26] width 71 height 18
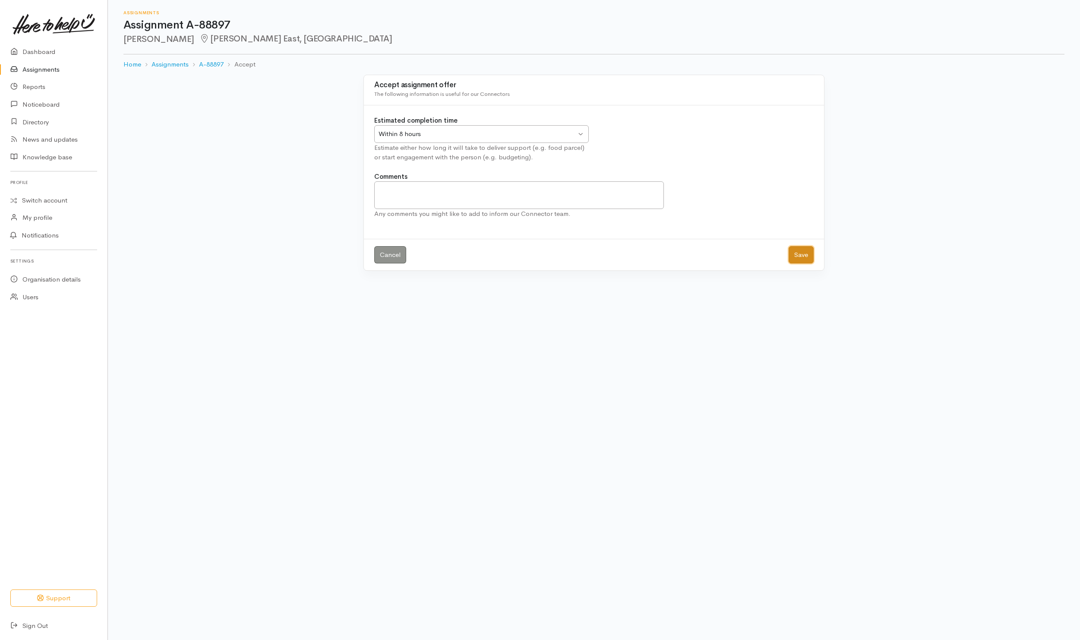
click at [798, 258] on button "Save" at bounding box center [801, 255] width 25 height 18
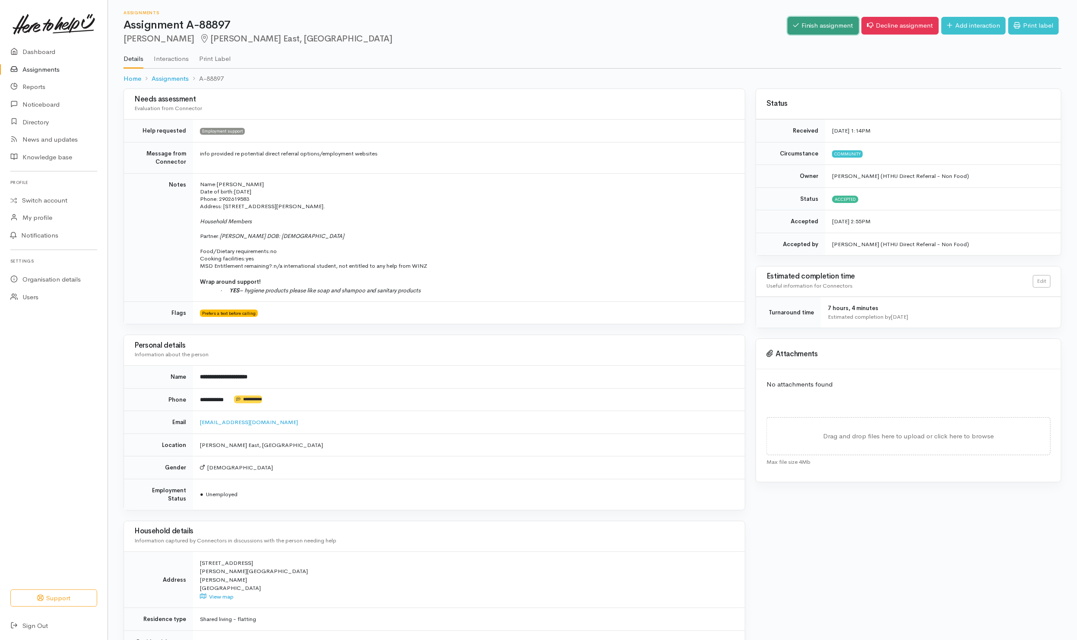
click at [793, 28] on link "Finish assignment" at bounding box center [822, 26] width 71 height 18
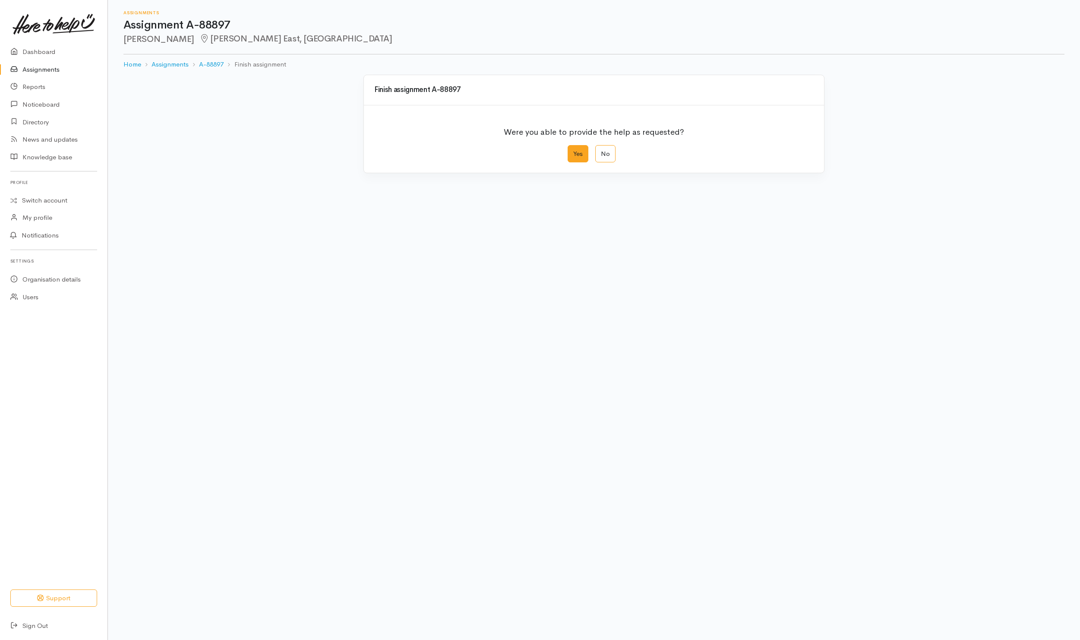
click at [585, 154] on label "Yes" at bounding box center [578, 154] width 21 height 18
click at [573, 151] on input "Yes" at bounding box center [571, 148] width 6 height 6
radio input "true"
click at [796, 354] on button "Save" at bounding box center [801, 346] width 25 height 18
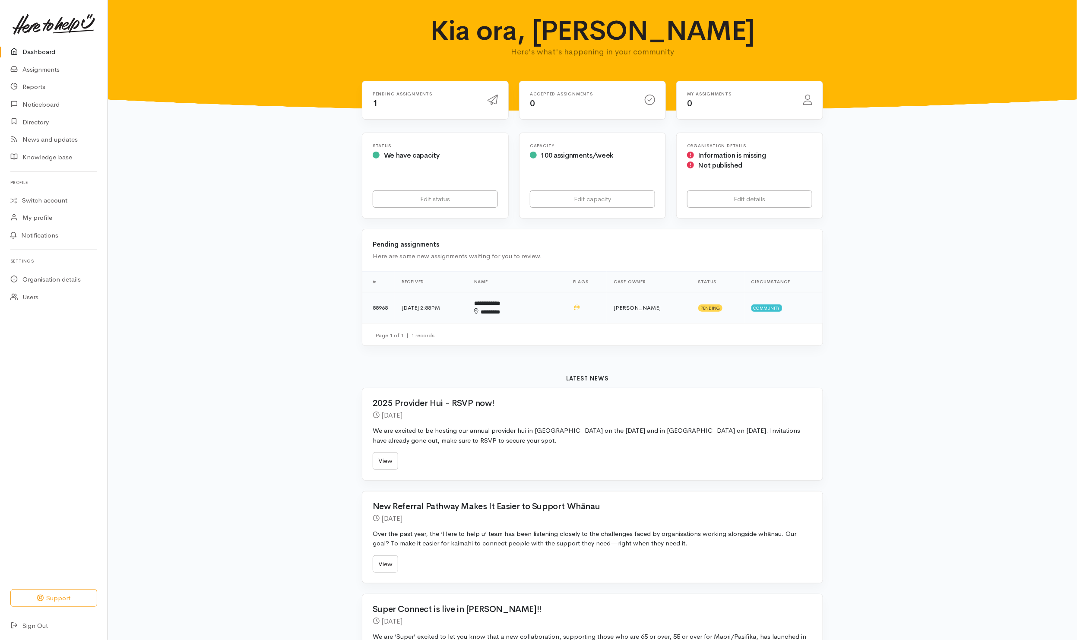
click at [616, 320] on td "[PERSON_NAME]" at bounding box center [648, 307] width 85 height 31
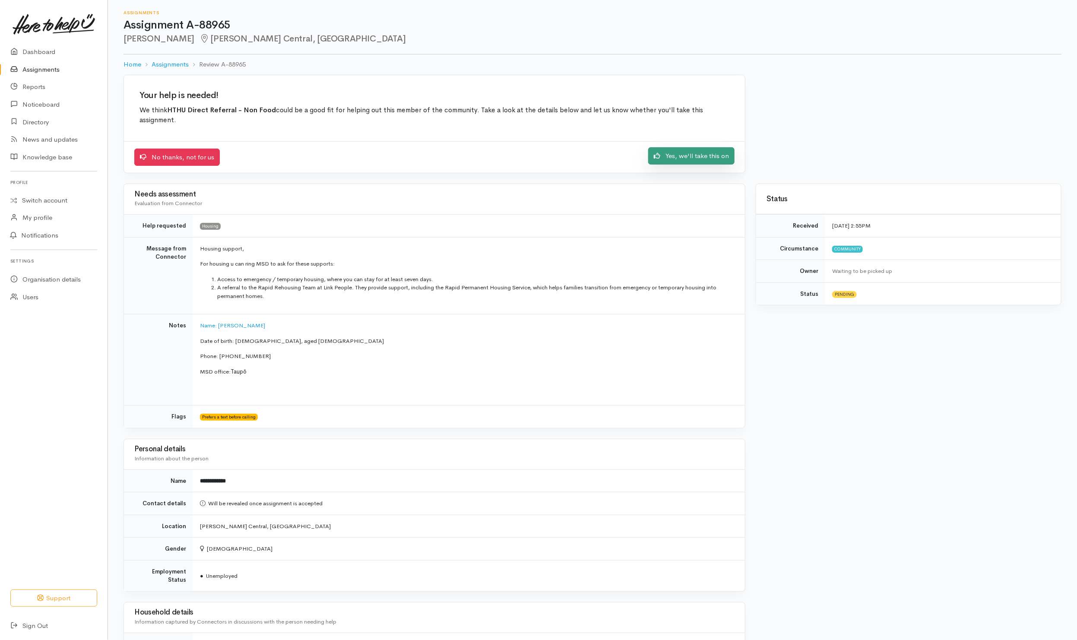
click at [675, 162] on link "Yes, we'll take this on" at bounding box center [691, 156] width 86 height 18
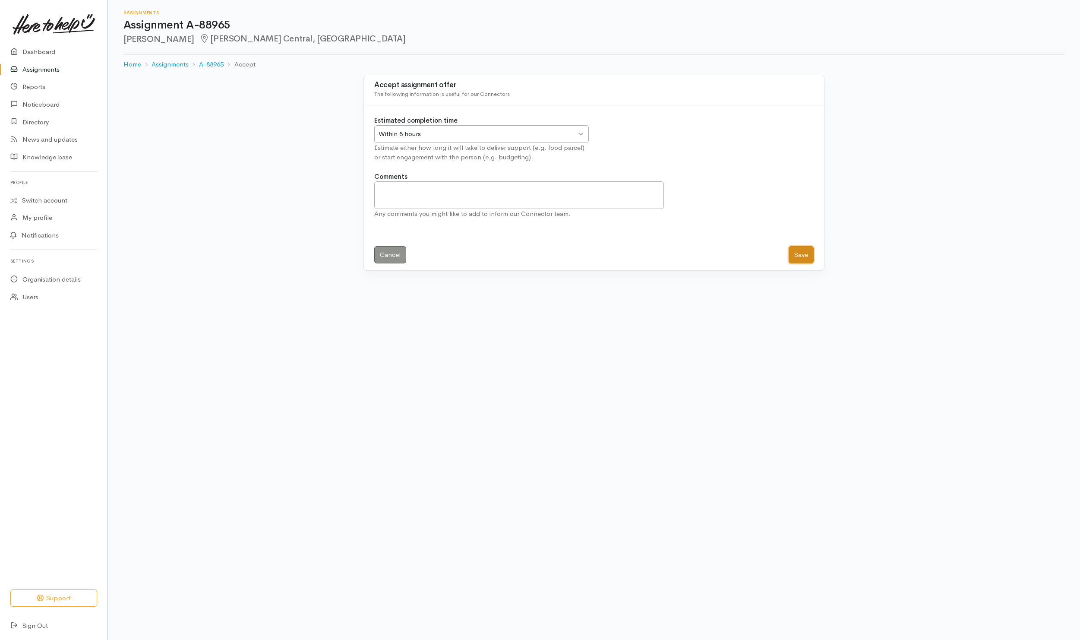
click at [797, 259] on button "Save" at bounding box center [801, 255] width 25 height 18
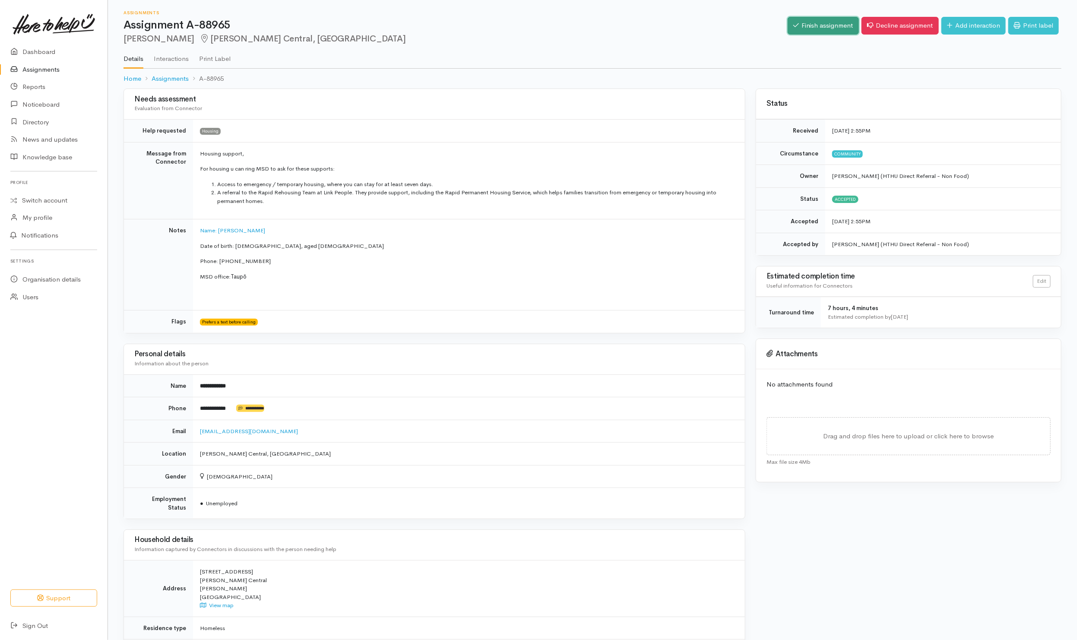
click at [811, 29] on link "Finish assignment" at bounding box center [822, 26] width 71 height 18
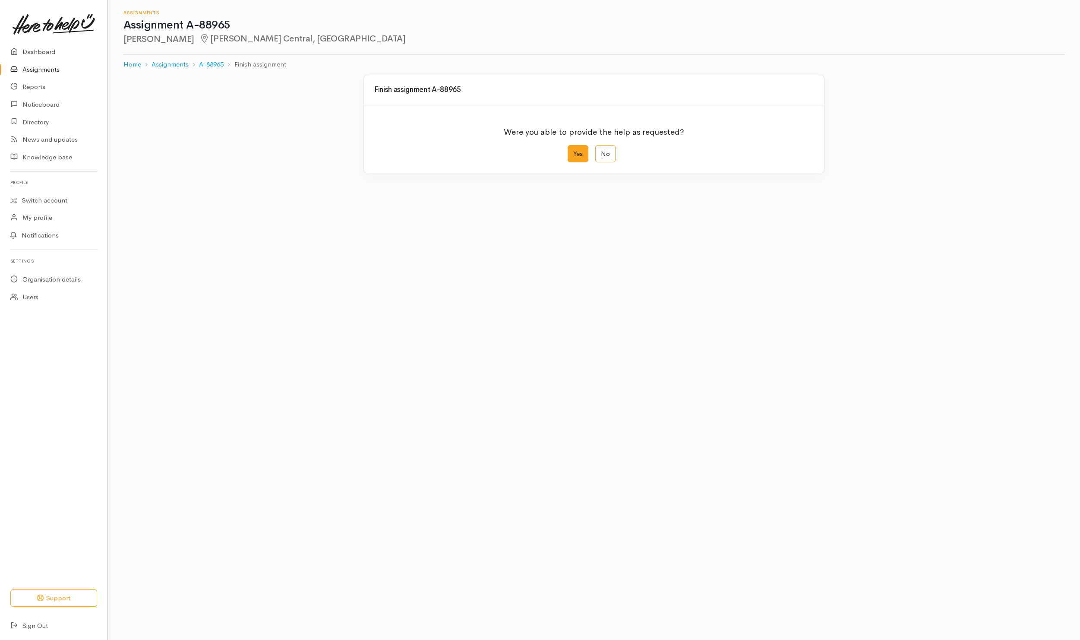
click at [582, 163] on label "Yes" at bounding box center [578, 154] width 21 height 18
click at [573, 151] on input "Yes" at bounding box center [571, 148] width 6 height 6
radio input "true"
click at [791, 351] on button "Save" at bounding box center [801, 346] width 25 height 18
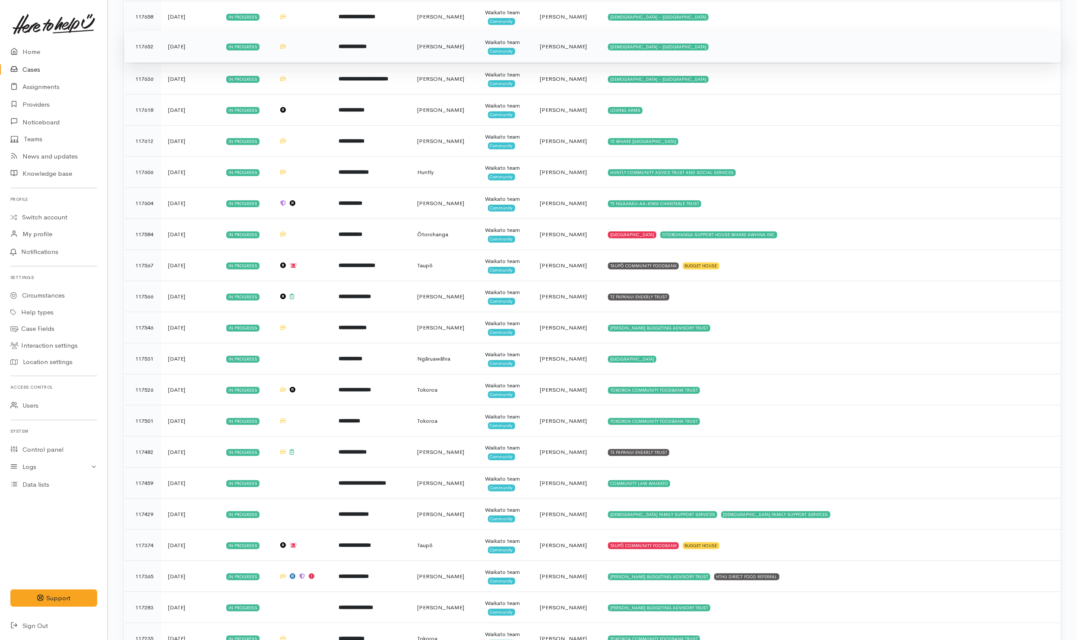
scroll to position [2525, 0]
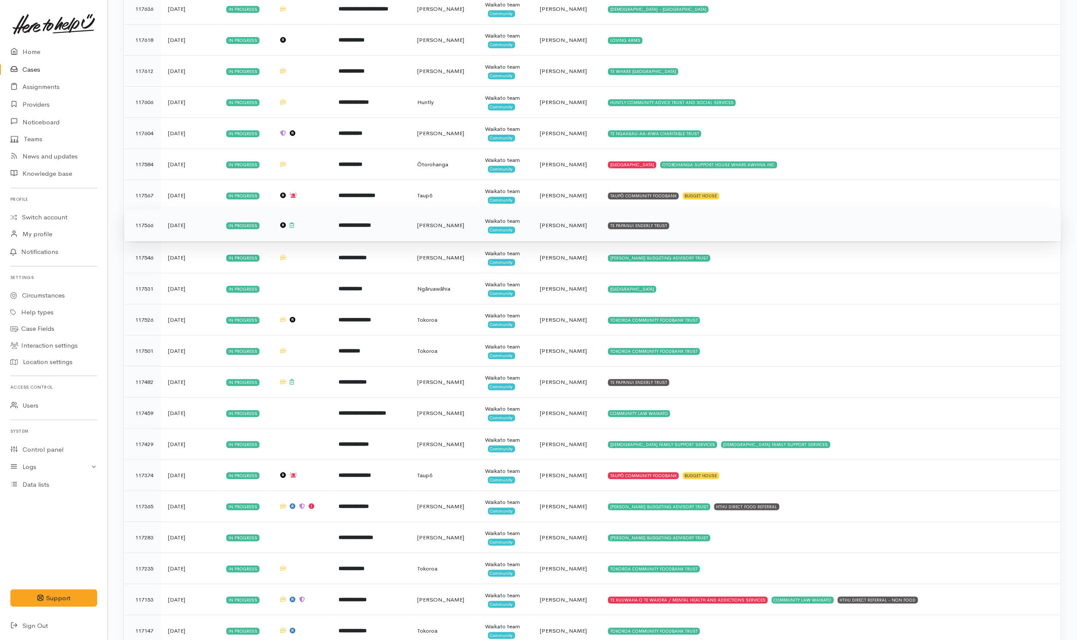
click at [719, 241] on td "TE PAPANUI ENDERLY TRUST" at bounding box center [831, 225] width 460 height 31
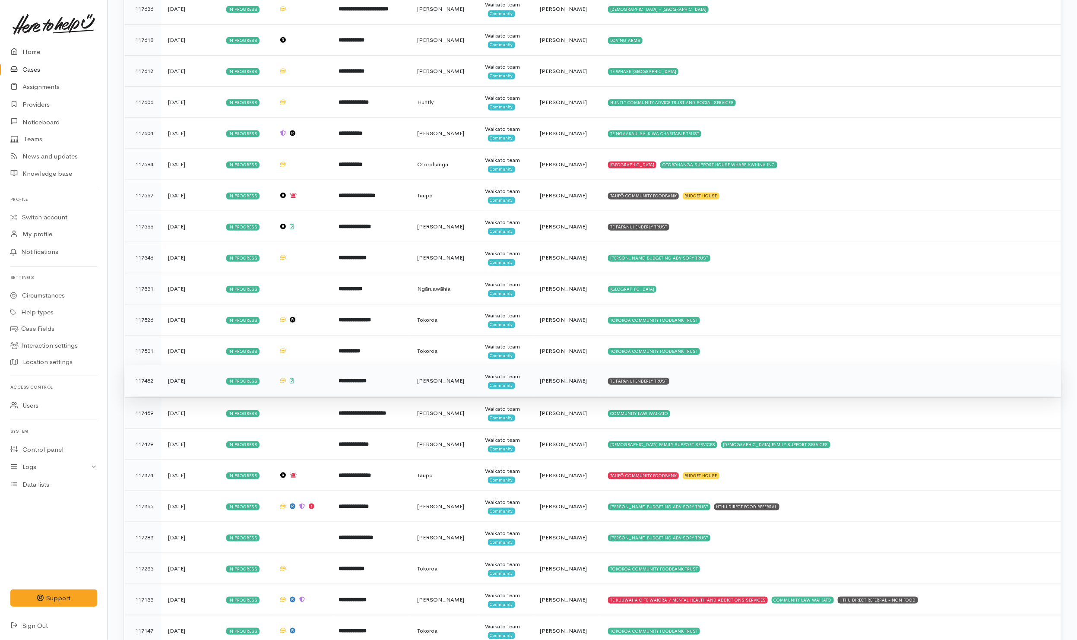
scroll to position [2681, 0]
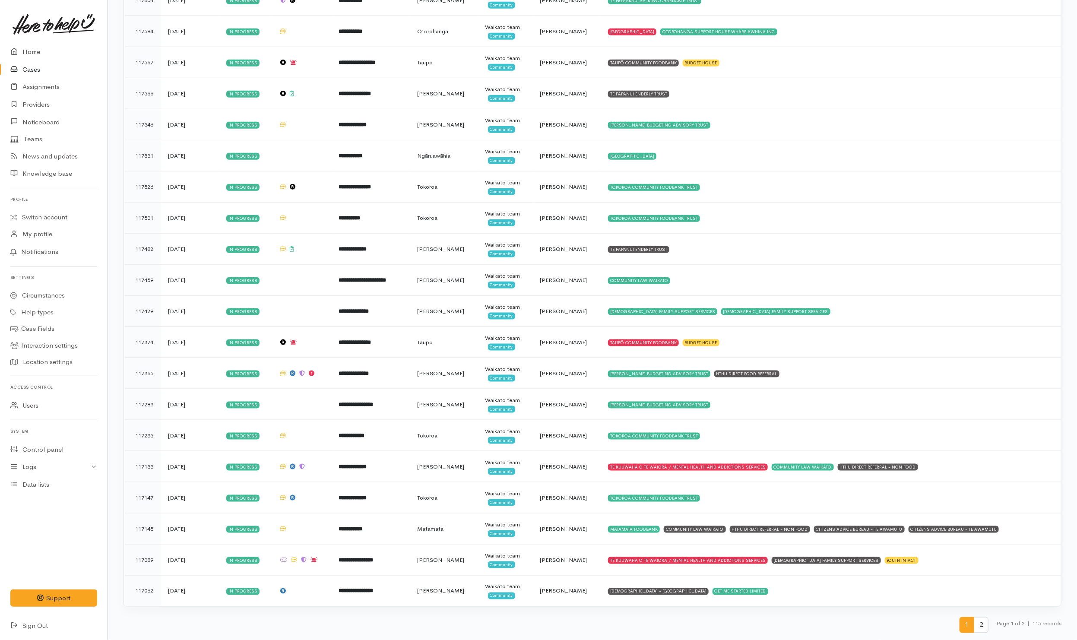
click at [976, 628] on span "2" at bounding box center [980, 625] width 15 height 16
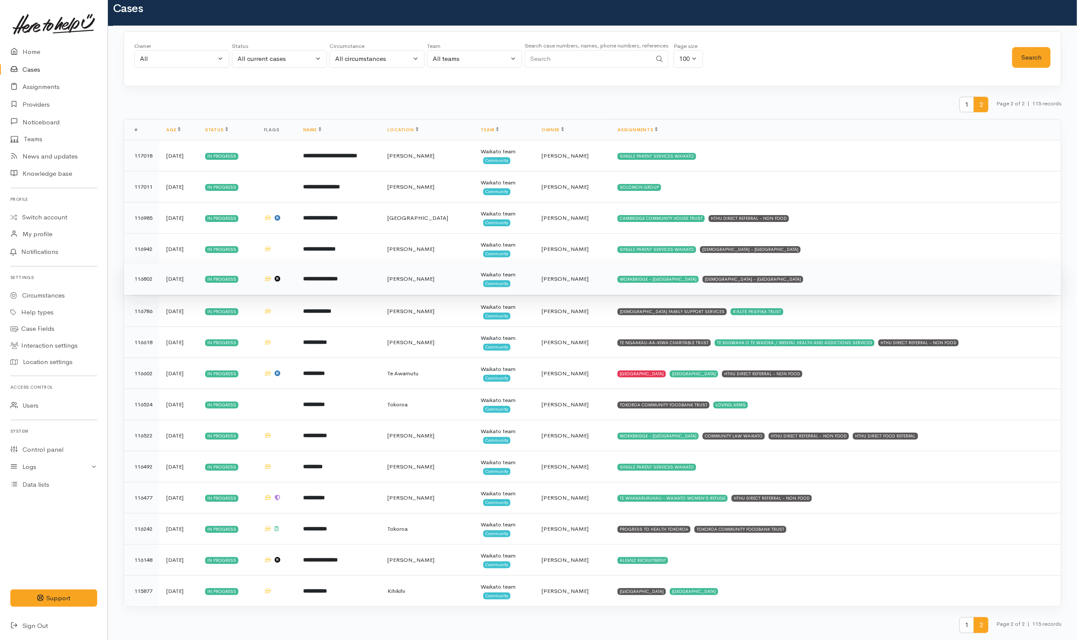
scroll to position [22, 0]
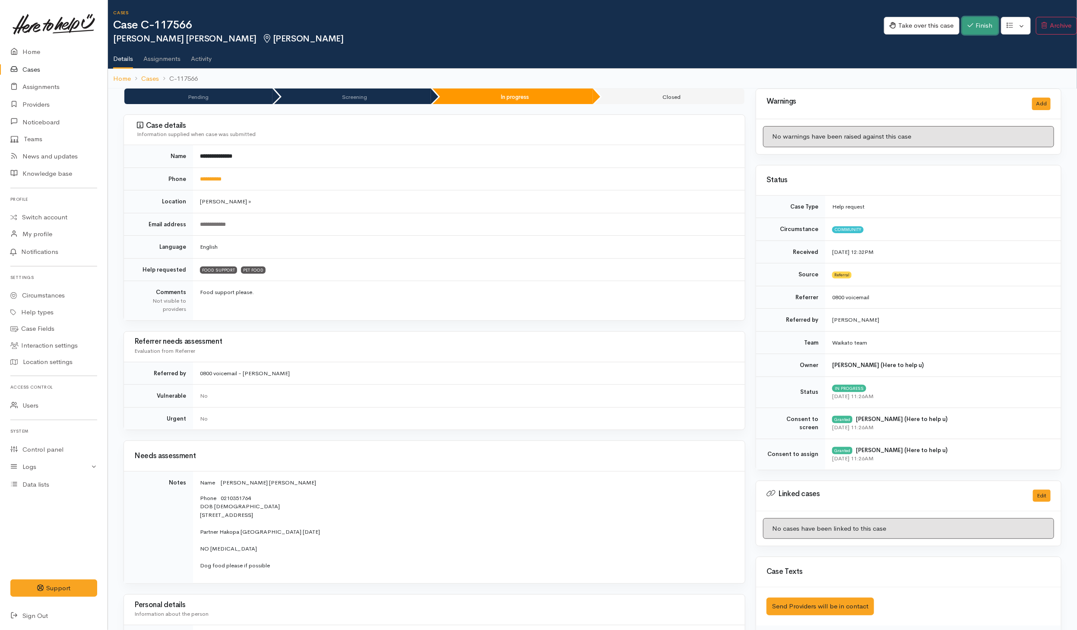
click at [716, 27] on button "Finish" at bounding box center [980, 26] width 36 height 18
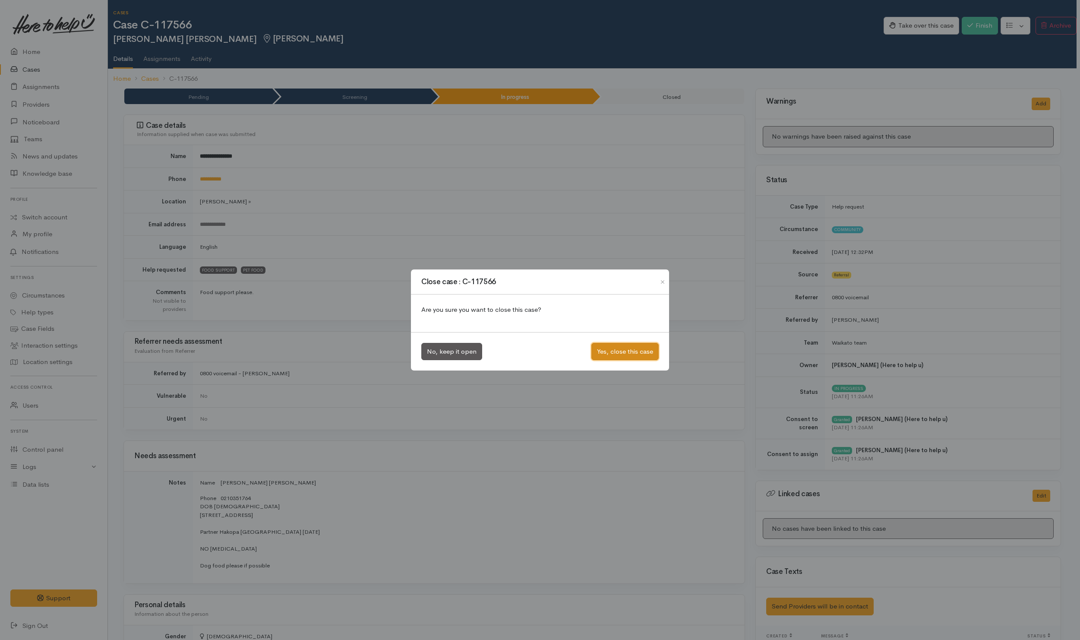
click at [630, 354] on button "Yes, close this case" at bounding box center [624, 352] width 67 height 18
